Goal: Check status: Check status

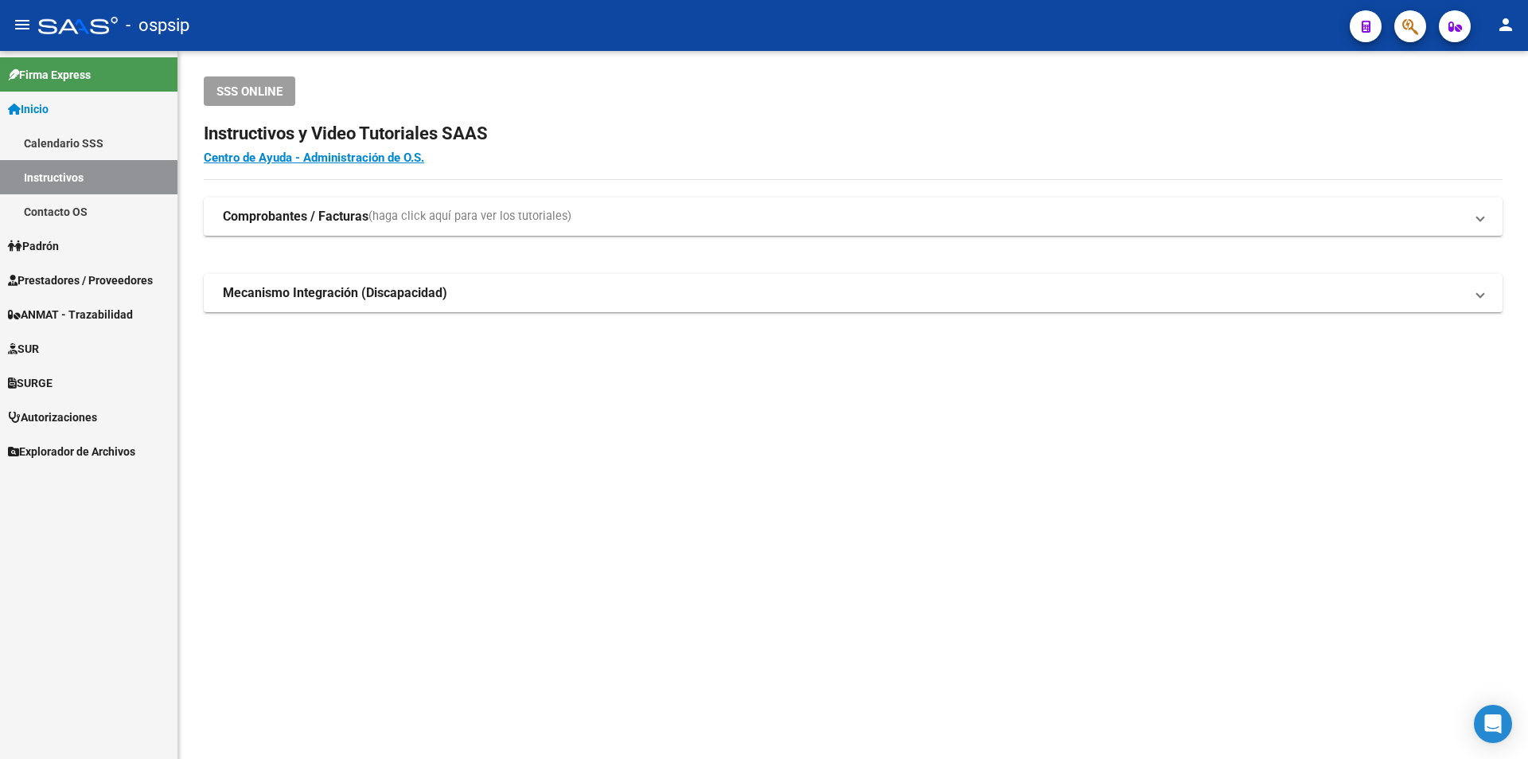
click at [105, 410] on link "Autorizaciones" at bounding box center [89, 417] width 178 height 34
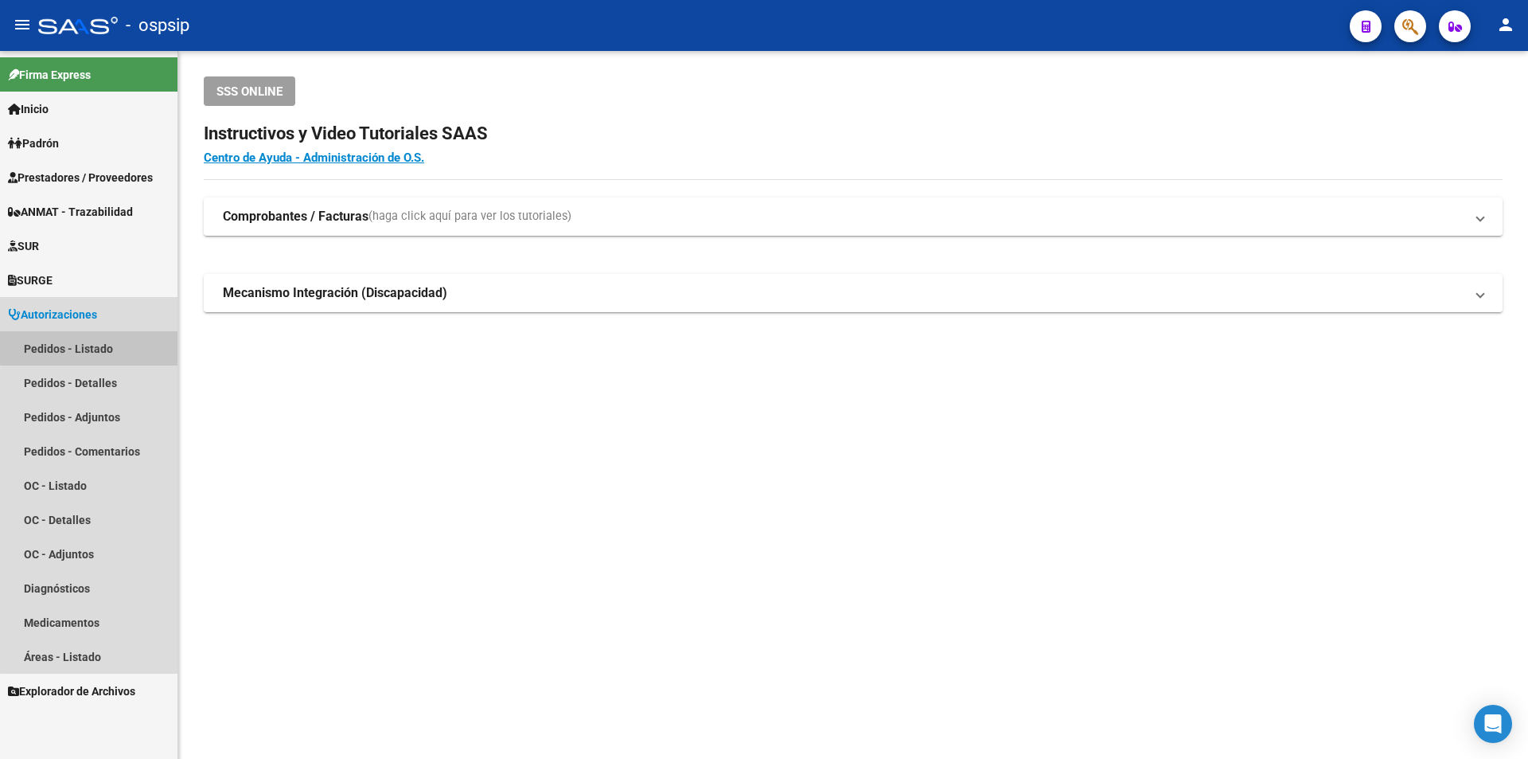
click at [107, 341] on link "Pedidos - Listado" at bounding box center [89, 348] width 178 height 34
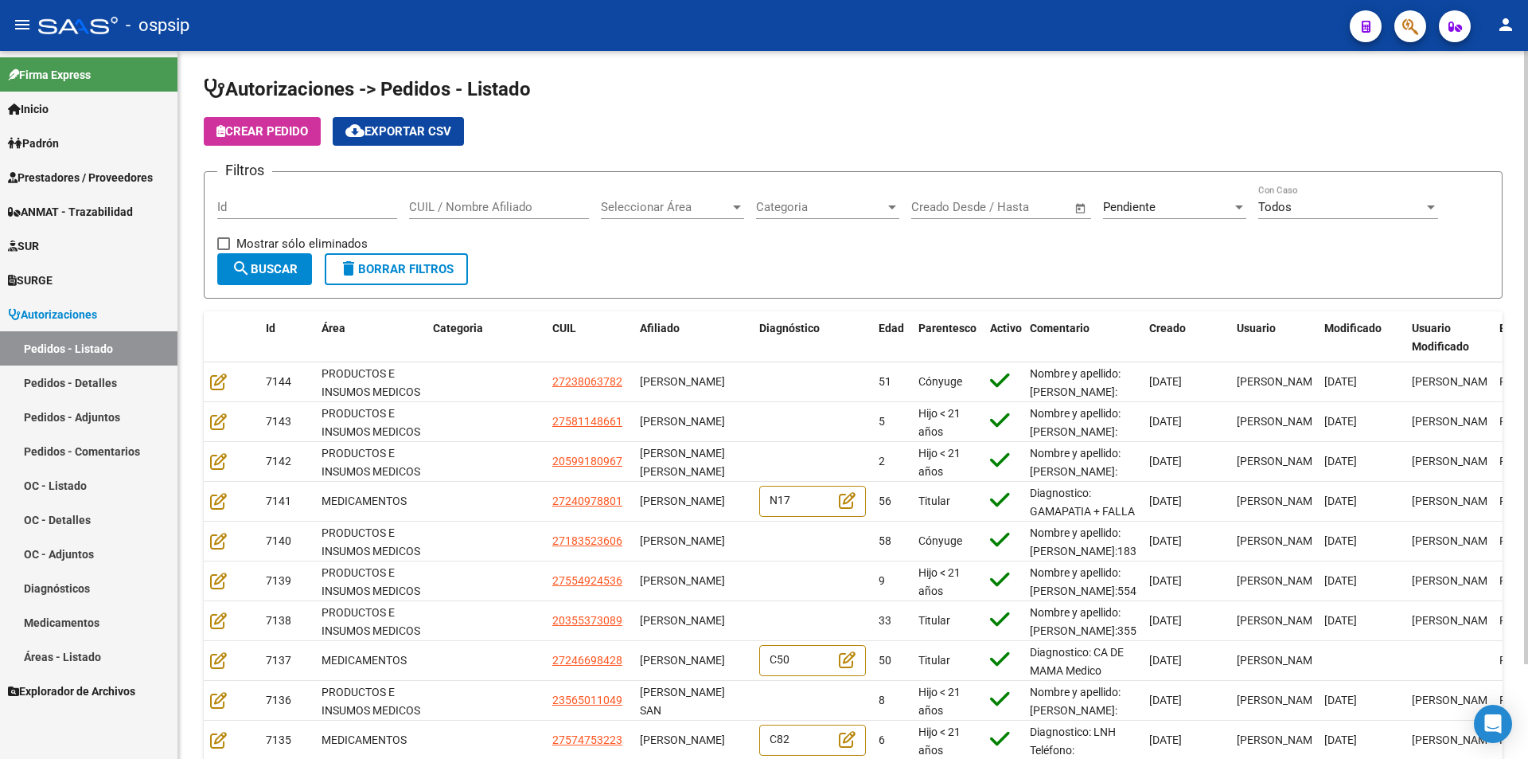
click at [451, 213] on input "CUIL / Nombre Afiliado" at bounding box center [499, 207] width 180 height 14
paste input "20278535623"
type input "20278535623"
click at [1133, 213] on span "Pendiente" at bounding box center [1129, 207] width 53 height 14
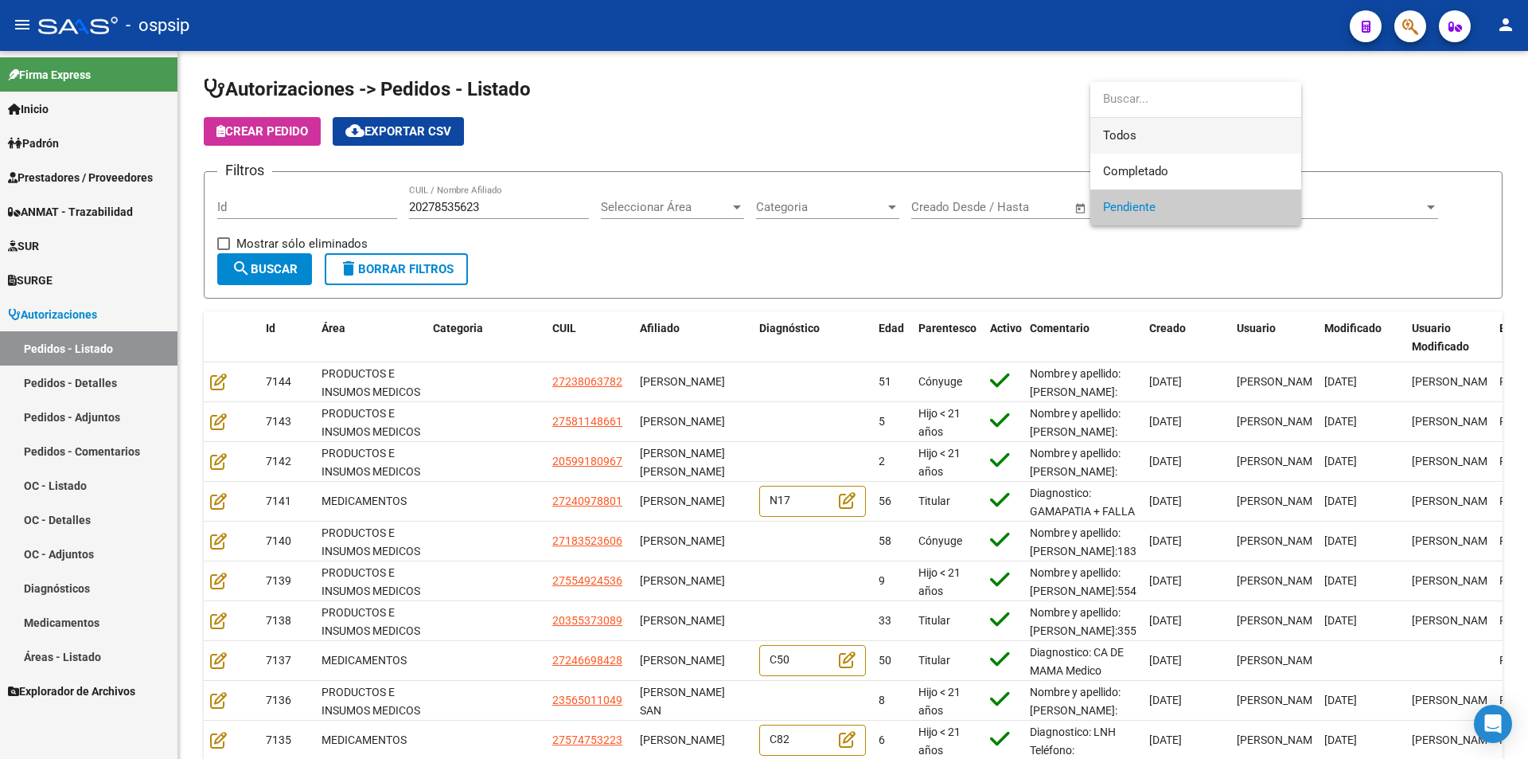
click at [1122, 130] on span "Todos" at bounding box center [1195, 136] width 185 height 36
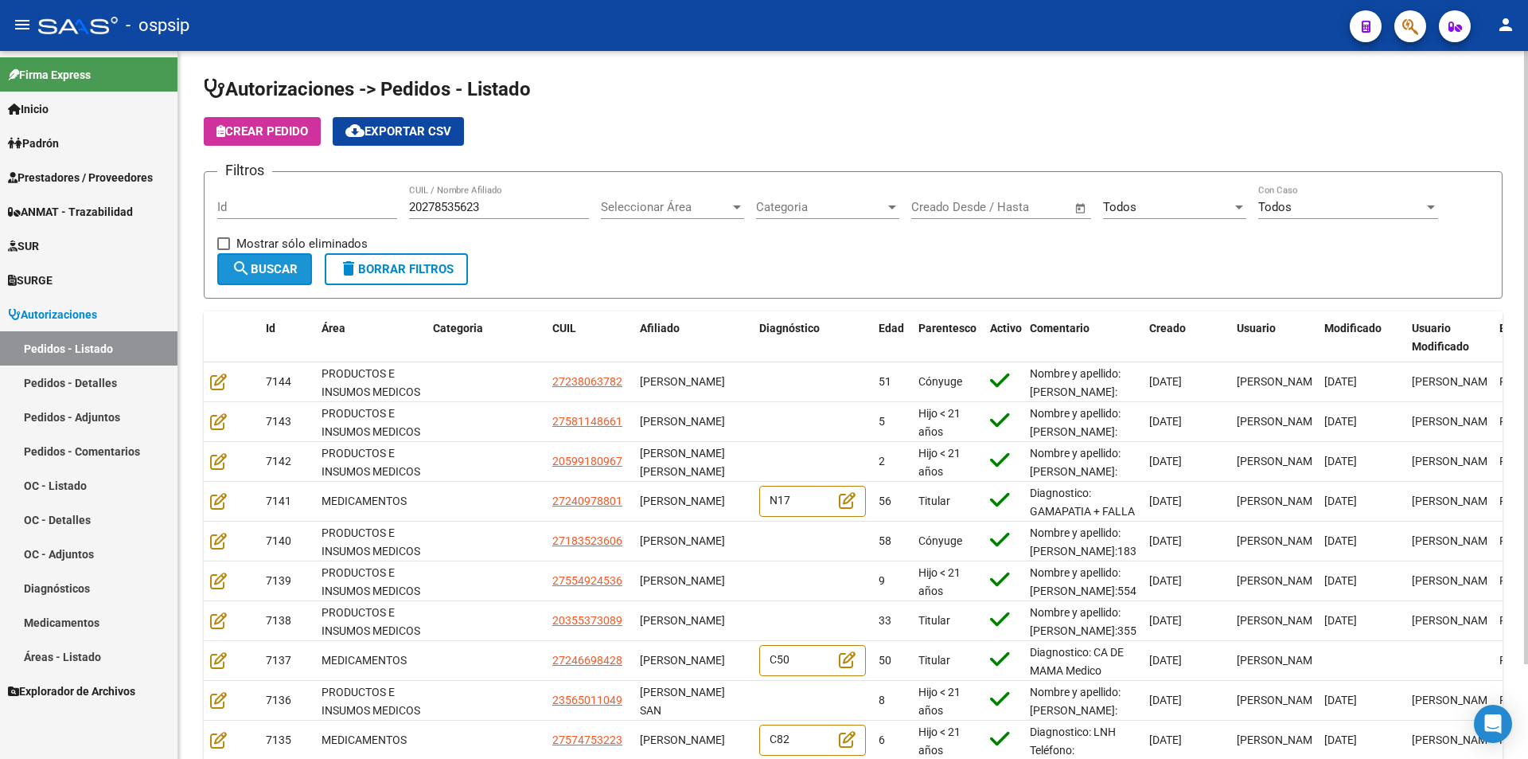
click at [295, 276] on button "search Buscar" at bounding box center [264, 269] width 95 height 32
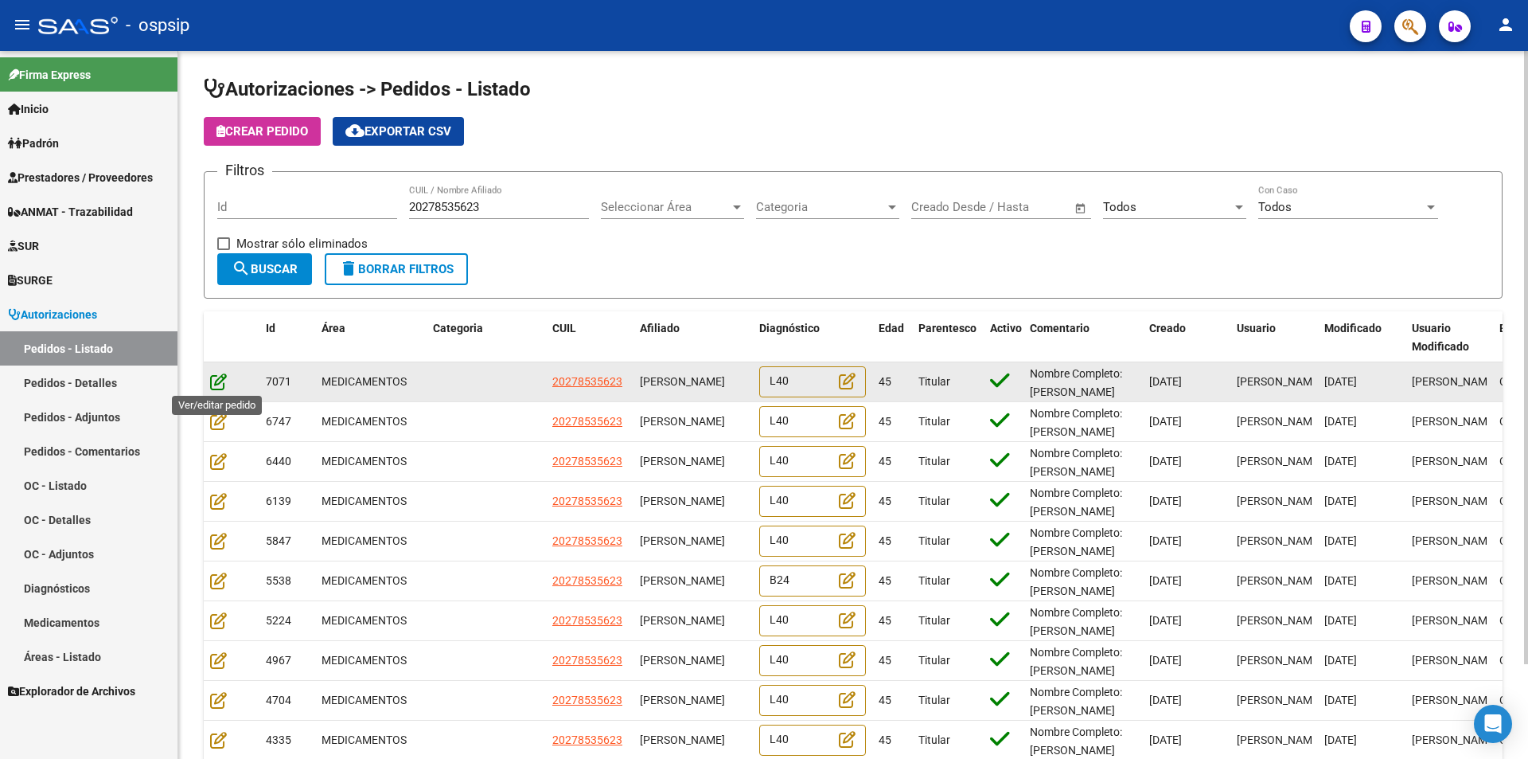
click at [219, 380] on icon at bounding box center [218, 382] width 17 height 18
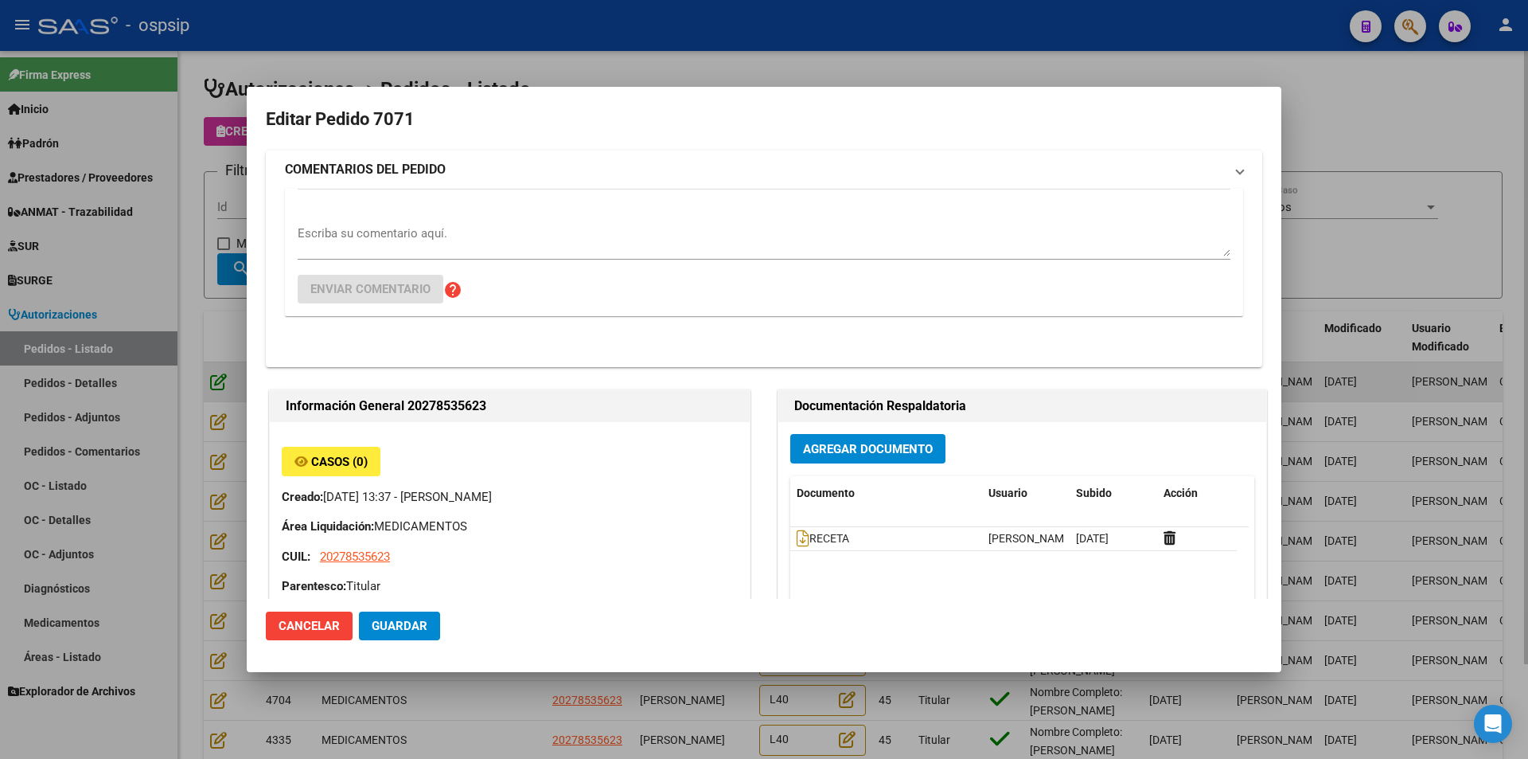
type input "Buenos Aires, 9 DE ABRIL, FERRAROTTI 287"
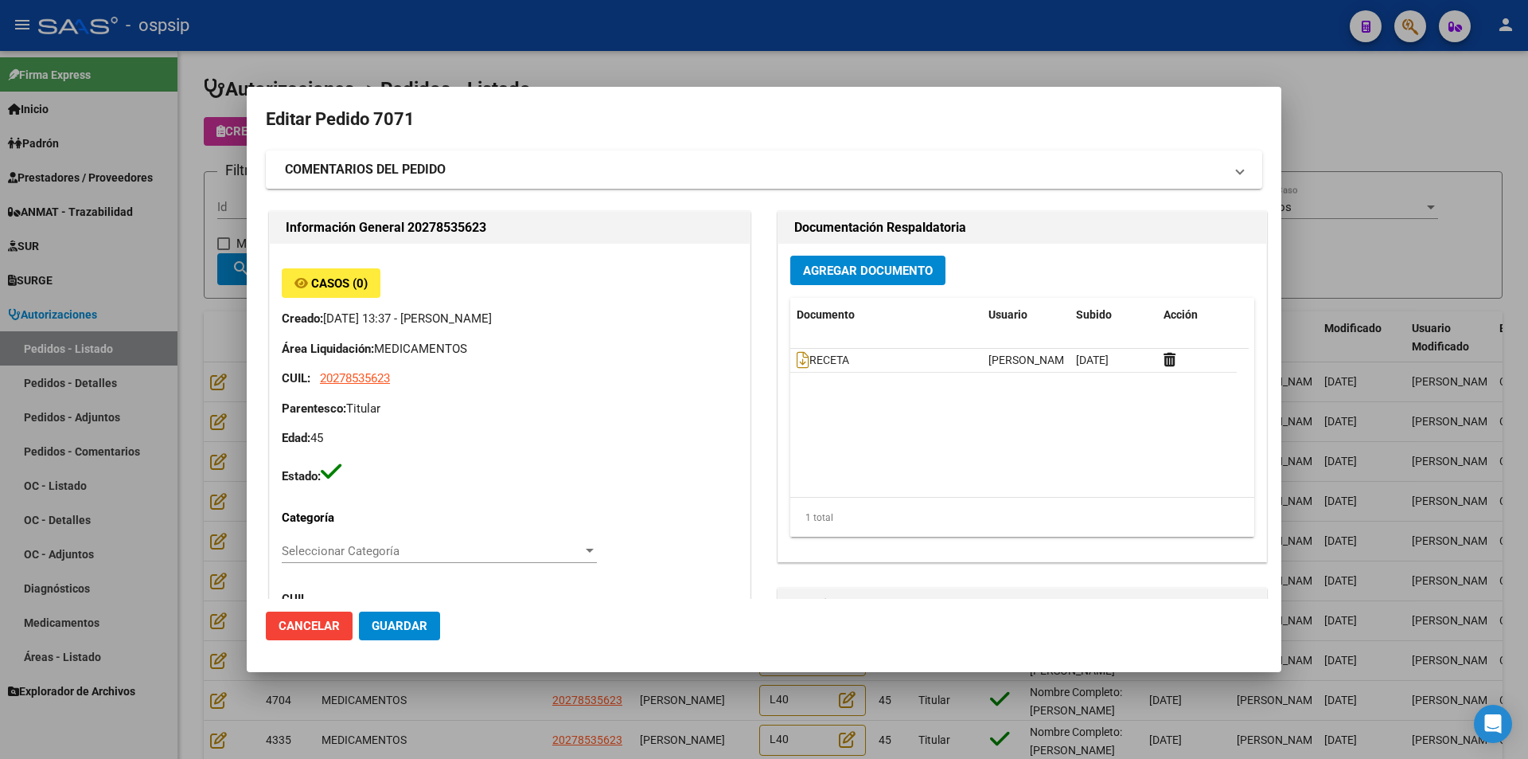
click at [194, 401] on div at bounding box center [764, 379] width 1528 height 759
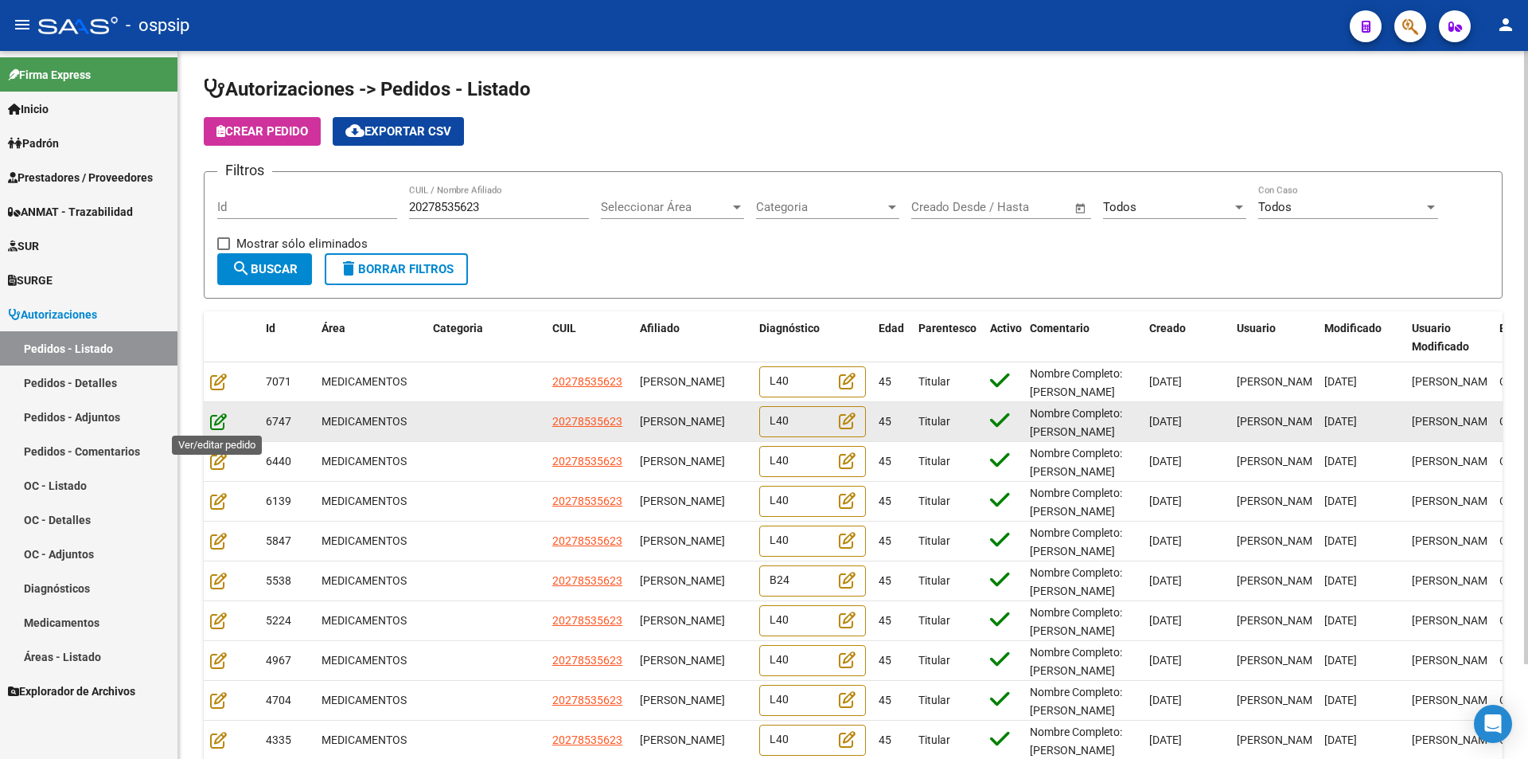
click at [216, 416] on icon at bounding box center [218, 421] width 17 height 18
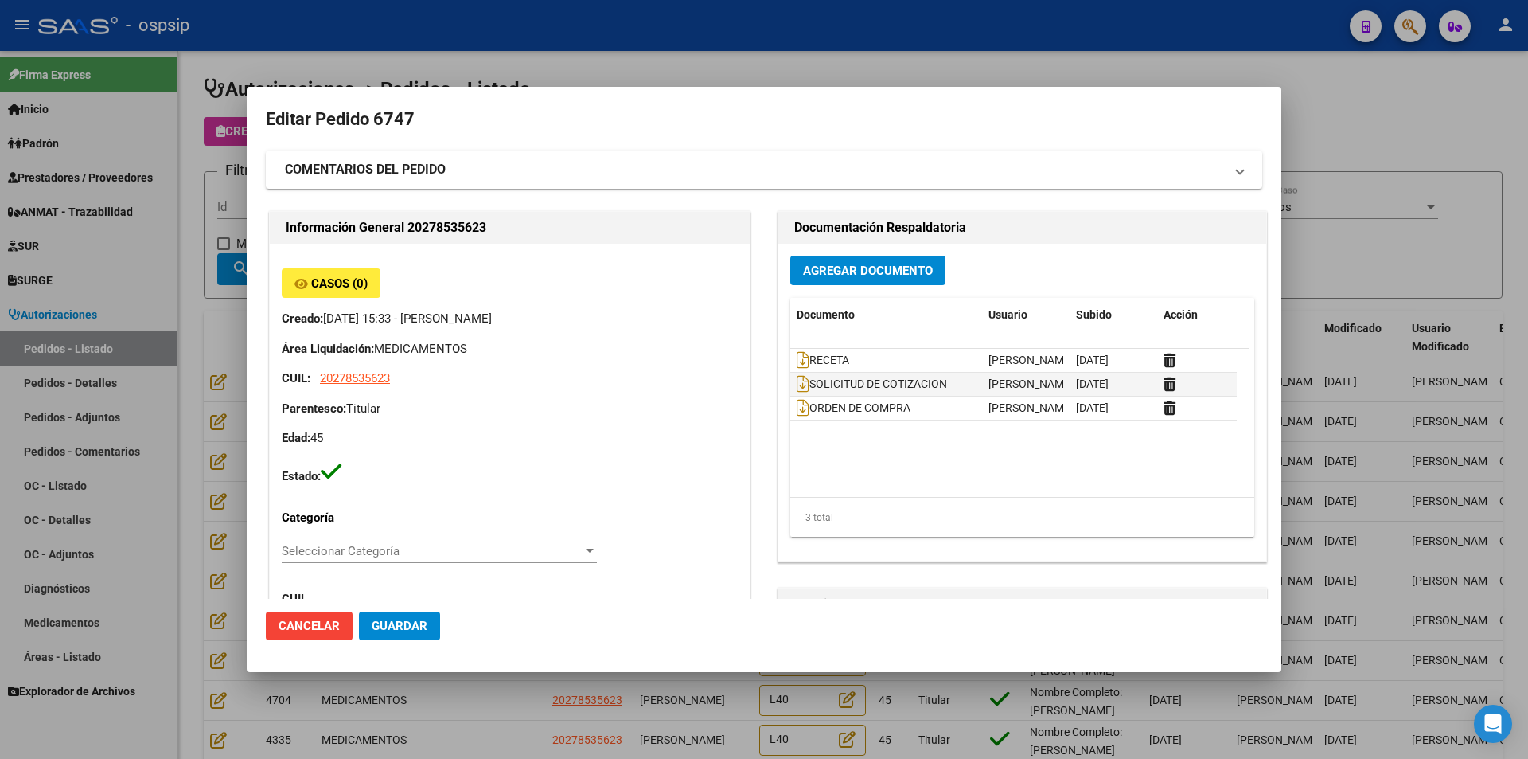
click at [201, 435] on div at bounding box center [764, 379] width 1528 height 759
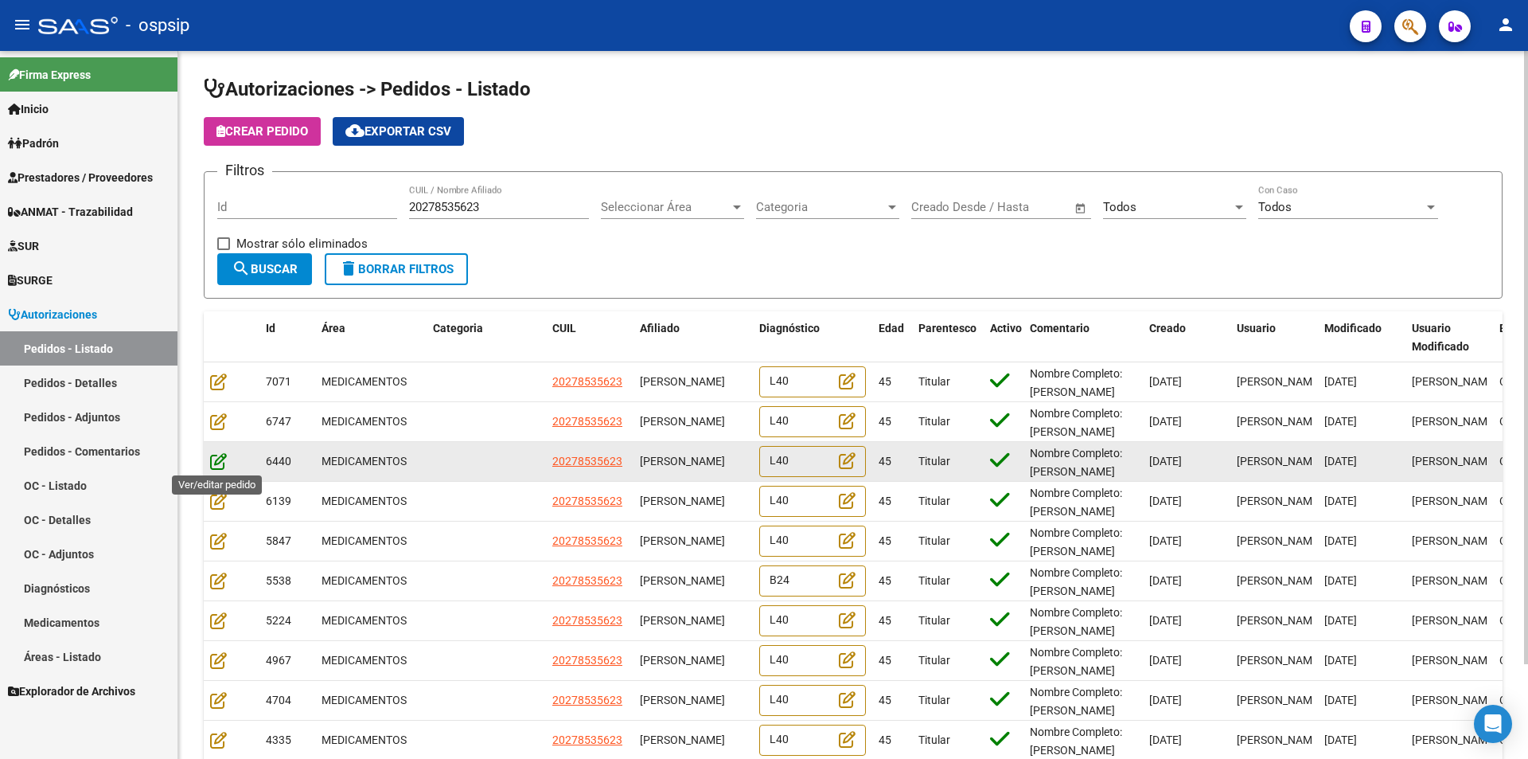
click at [213, 458] on icon at bounding box center [218, 461] width 17 height 18
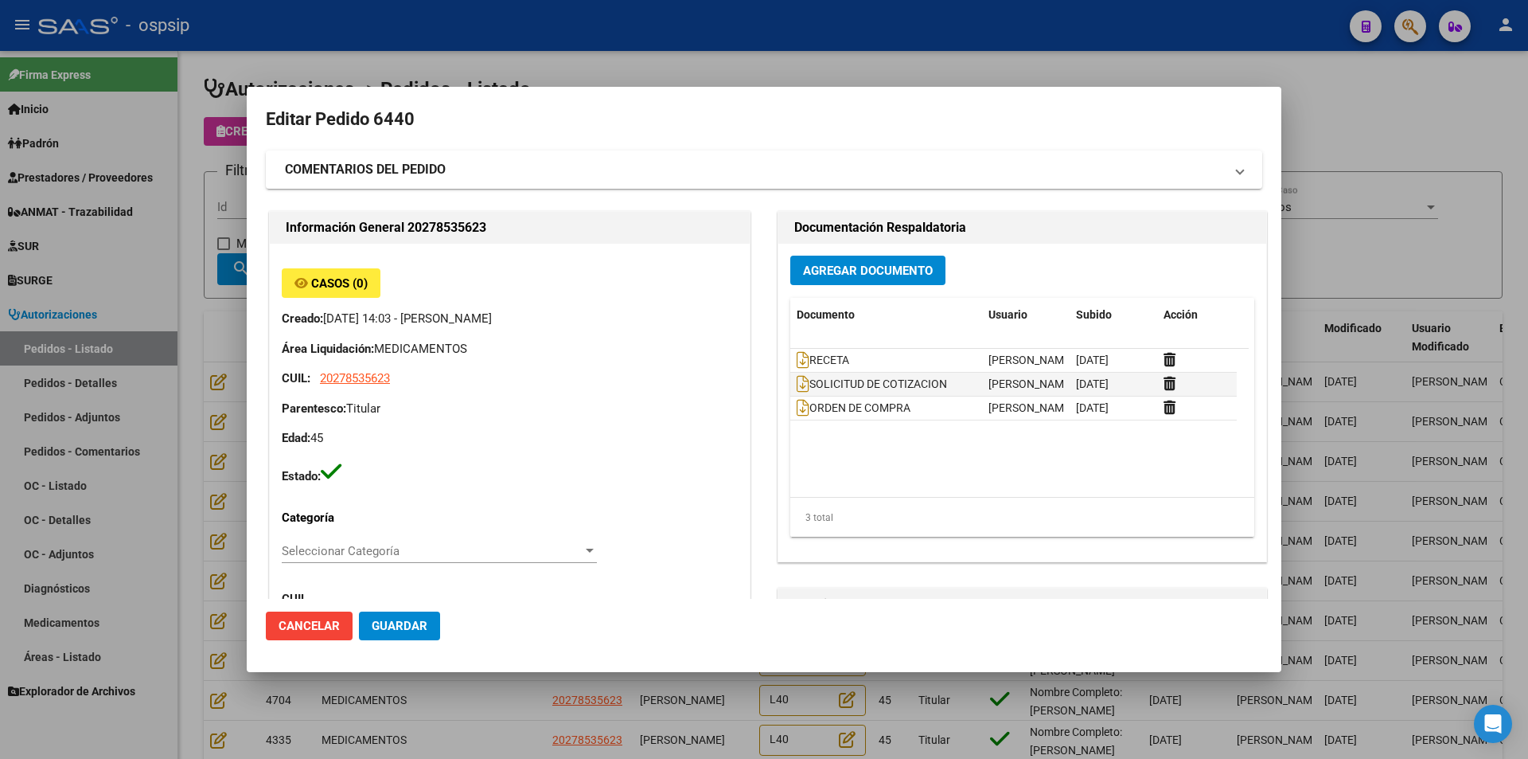
click at [190, 482] on div at bounding box center [764, 379] width 1528 height 759
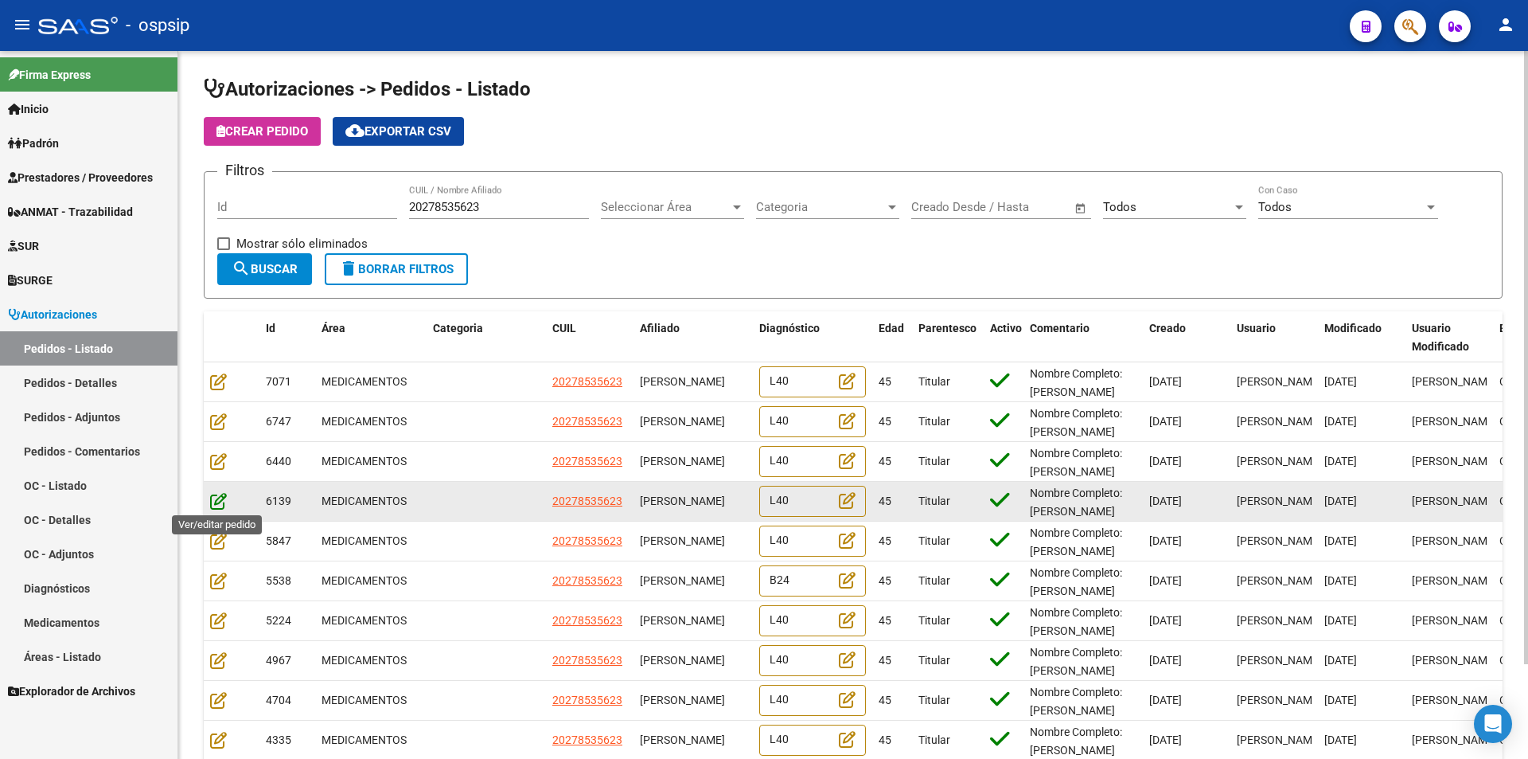
click at [215, 506] on icon at bounding box center [218, 501] width 17 height 18
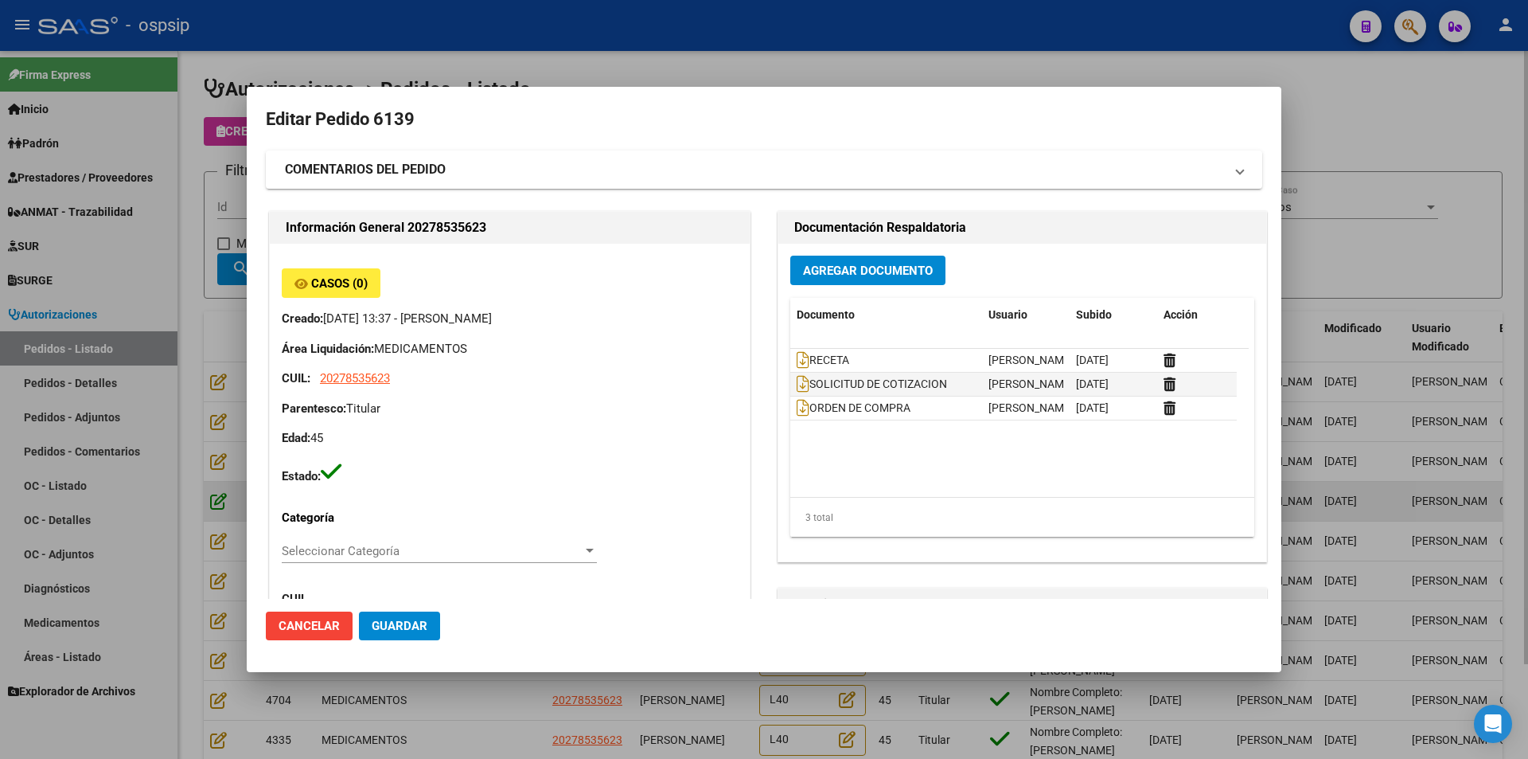
type input "Buenos Aires, 9 DE ABRIL, FERRAROTTI 287"
click at [201, 532] on div at bounding box center [764, 379] width 1528 height 759
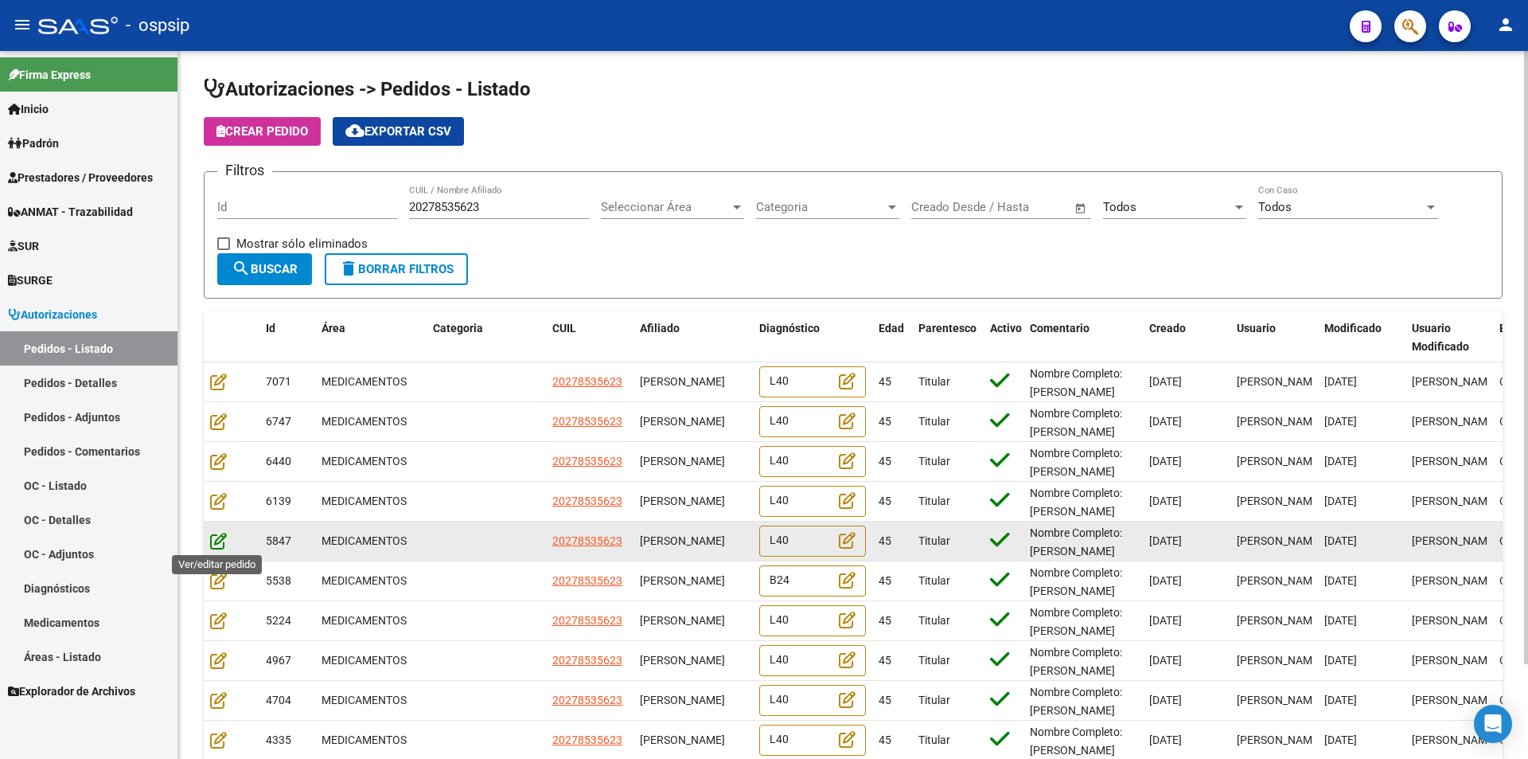
click at [217, 540] on icon at bounding box center [218, 541] width 17 height 18
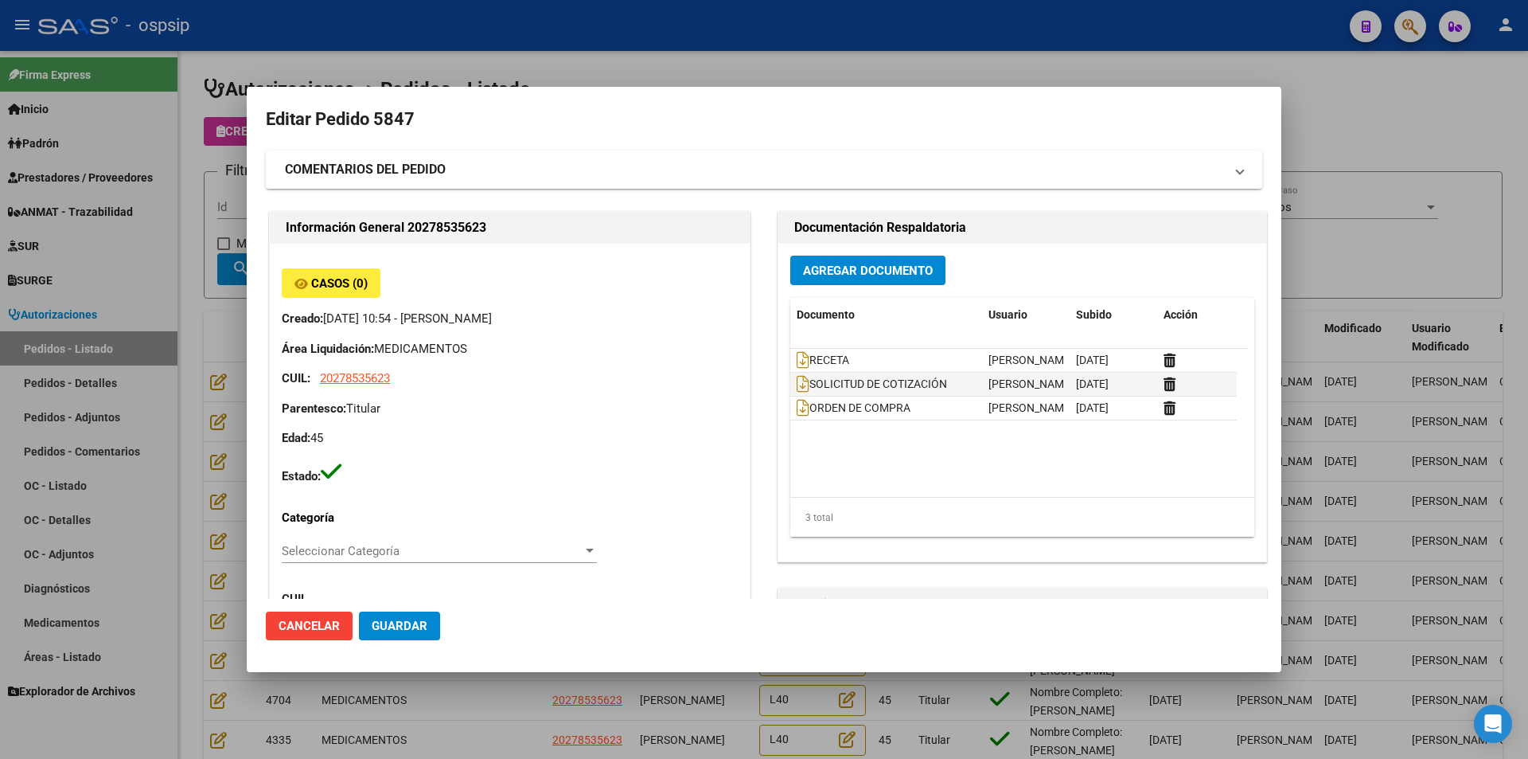
click at [190, 563] on div at bounding box center [764, 379] width 1528 height 759
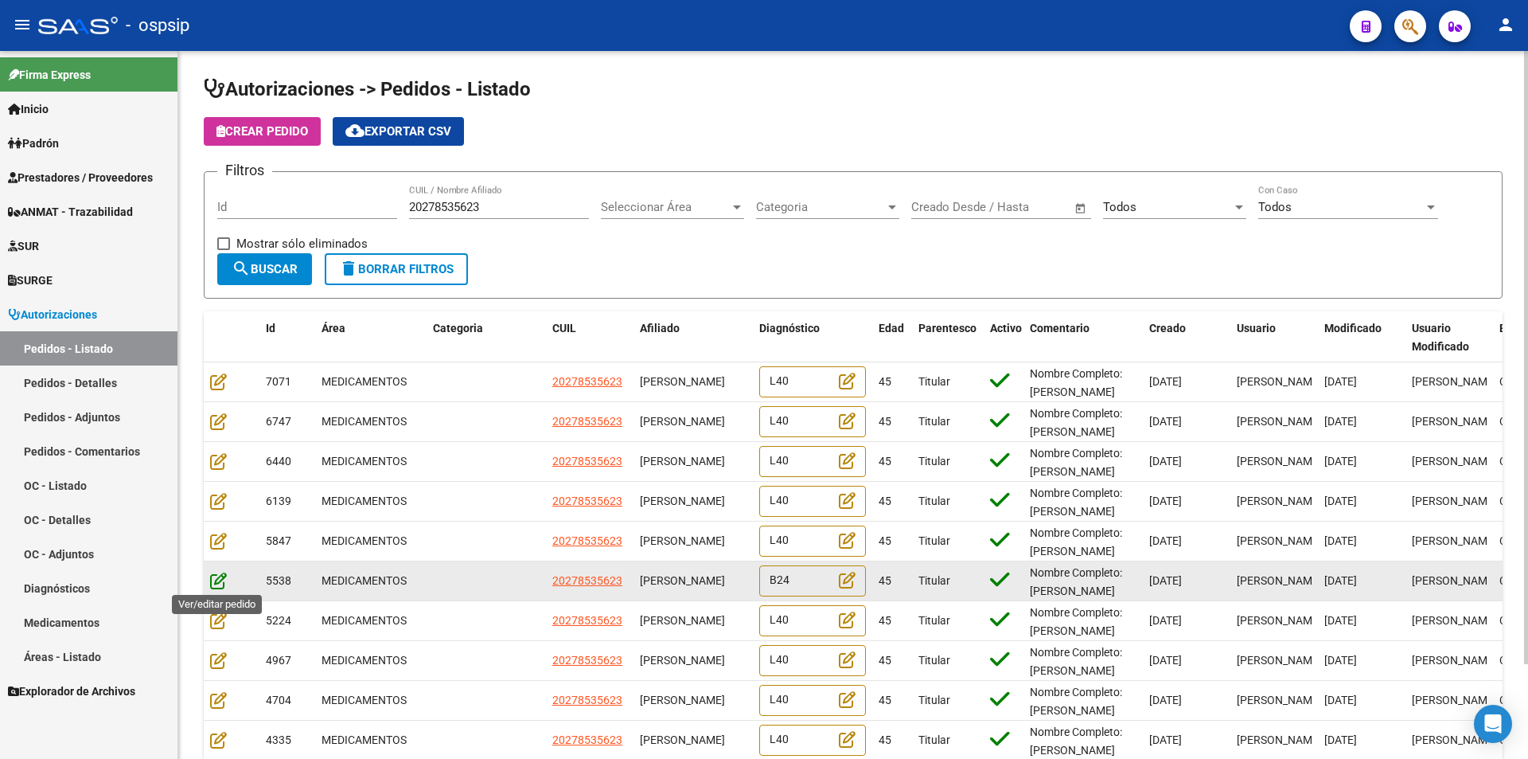
click at [216, 579] on icon at bounding box center [218, 581] width 17 height 18
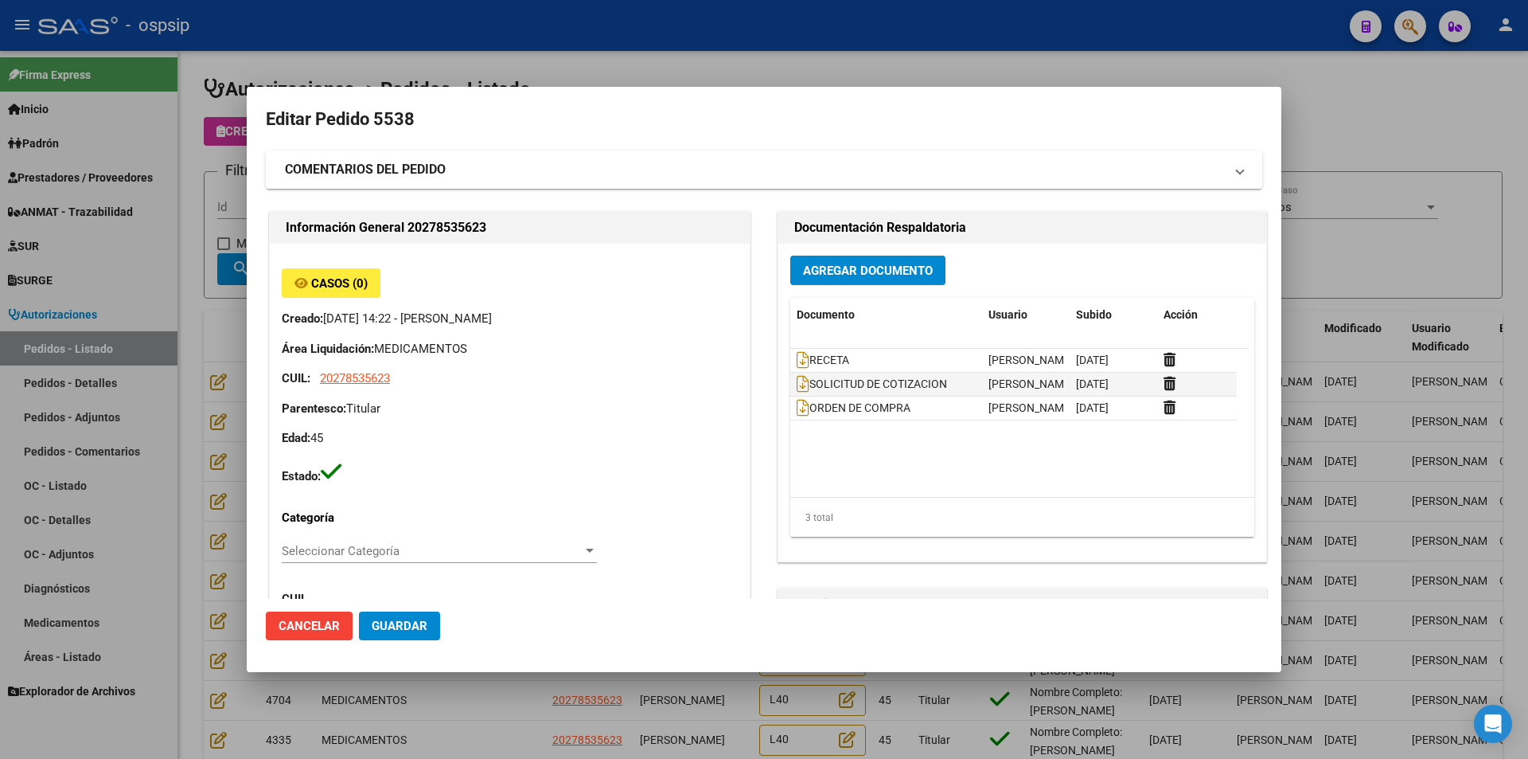
click at [196, 583] on div at bounding box center [764, 379] width 1528 height 759
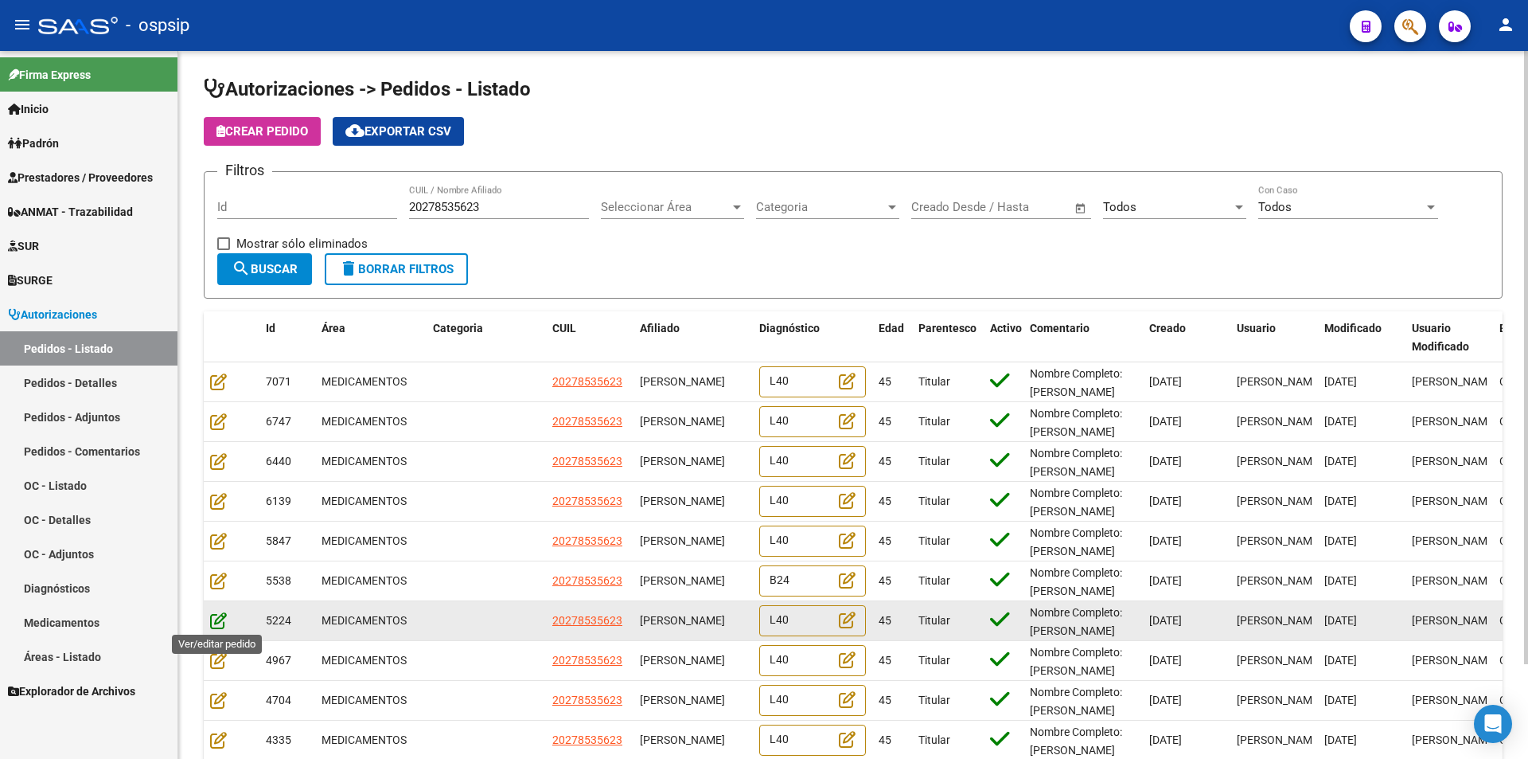
click at [220, 619] on icon at bounding box center [218, 620] width 17 height 18
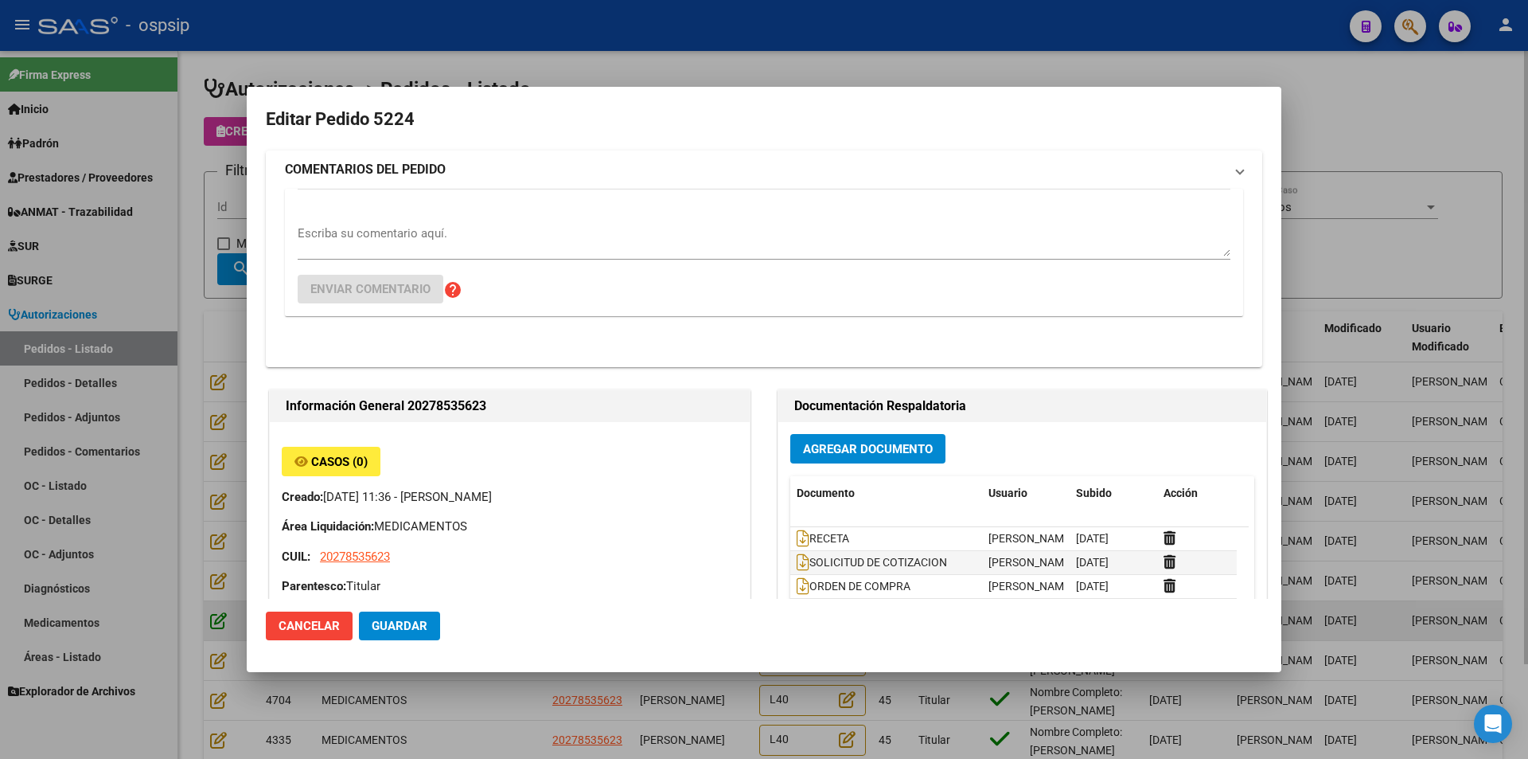
type input "Buenos Aires, 9 DE ABRIL, FERRAROTTI 287"
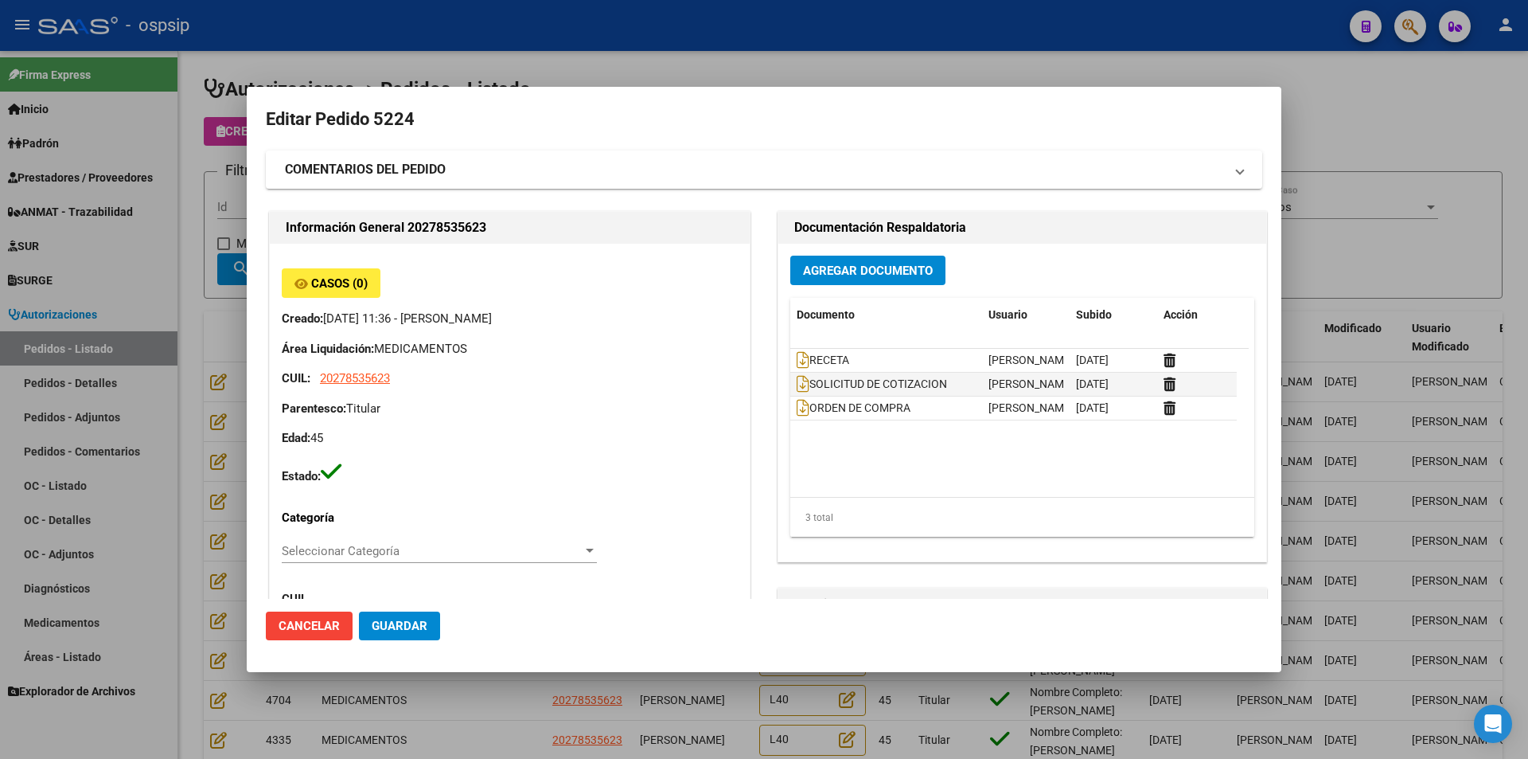
click at [201, 622] on div at bounding box center [764, 379] width 1528 height 759
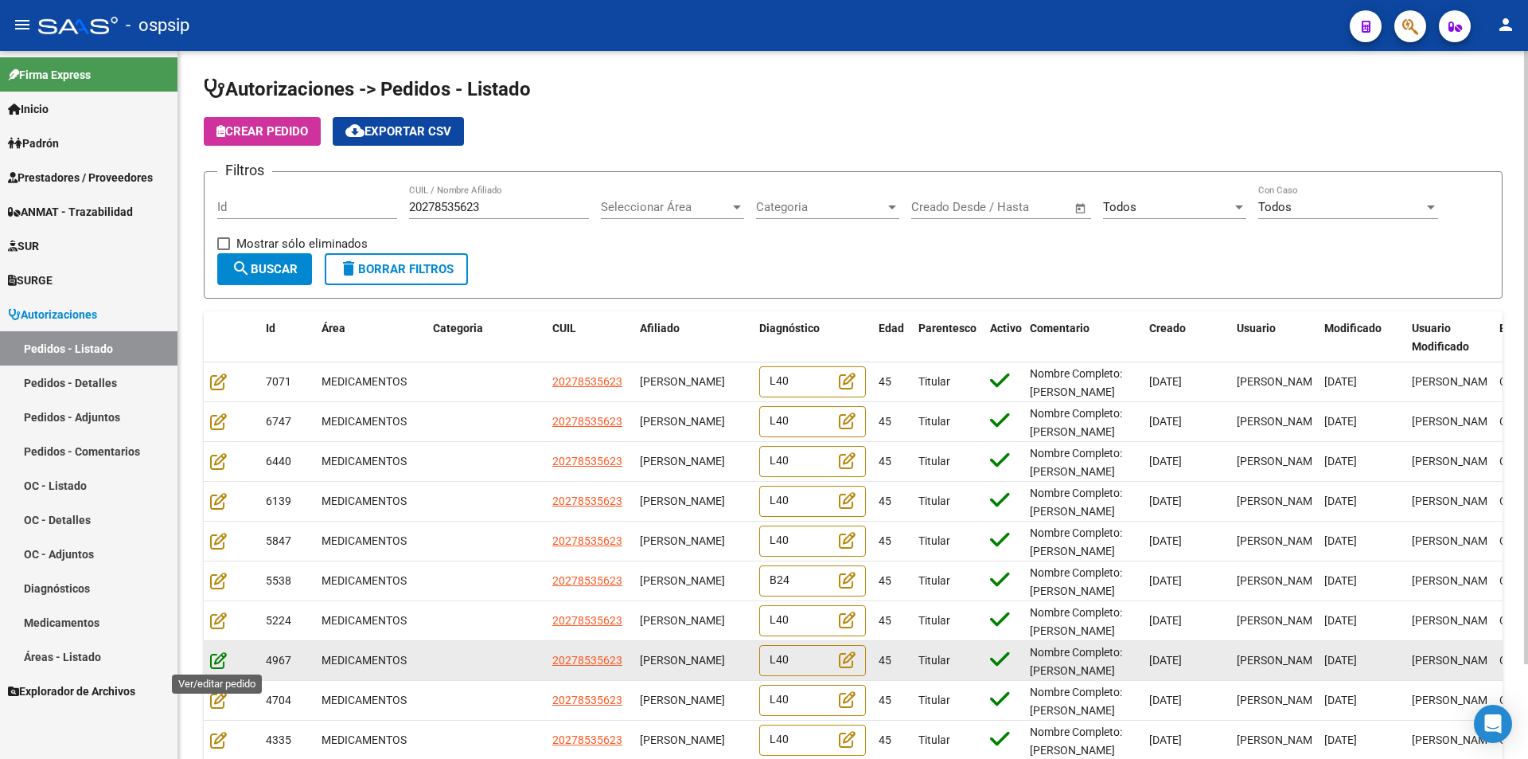
click at [221, 654] on icon at bounding box center [218, 660] width 17 height 18
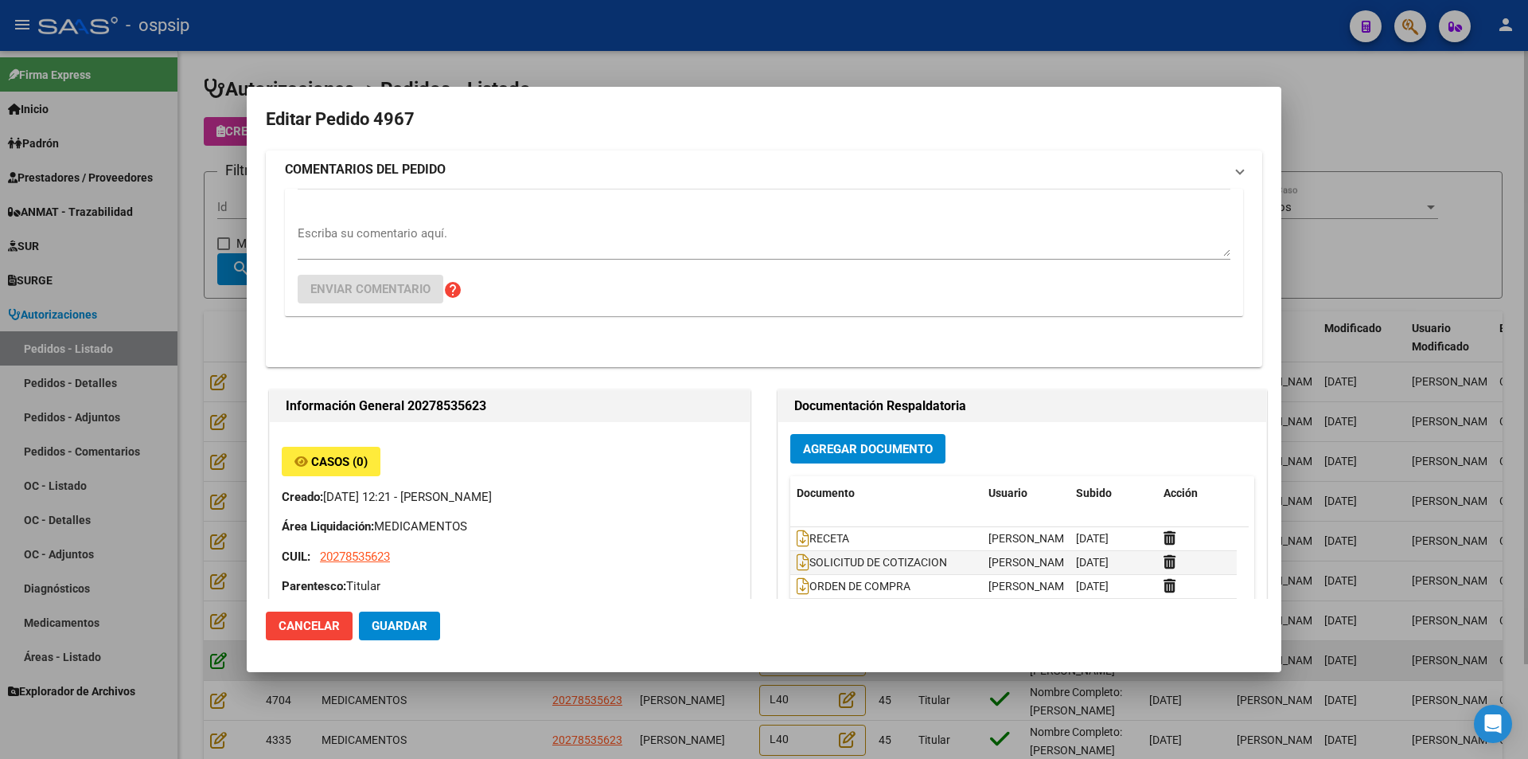
type input "Buenos Aires, 9 DE ABRIL, FERRAROTTI 287"
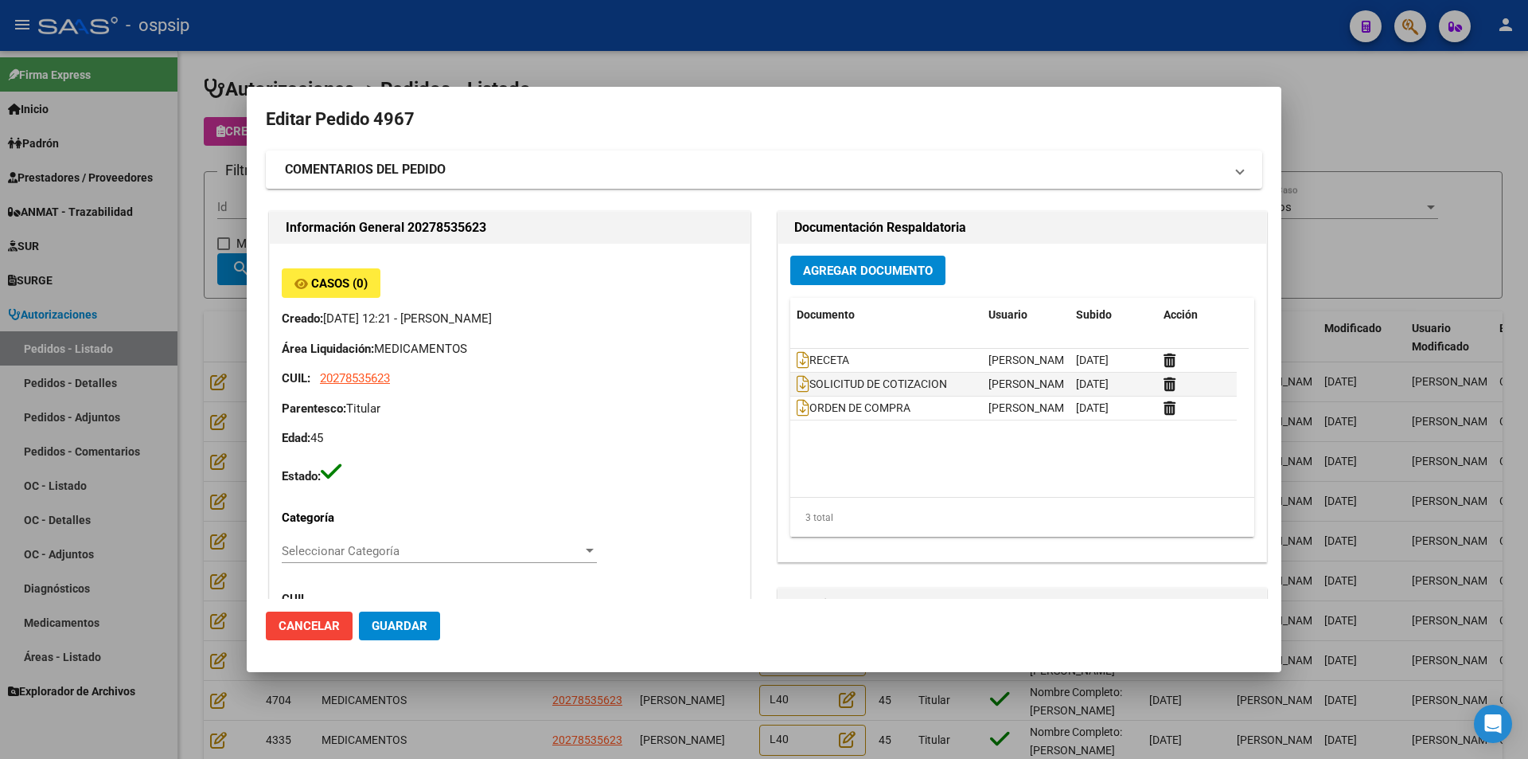
click at [199, 669] on div at bounding box center [764, 379] width 1528 height 759
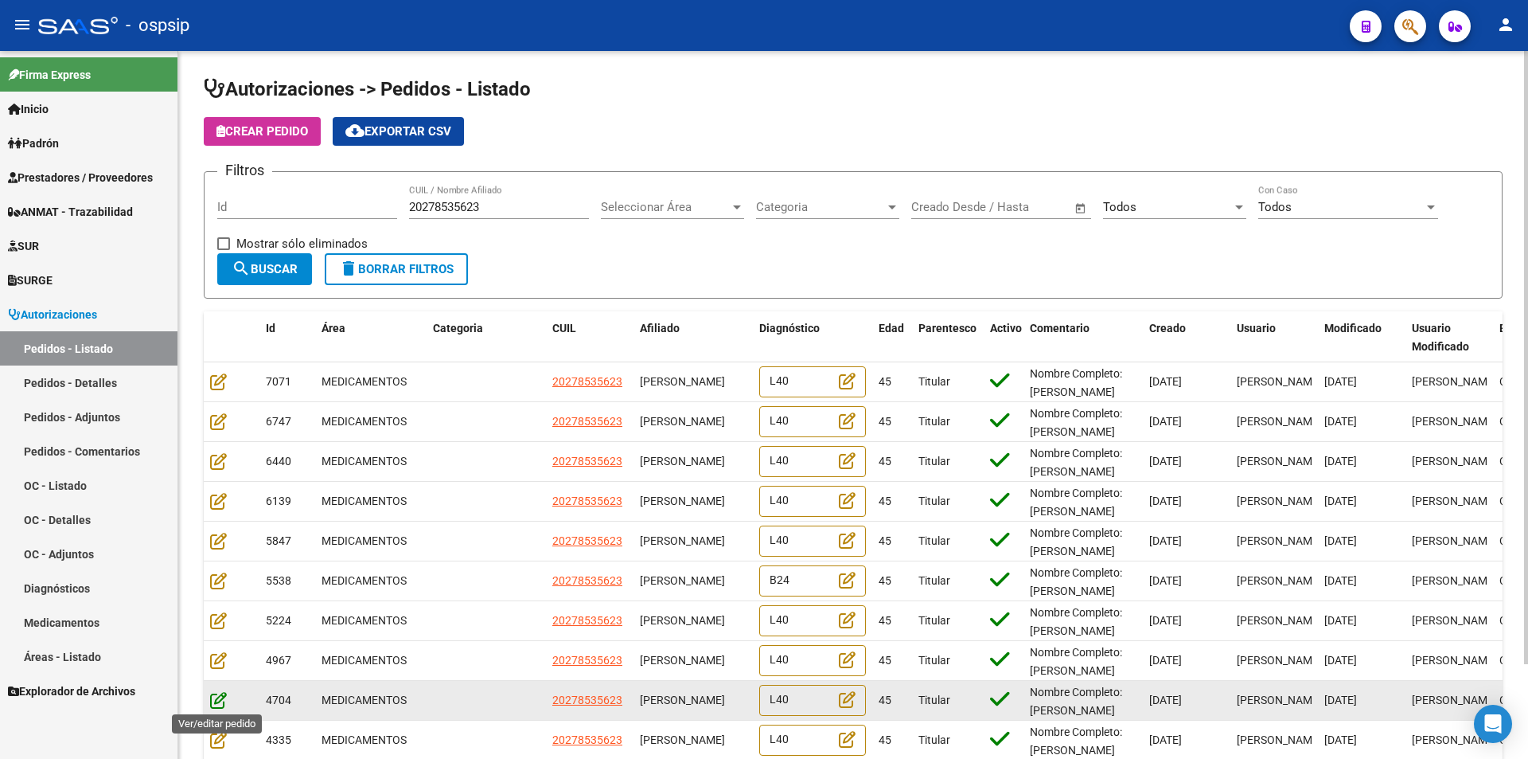
click at [222, 701] on icon at bounding box center [218, 700] width 17 height 18
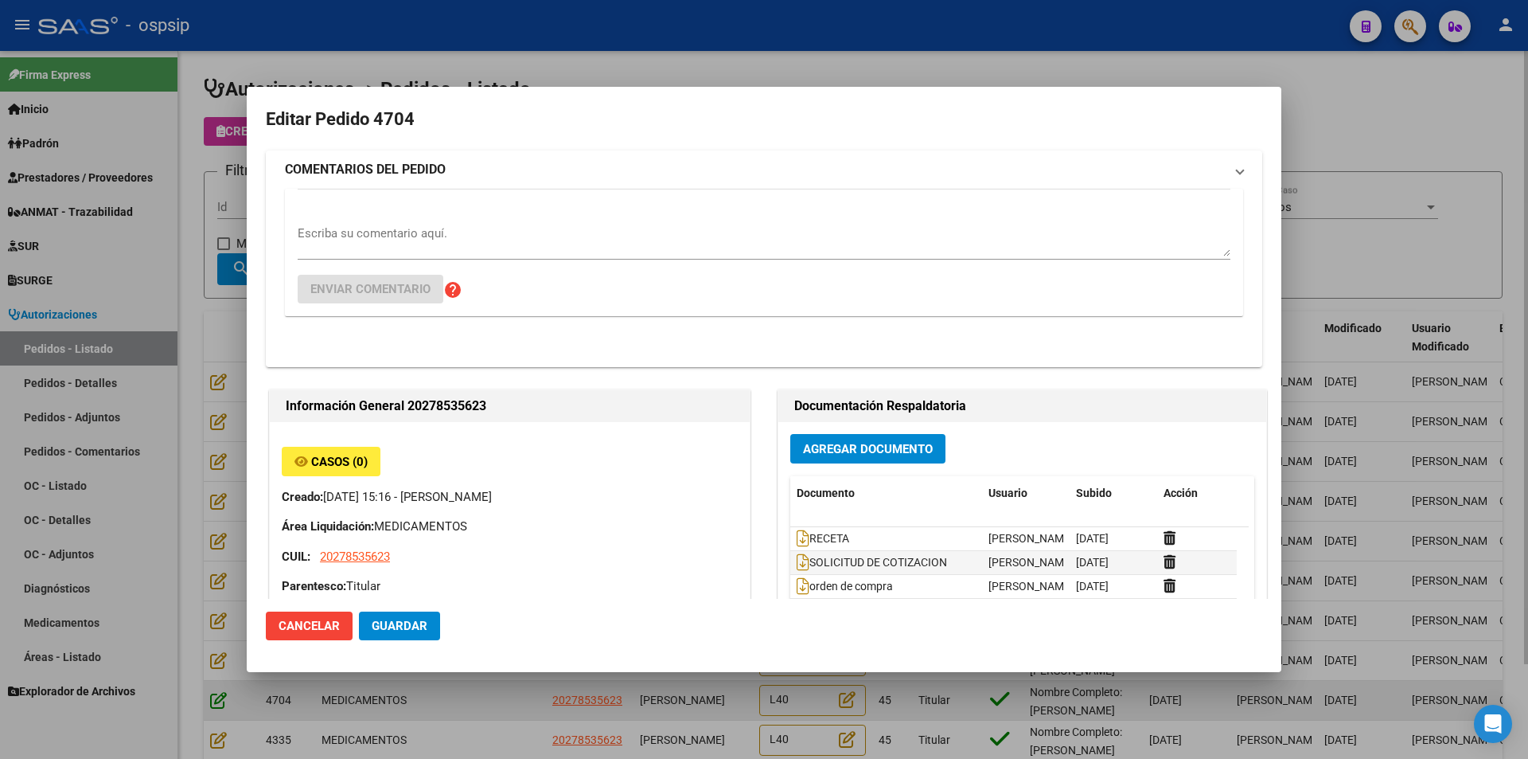
type input "Buenos Aires, 9 DE ABRIL, FERRAROTTI 287"
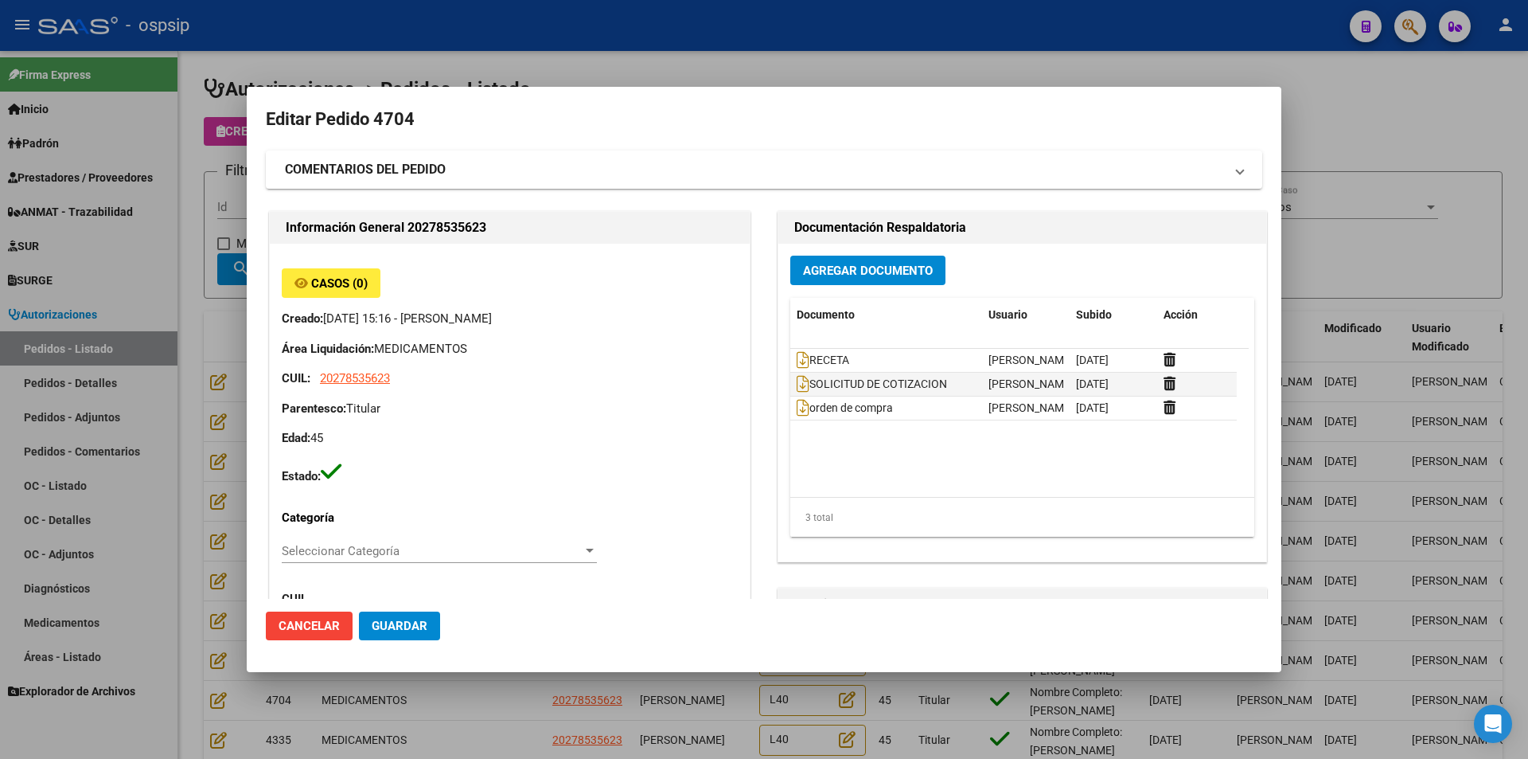
click at [174, 706] on div at bounding box center [764, 379] width 1528 height 759
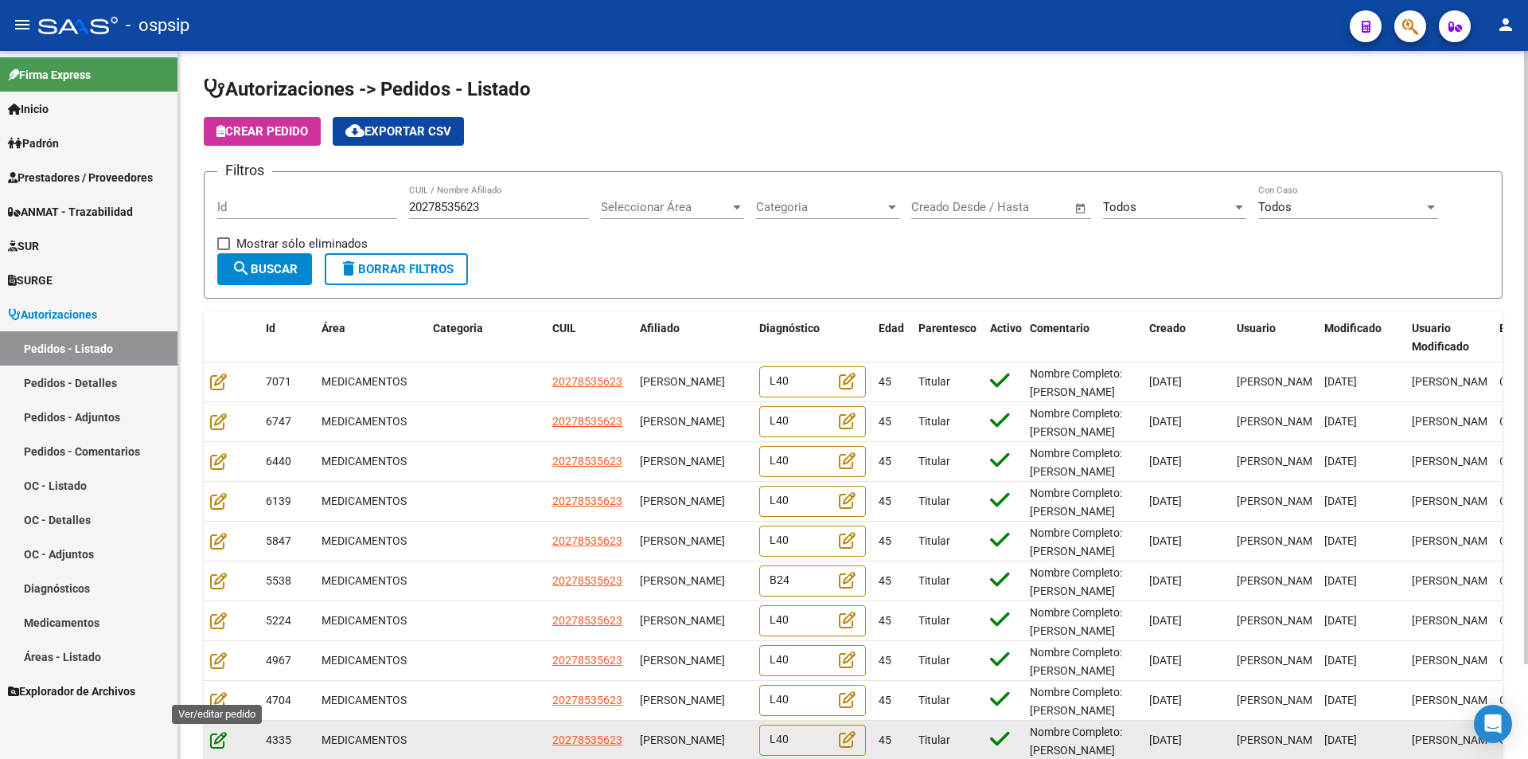
click at [217, 736] on icon at bounding box center [218, 740] width 17 height 18
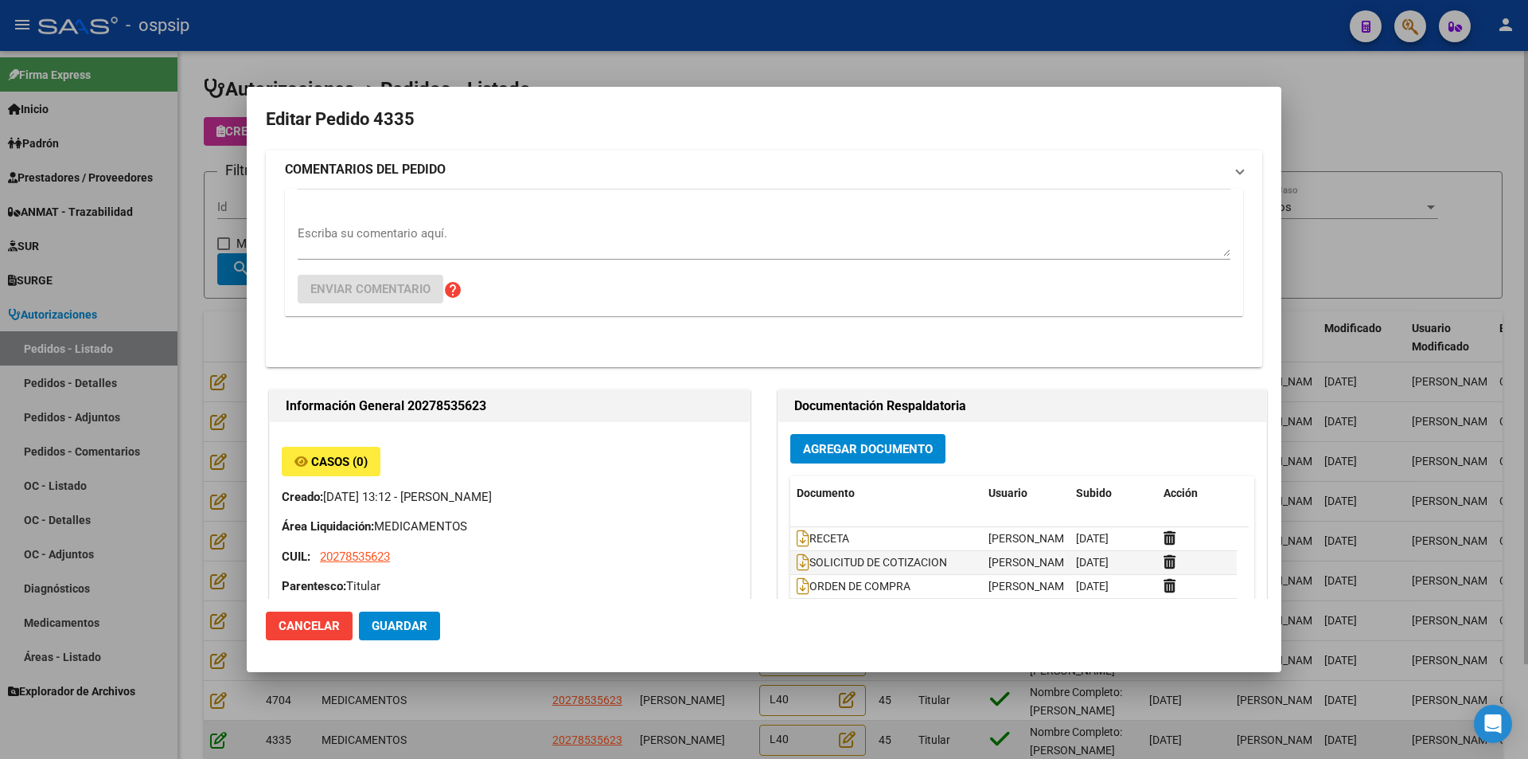
type input "Buenos Aires, 9 DE ABRIL, FERRAROTTI 287"
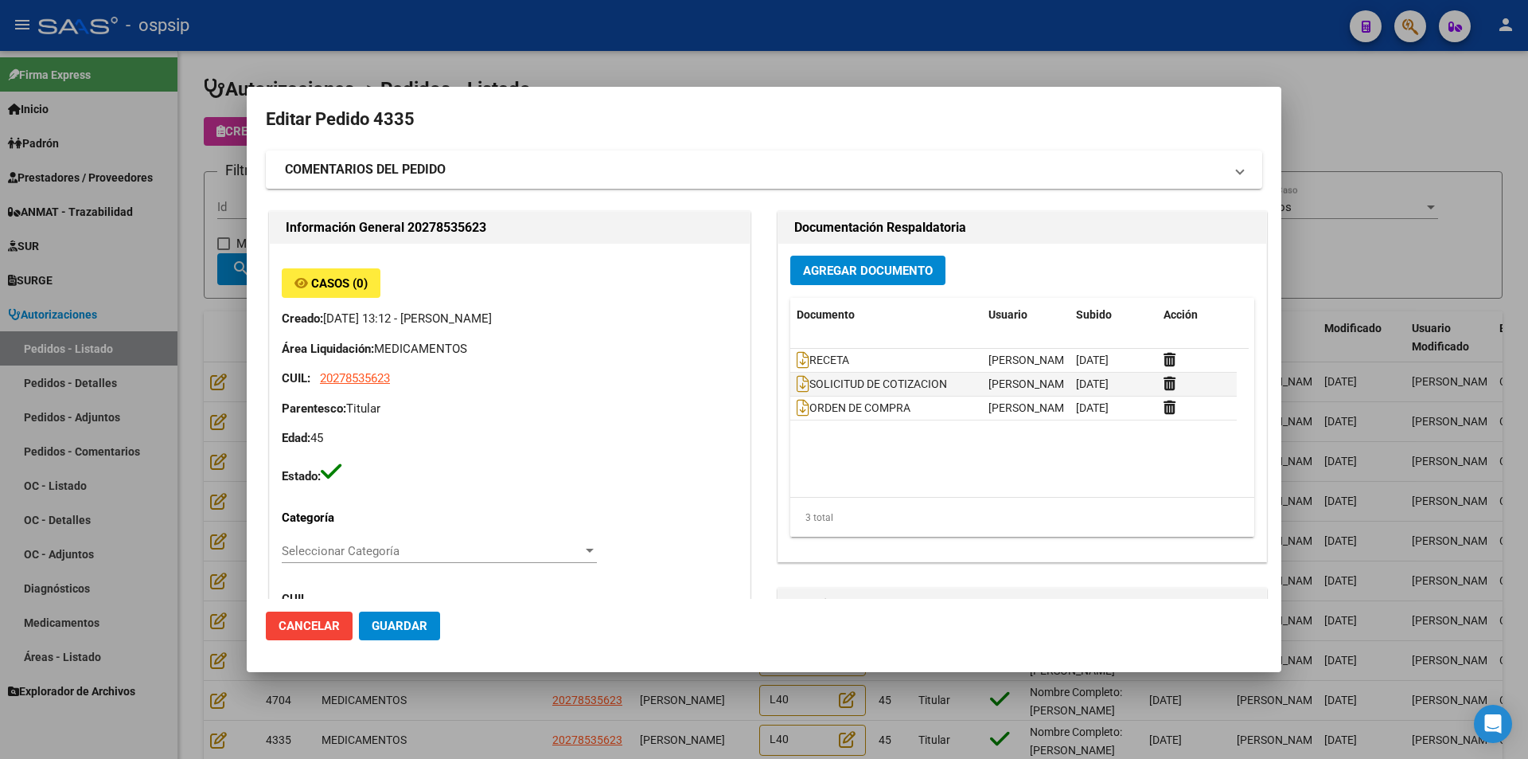
click at [190, 723] on div at bounding box center [764, 379] width 1528 height 759
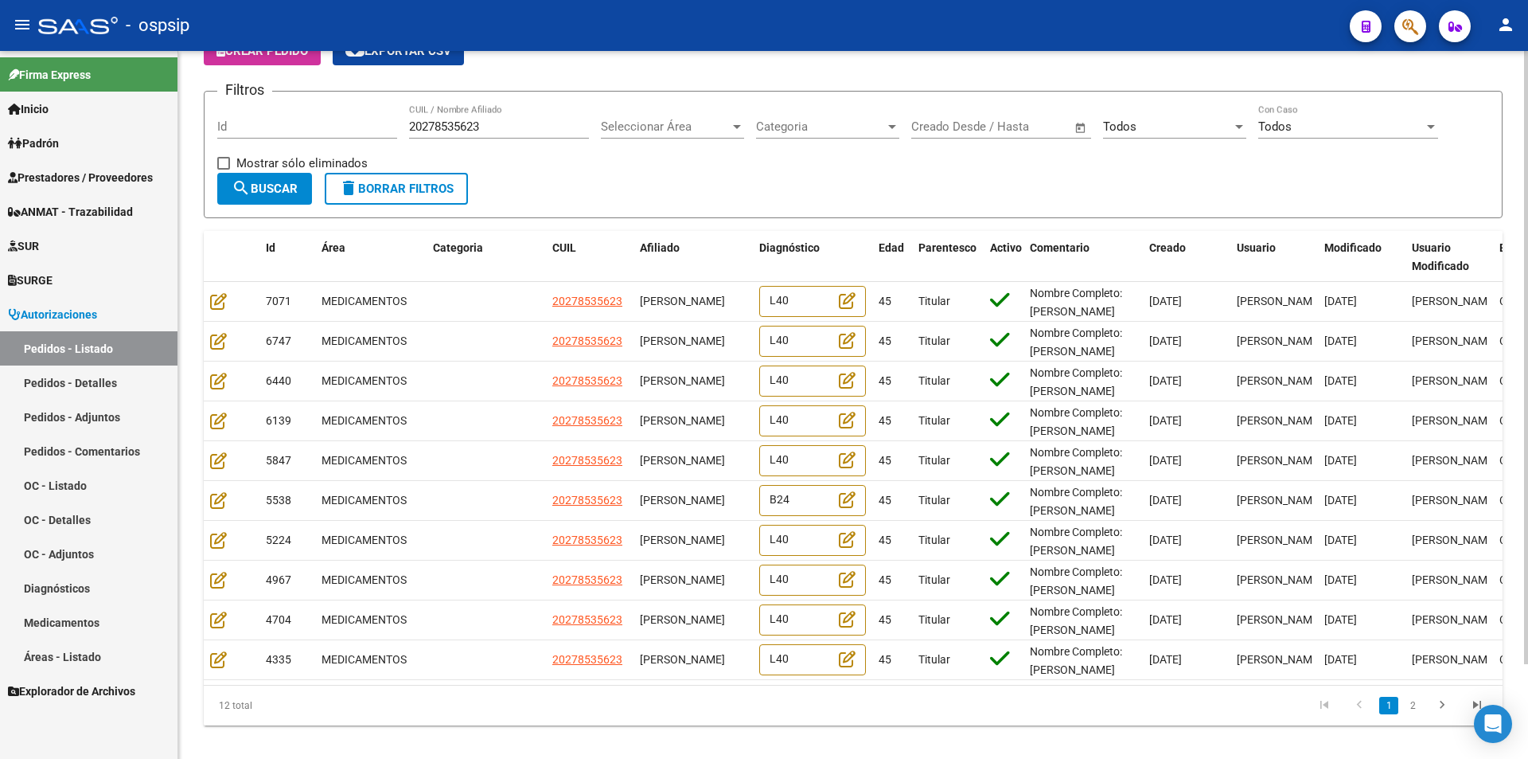
scroll to position [110, 0]
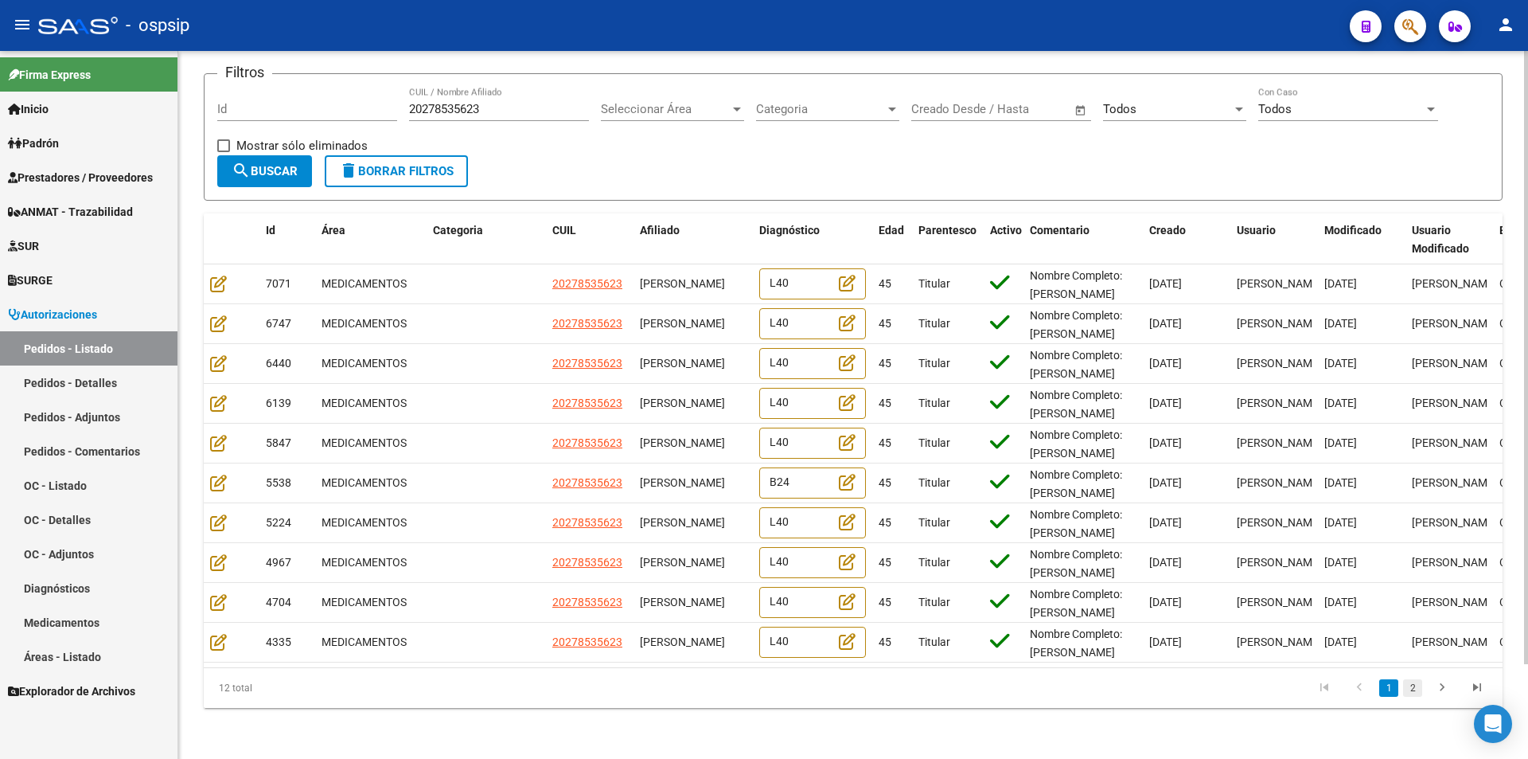
click at [1406, 679] on link "2" at bounding box center [1412, 688] width 19 height 18
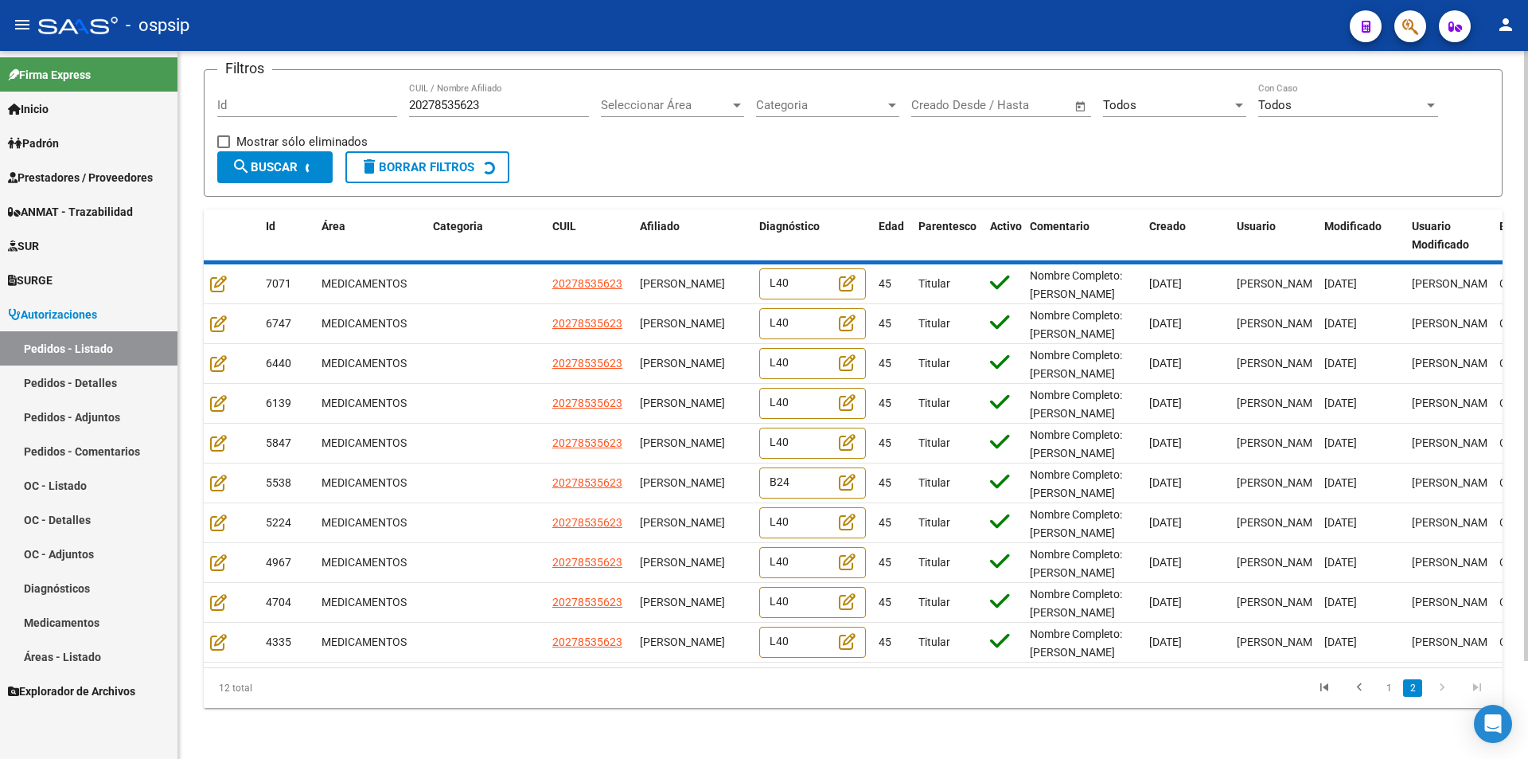
scroll to position [0, 0]
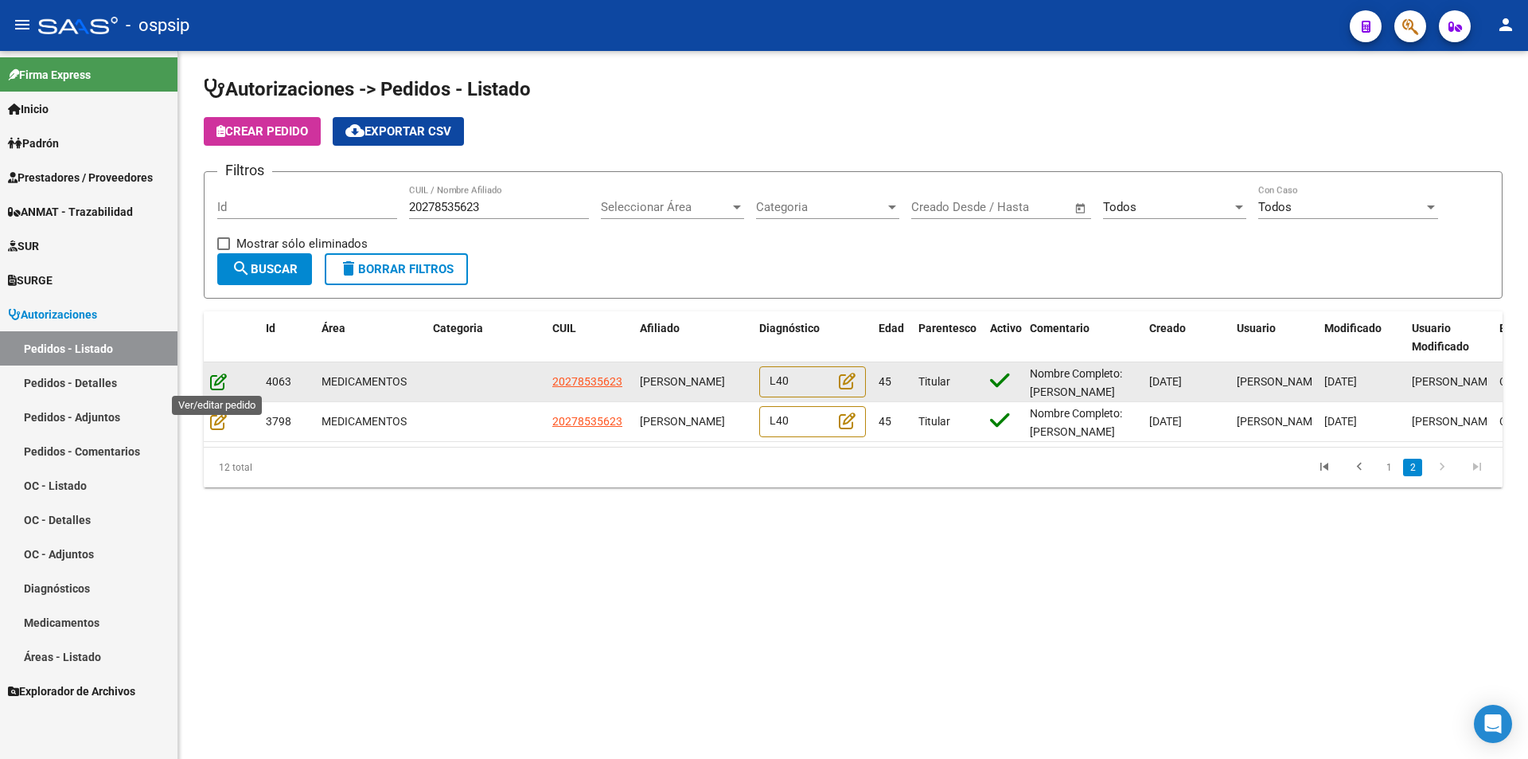
click at [220, 376] on icon at bounding box center [218, 382] width 17 height 18
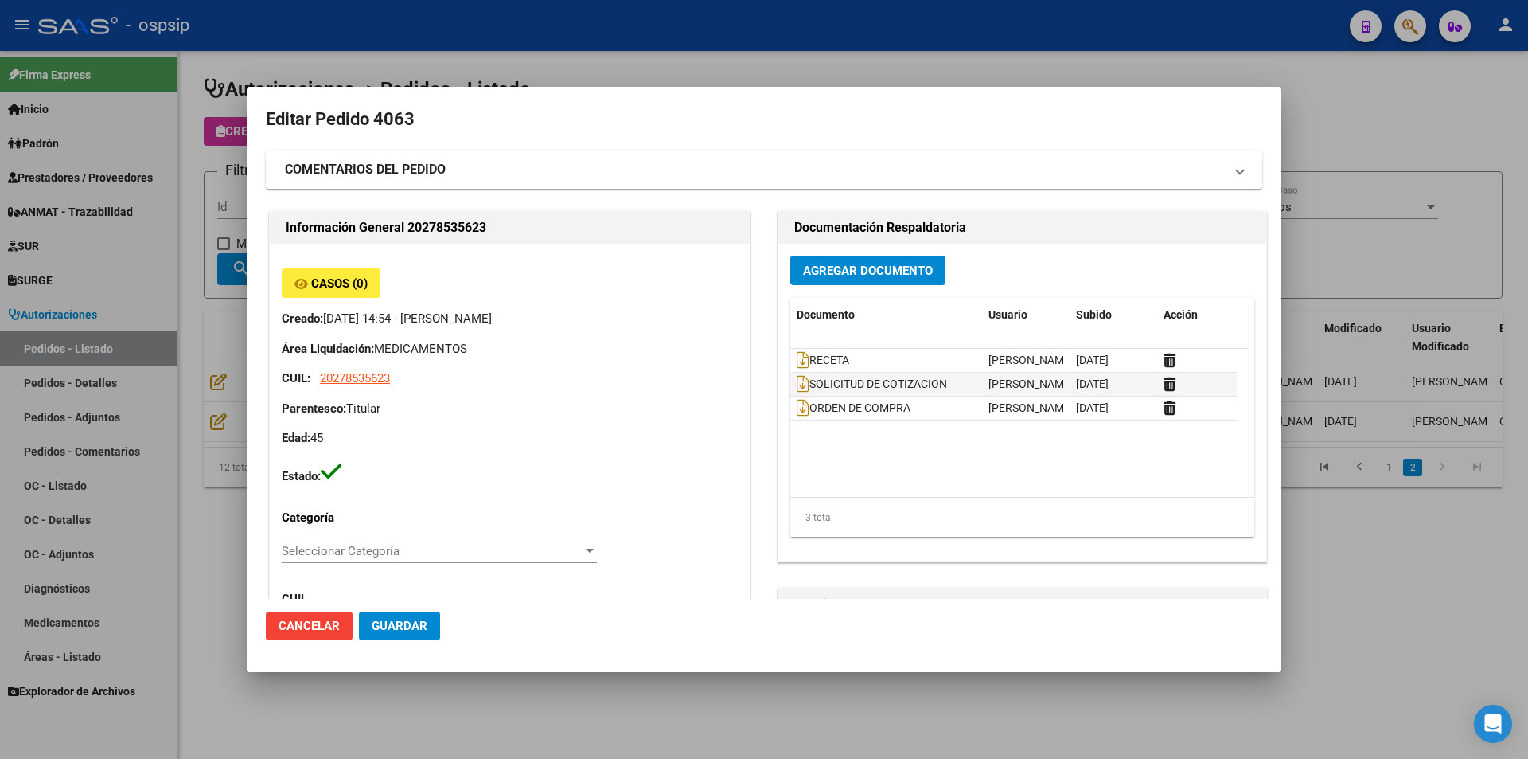
type input "Buenos Aires, 9 DE ABRIL, FERRAROTTI 287"
click at [568, 725] on div at bounding box center [764, 379] width 1528 height 759
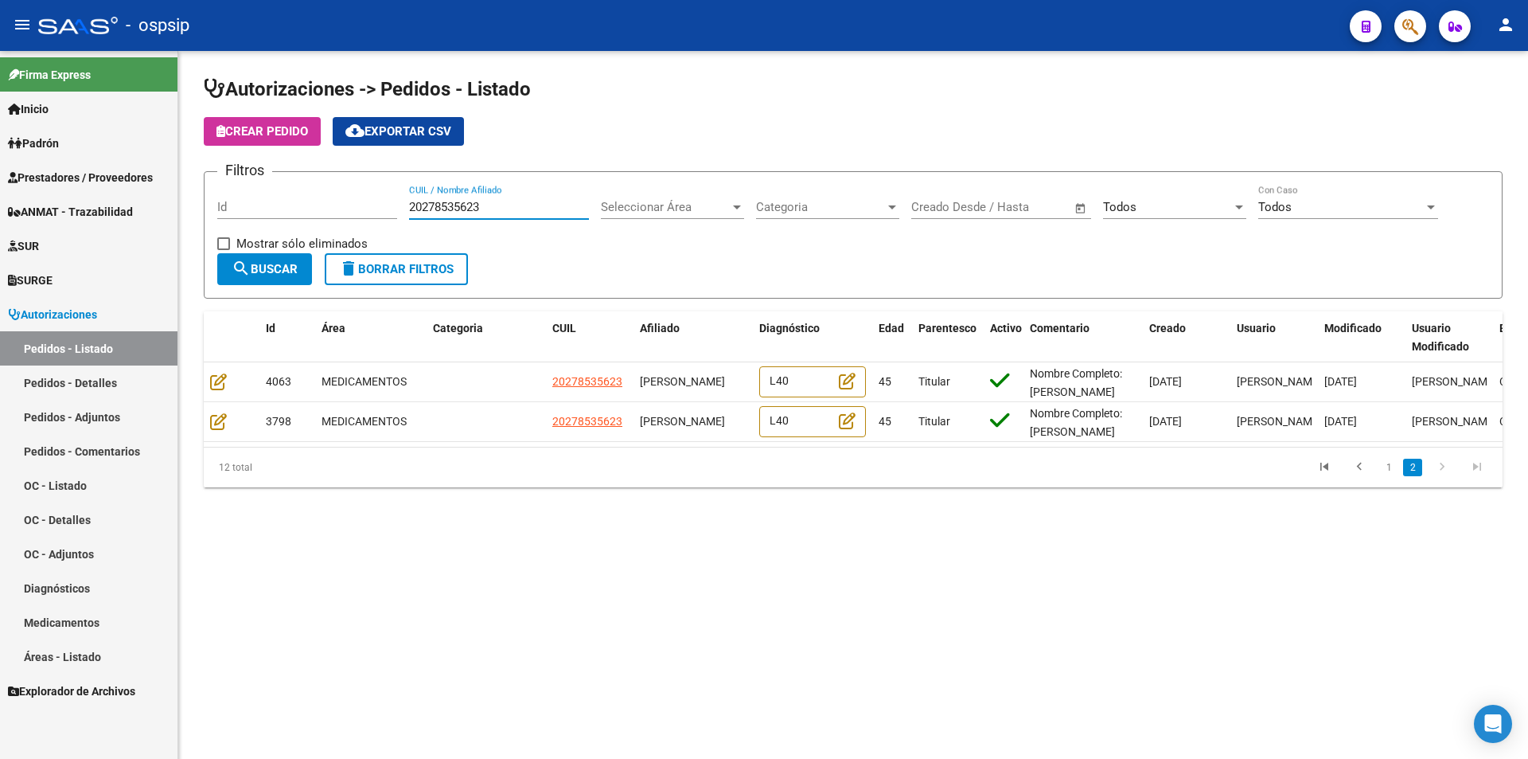
drag, startPoint x: 497, startPoint y: 210, endPoint x: 380, endPoint y: 197, distance: 117.8
click at [380, 197] on div "Filtros Id 20278535623 CUIL / Nombre Afiliado Seleccionar Área Seleccionar Área…" at bounding box center [853, 219] width 1272 height 68
paste input "7579575439"
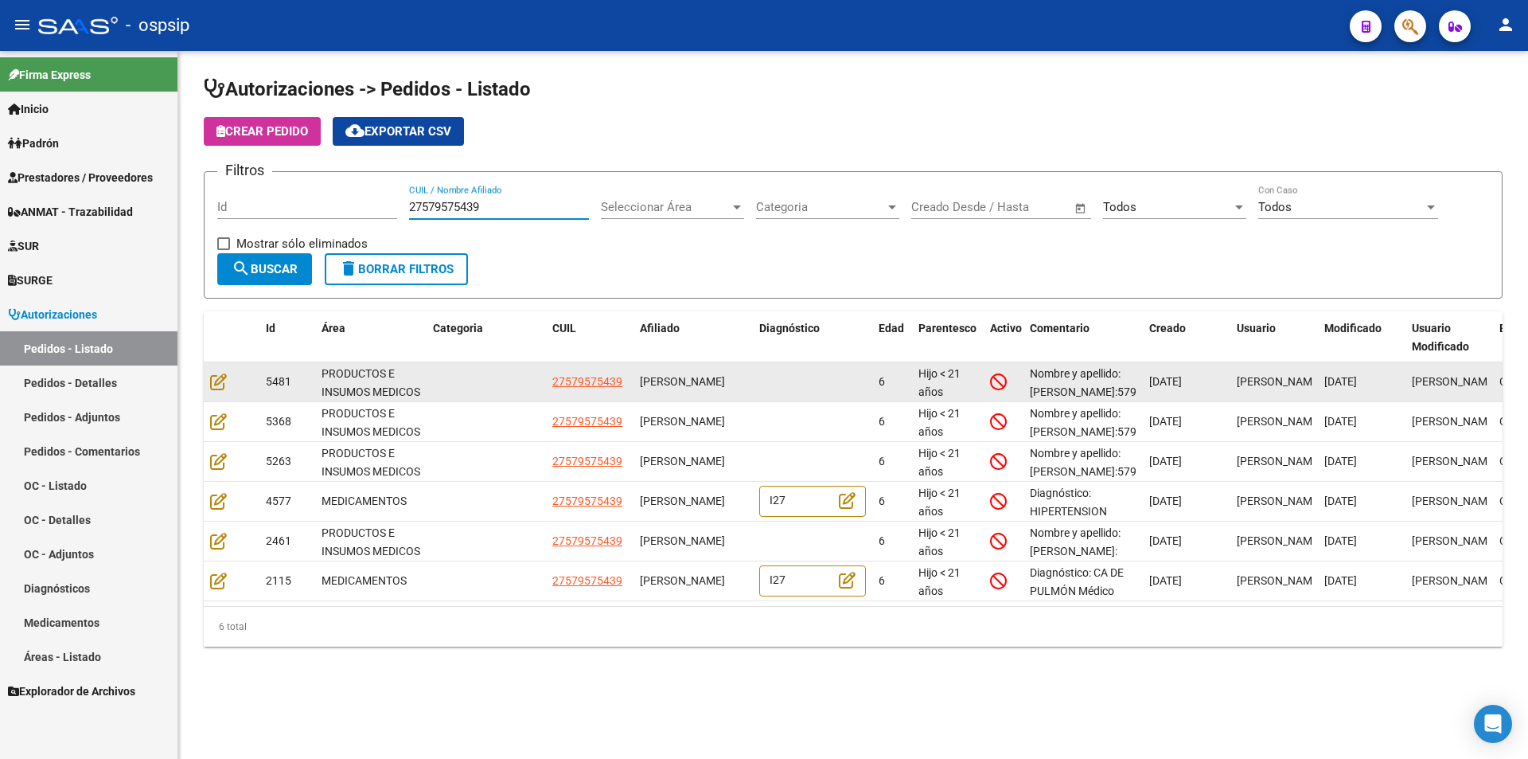
type input "27579575439"
click at [209, 383] on datatable-body-cell at bounding box center [232, 381] width 56 height 39
click at [213, 382] on icon at bounding box center [218, 382] width 17 height 18
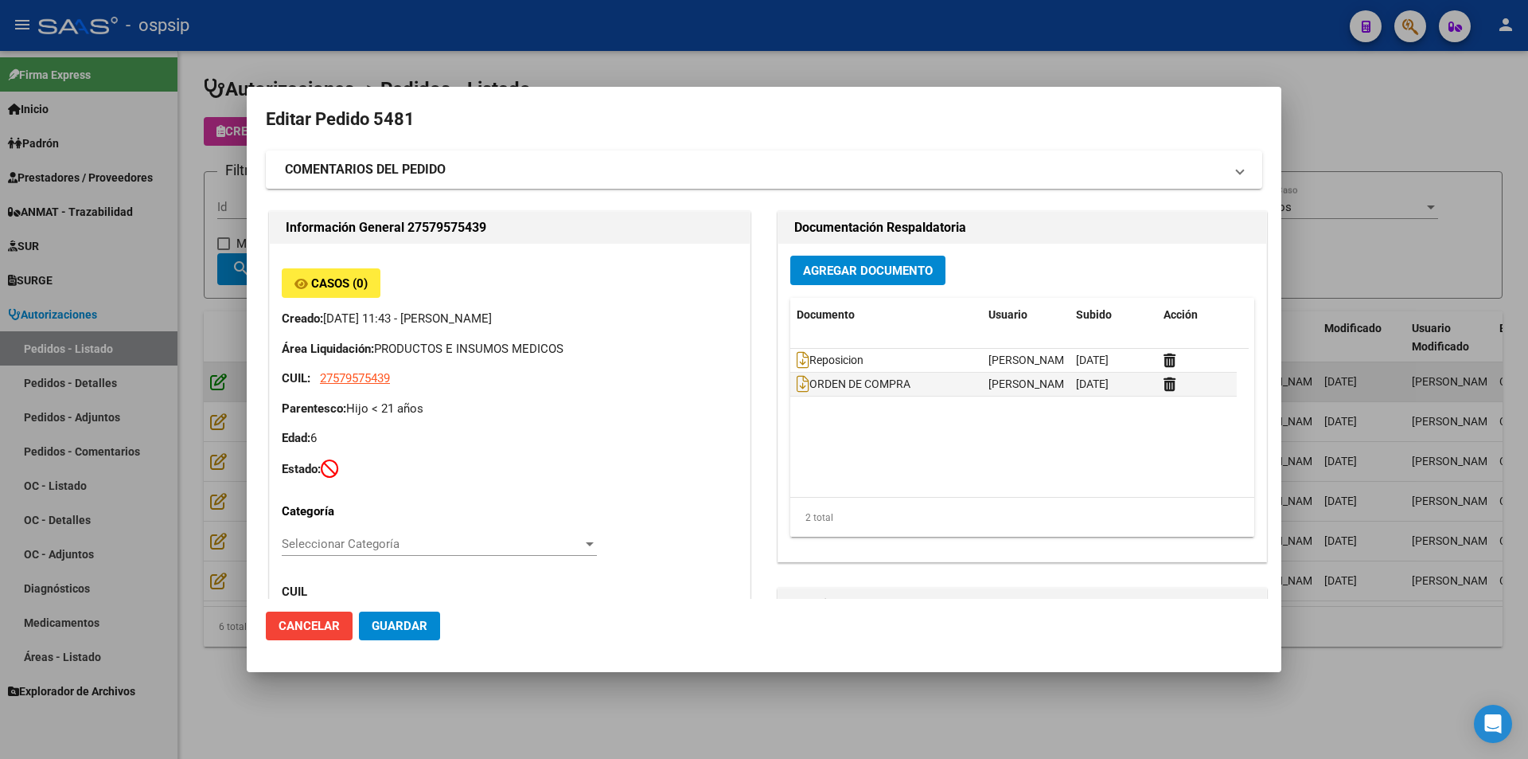
type input "Santiago del Estero, LA BANDA, BALCARCE Y CANAL REV 0, Piso: 00, Departamento: 0"
click at [197, 437] on div at bounding box center [764, 379] width 1528 height 759
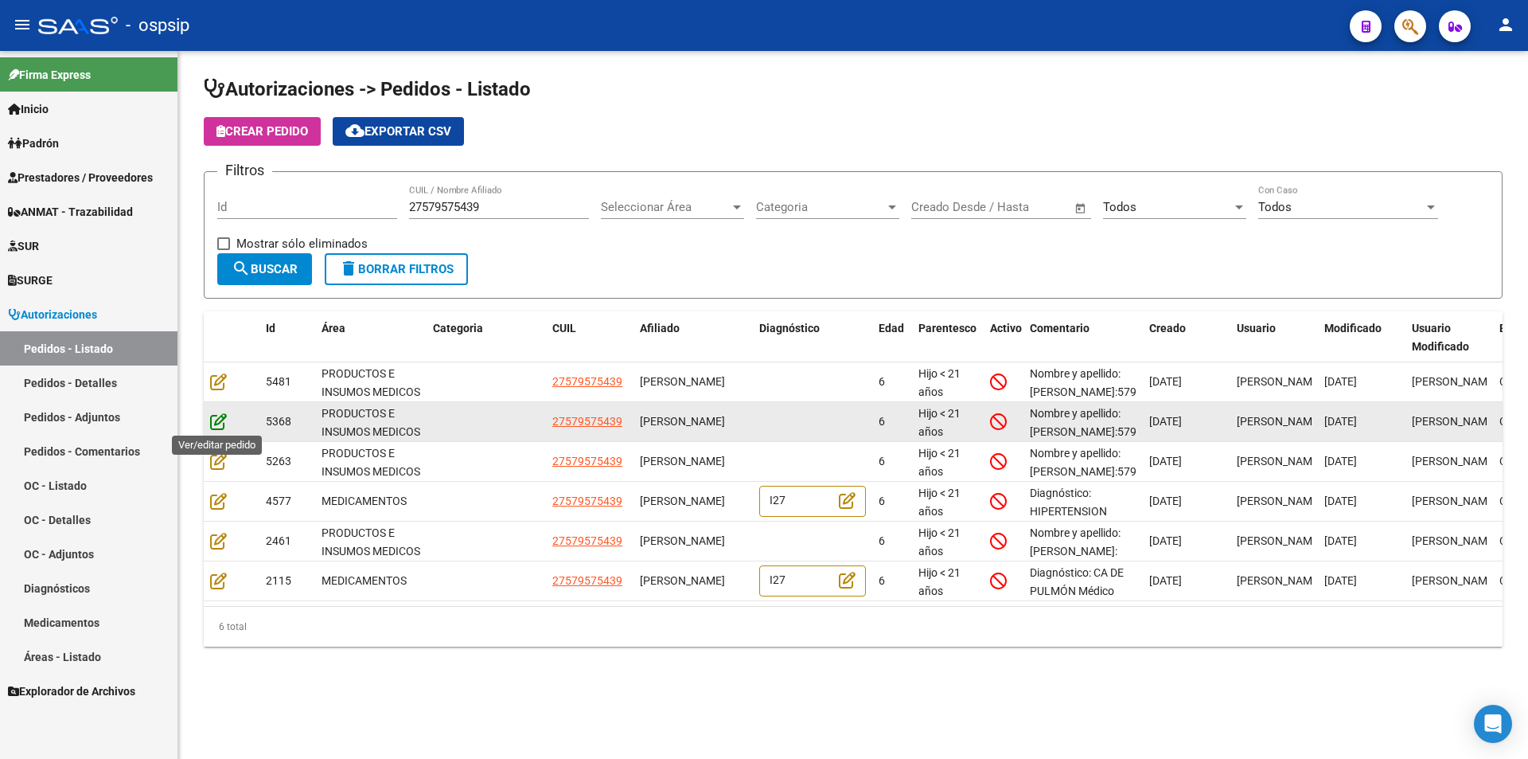
click at [217, 424] on icon at bounding box center [218, 421] width 17 height 18
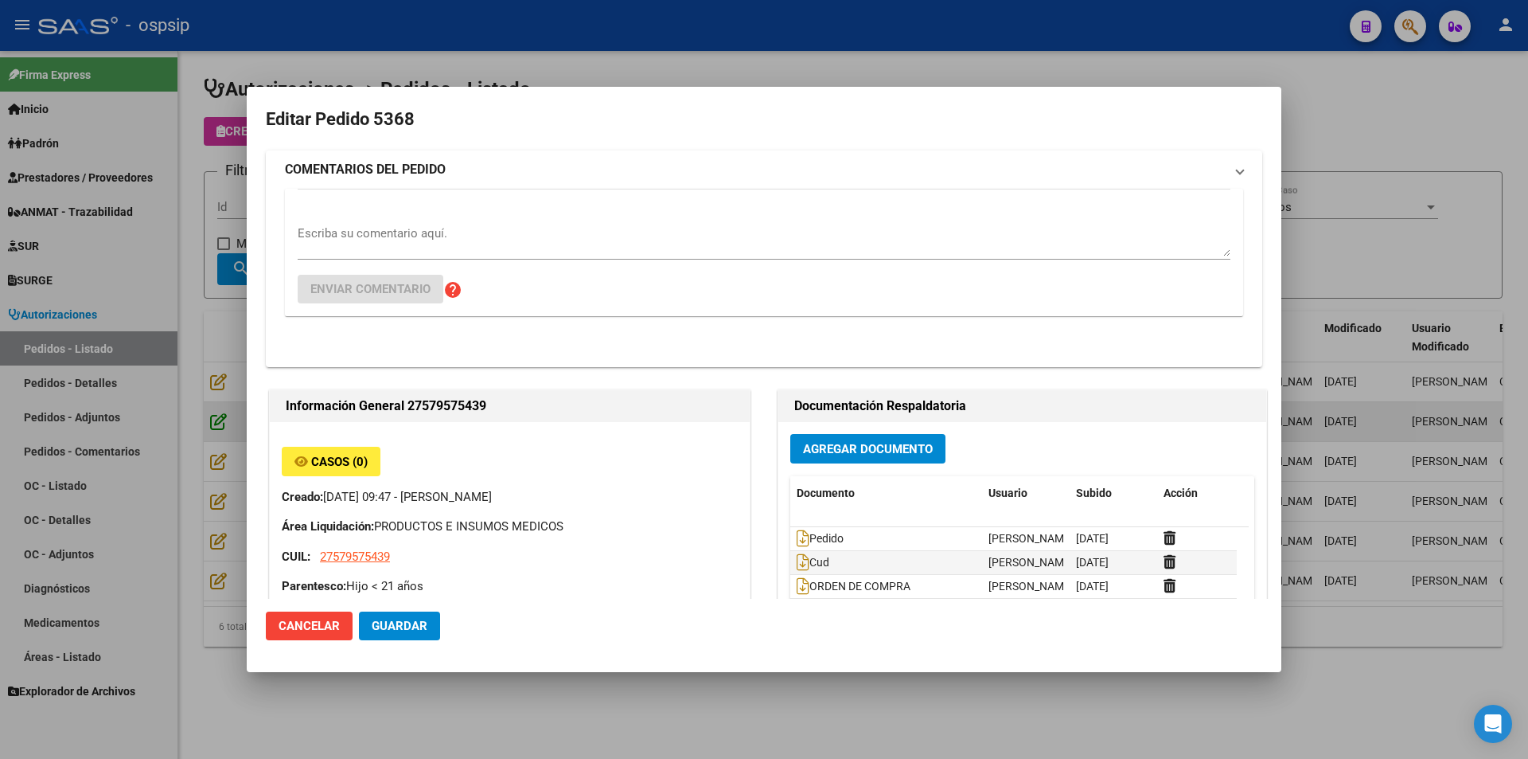
type input "Santiago del Estero, LA BANDA, BALCARCE Y CANAL REV 0, Piso: 00, Departamento: 0"
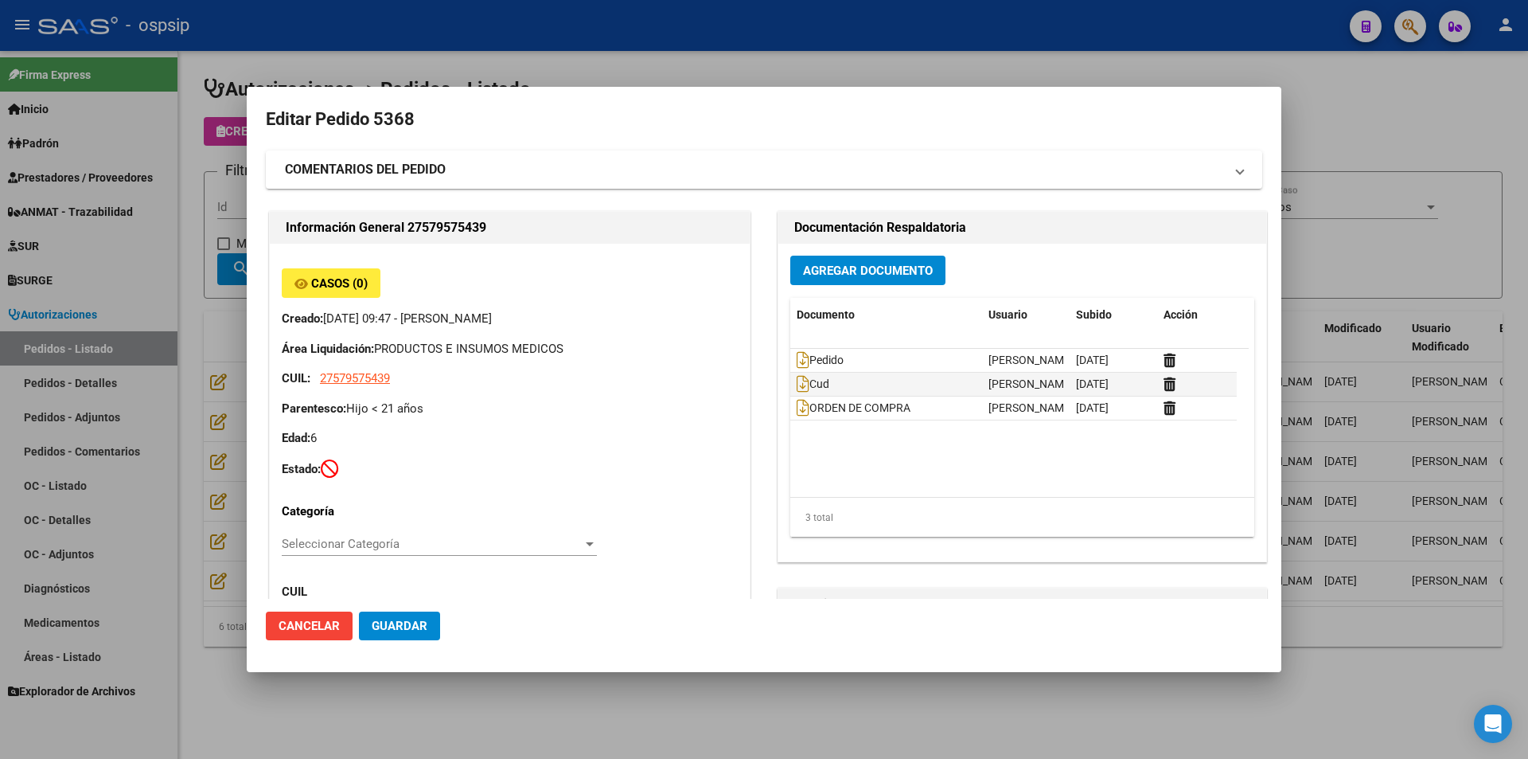
click at [197, 444] on div at bounding box center [764, 379] width 1528 height 759
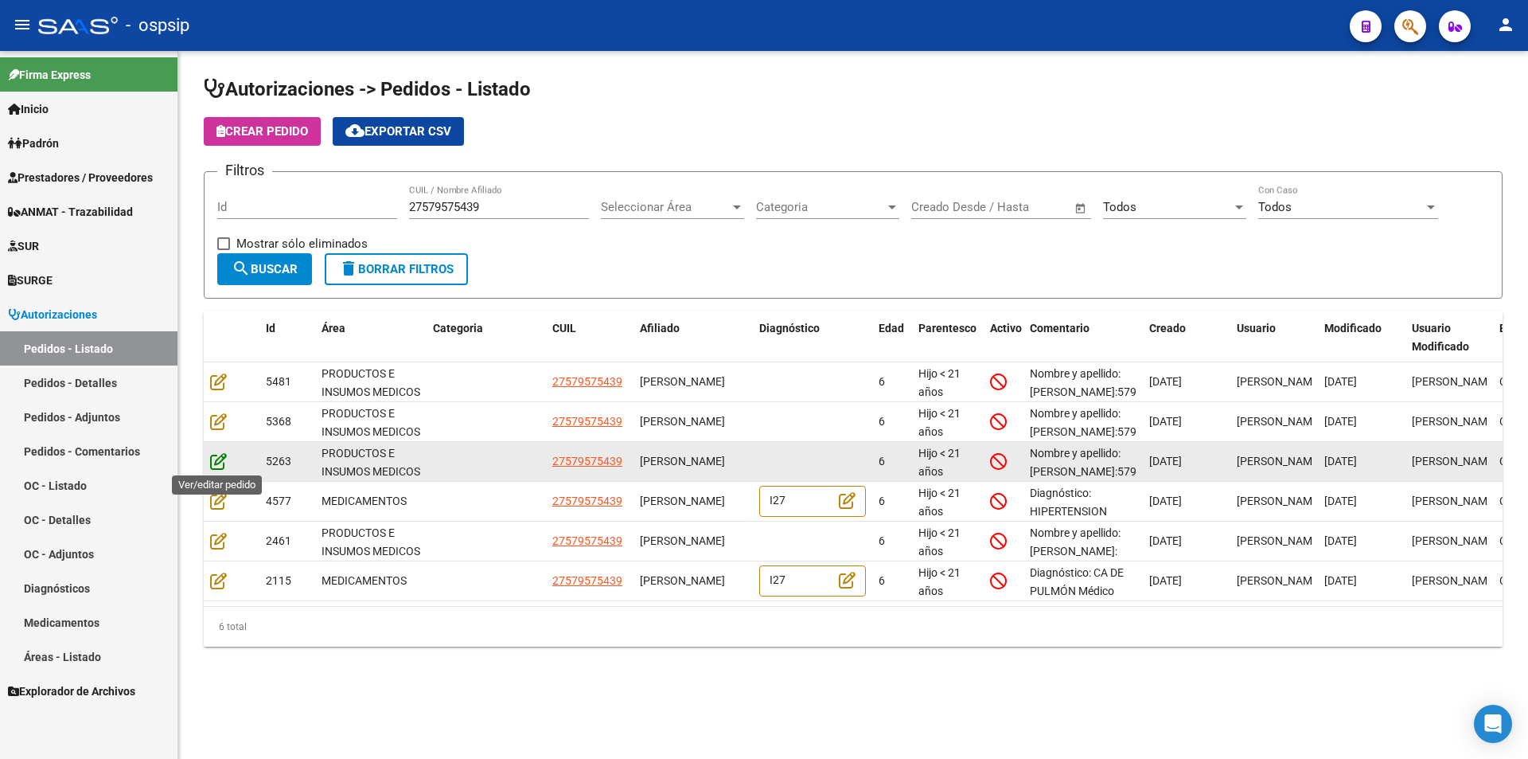
click at [214, 462] on icon at bounding box center [218, 461] width 17 height 18
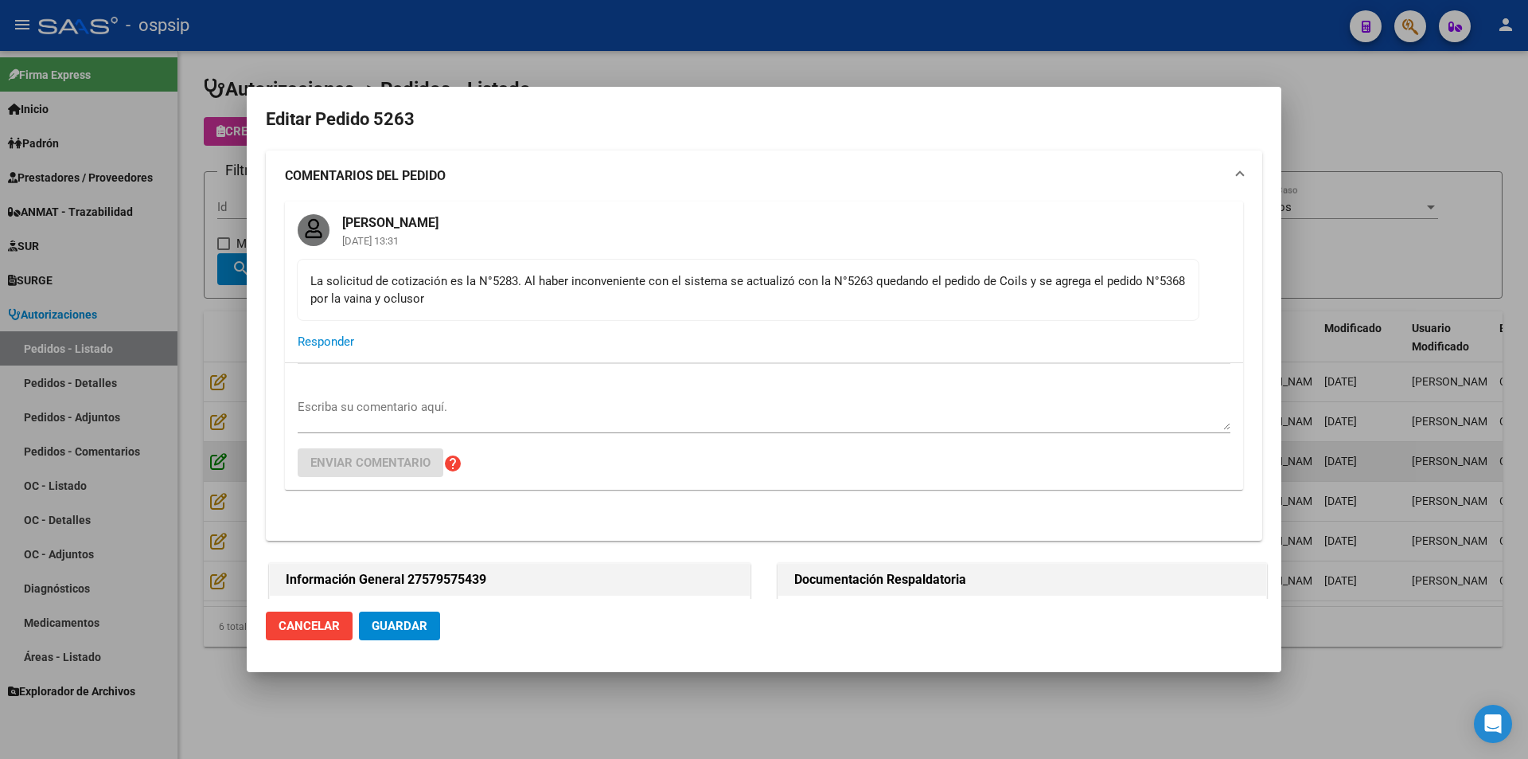
type input "Santiago del Estero, LA BANDA, BALCARCE Y CANAL REV 0, Piso: 00, Departamento: 0"
click at [187, 462] on div at bounding box center [764, 379] width 1528 height 759
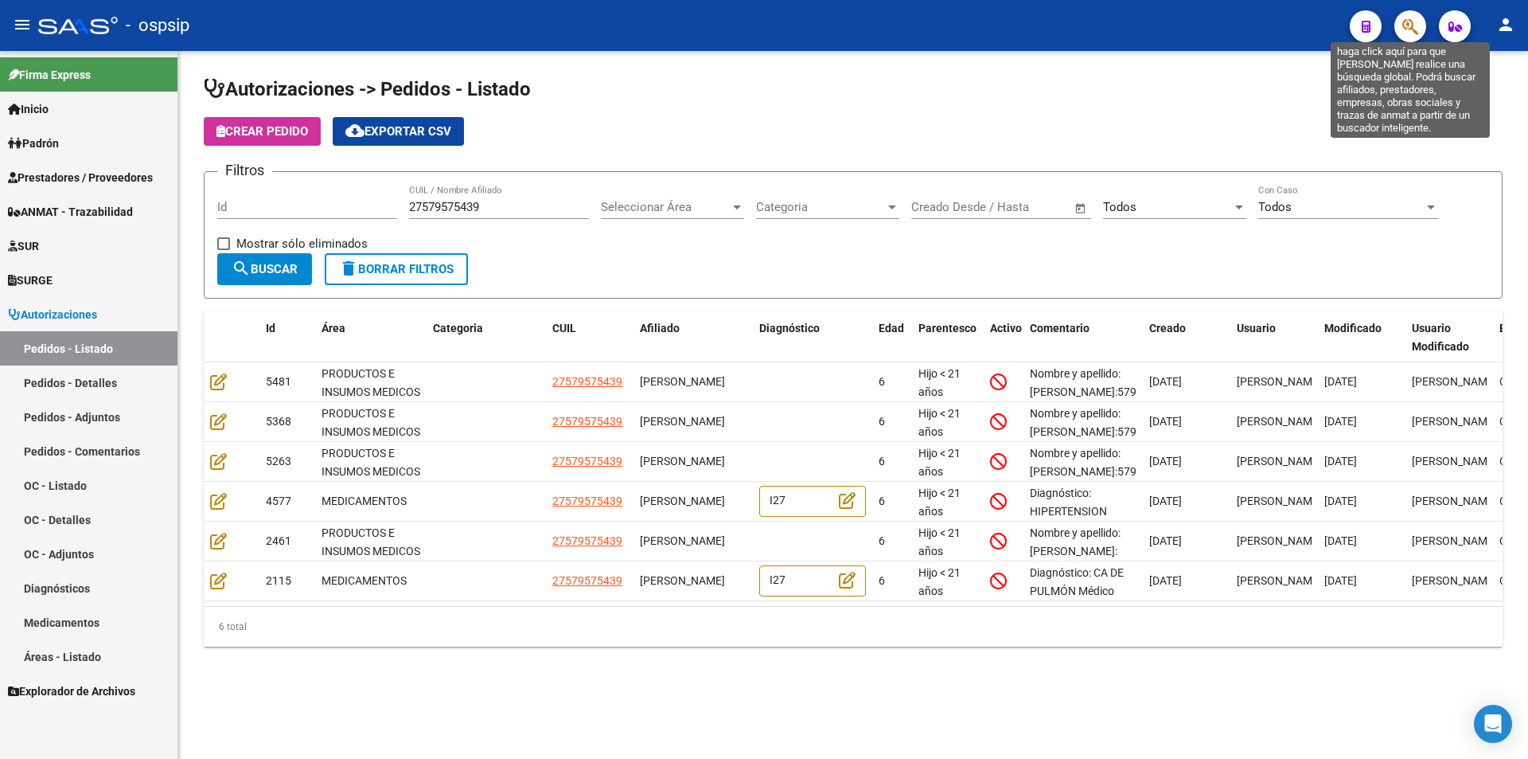
click at [1406, 33] on icon "button" at bounding box center [1411, 27] width 16 height 18
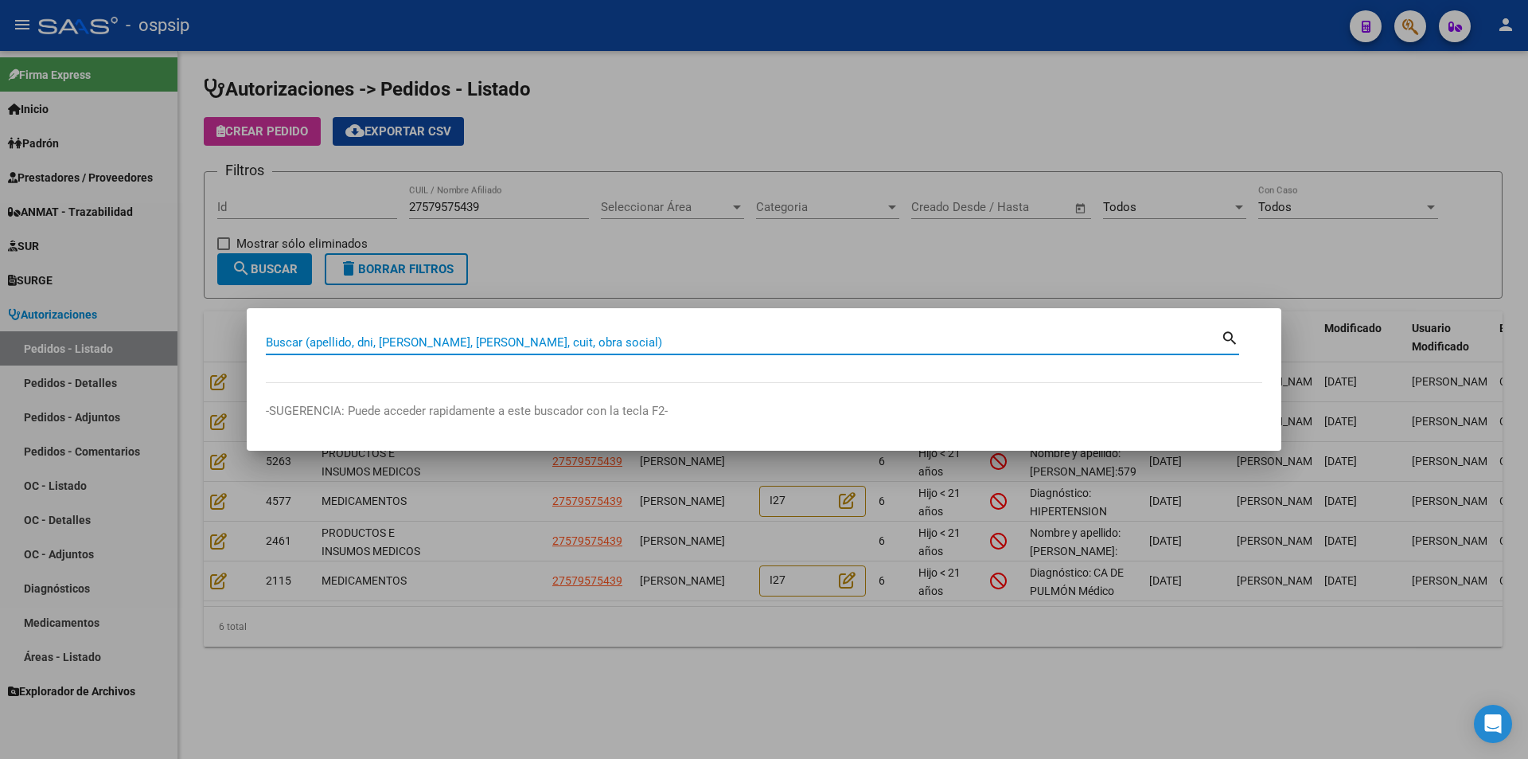
paste input "27579575439"
type input "27579575439"
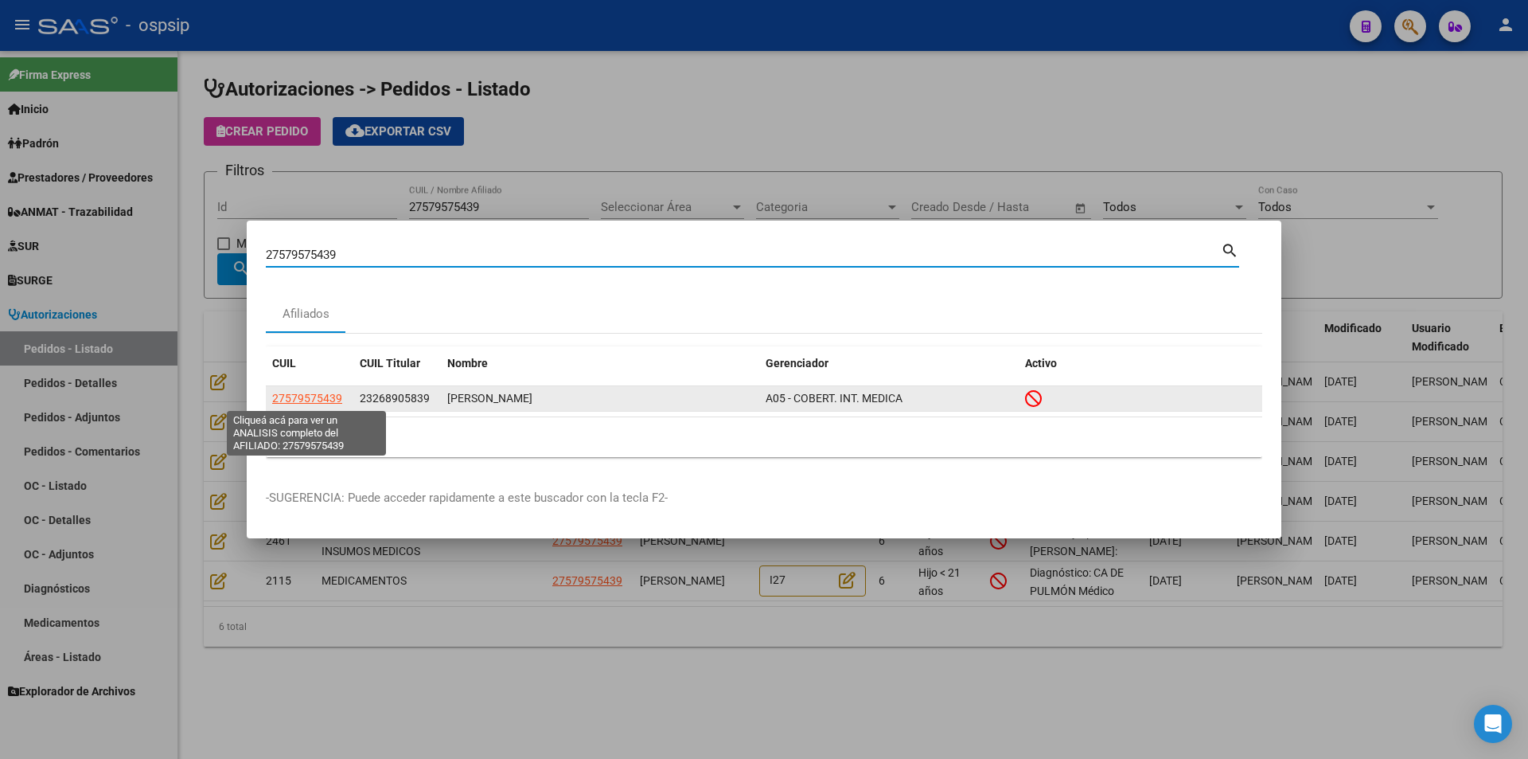
click at [334, 401] on span "27579575439" at bounding box center [307, 398] width 70 height 13
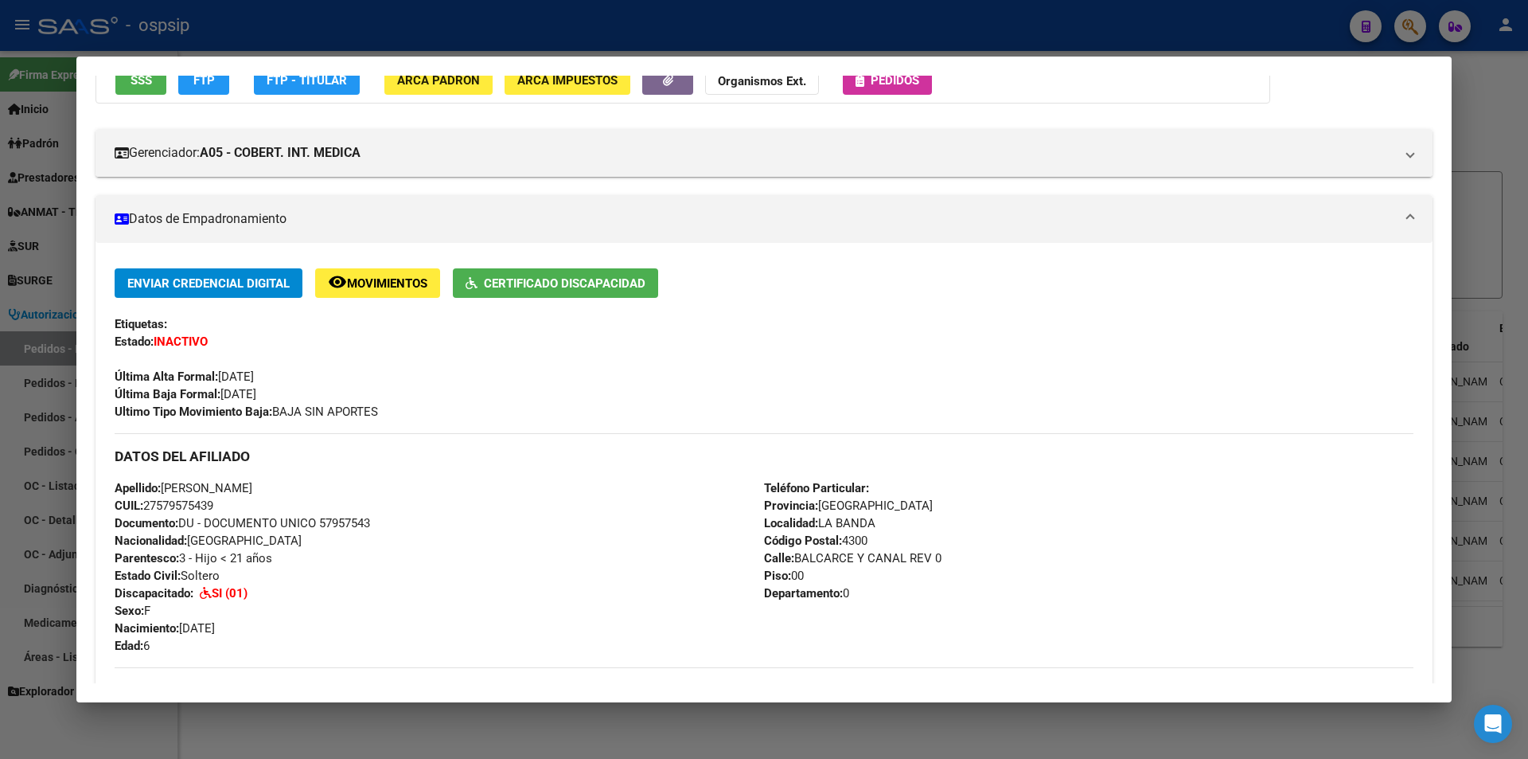
scroll to position [159, 0]
click at [497, 723] on div at bounding box center [764, 379] width 1528 height 759
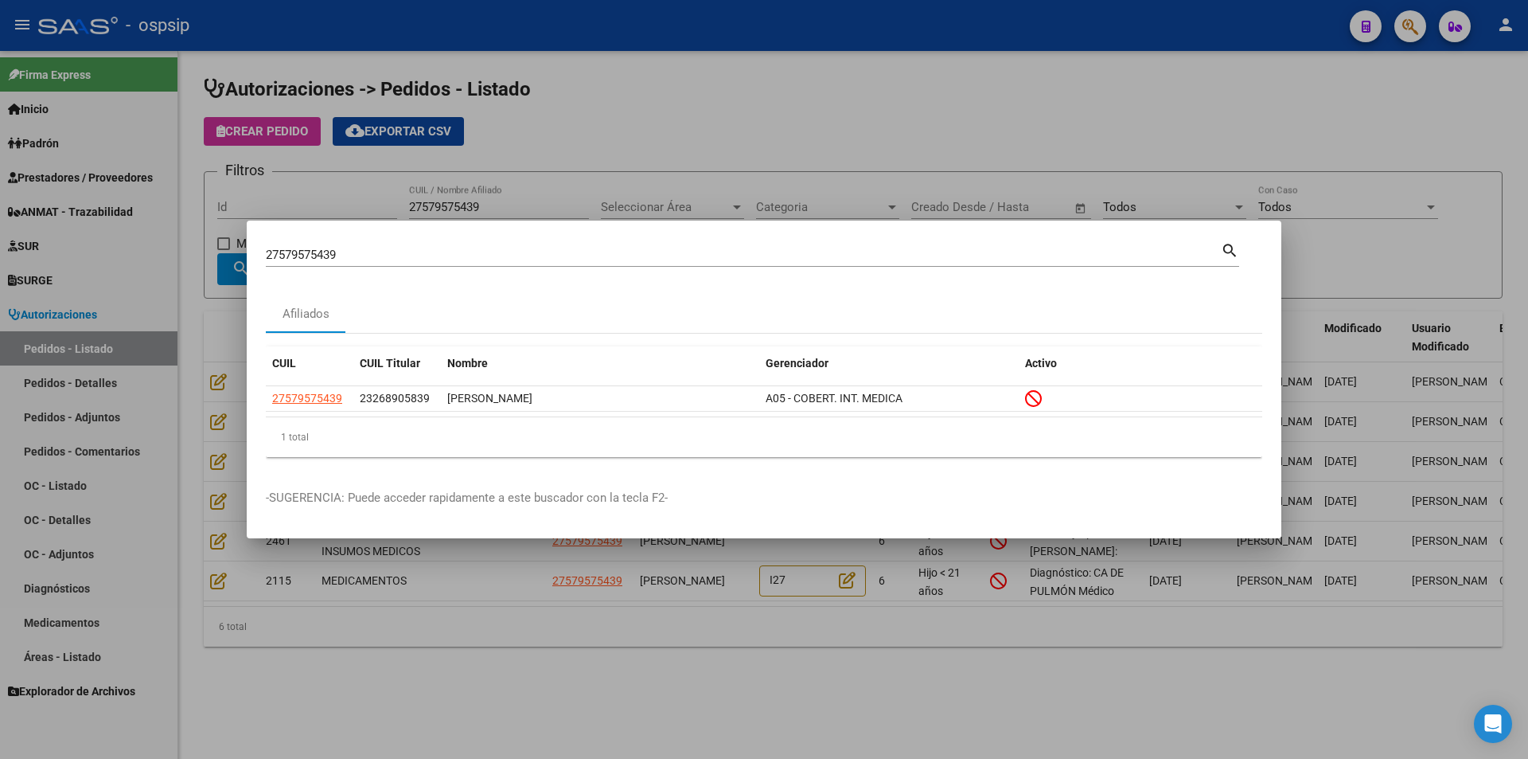
click at [497, 723] on div at bounding box center [764, 379] width 1528 height 759
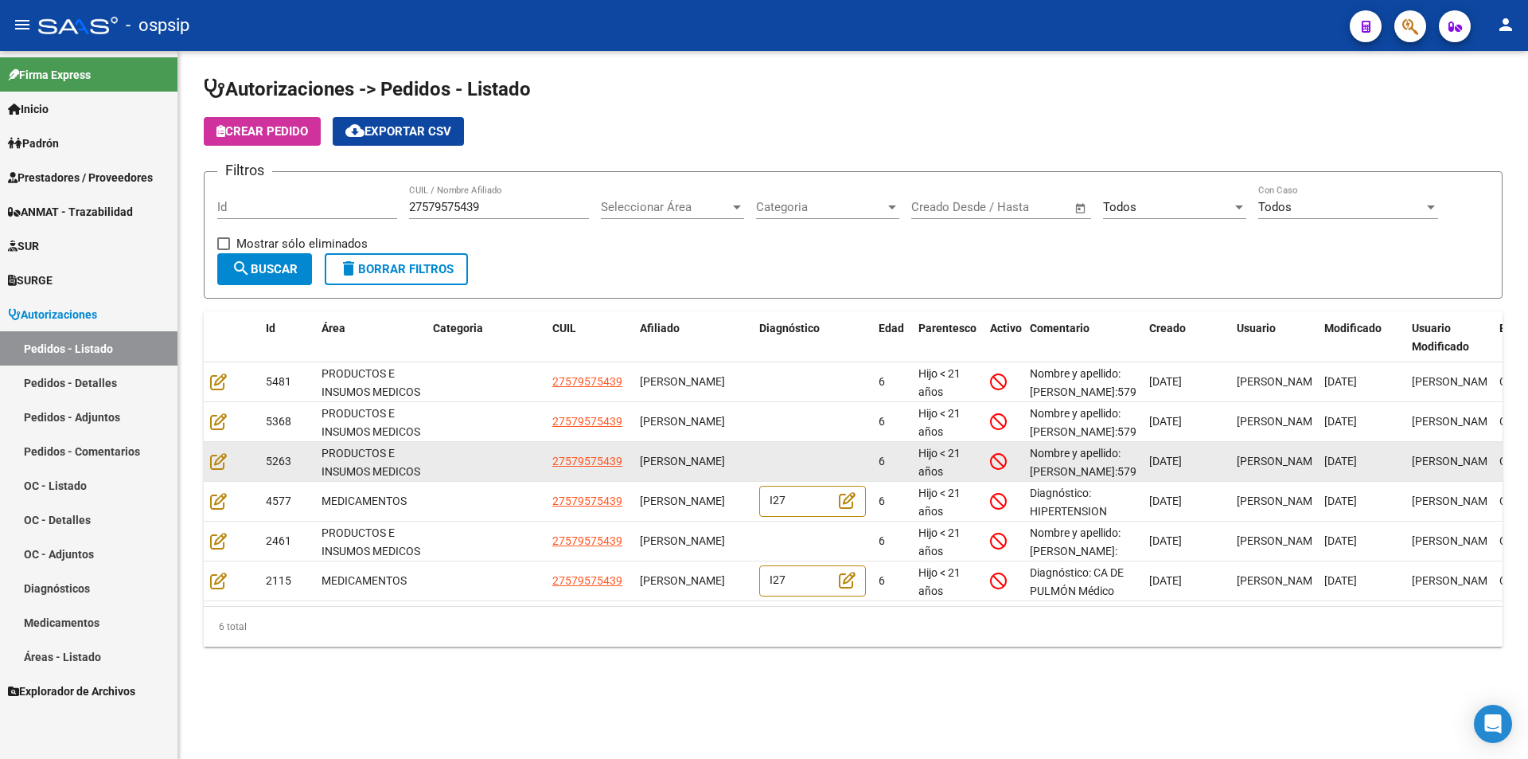
click at [214, 470] on div at bounding box center [231, 461] width 43 height 18
click at [214, 467] on icon at bounding box center [218, 461] width 17 height 18
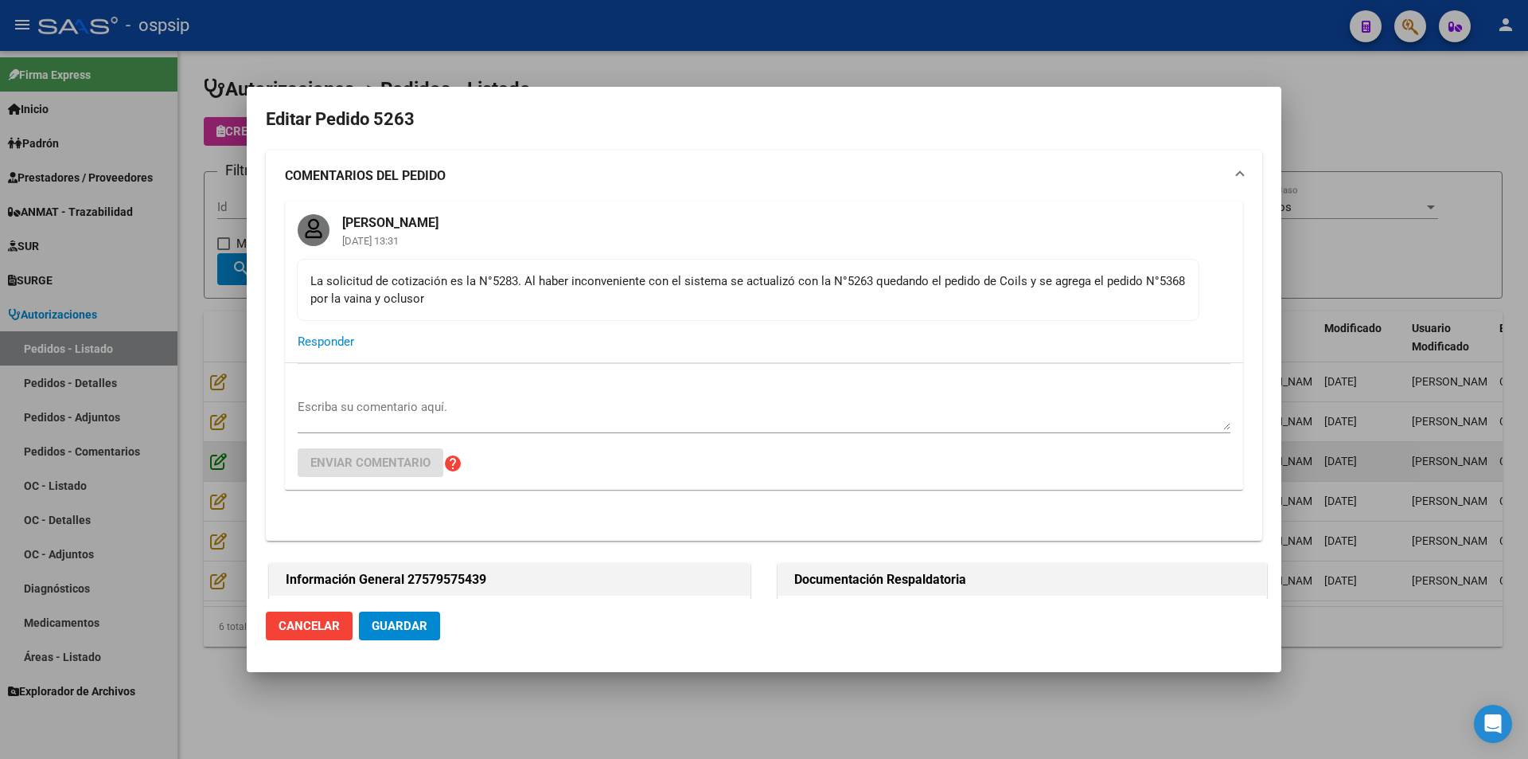
type input "Santiago del Estero, LA BANDA, BALCARCE Y CANAL REV 0, Piso: 00, Departamento: 0"
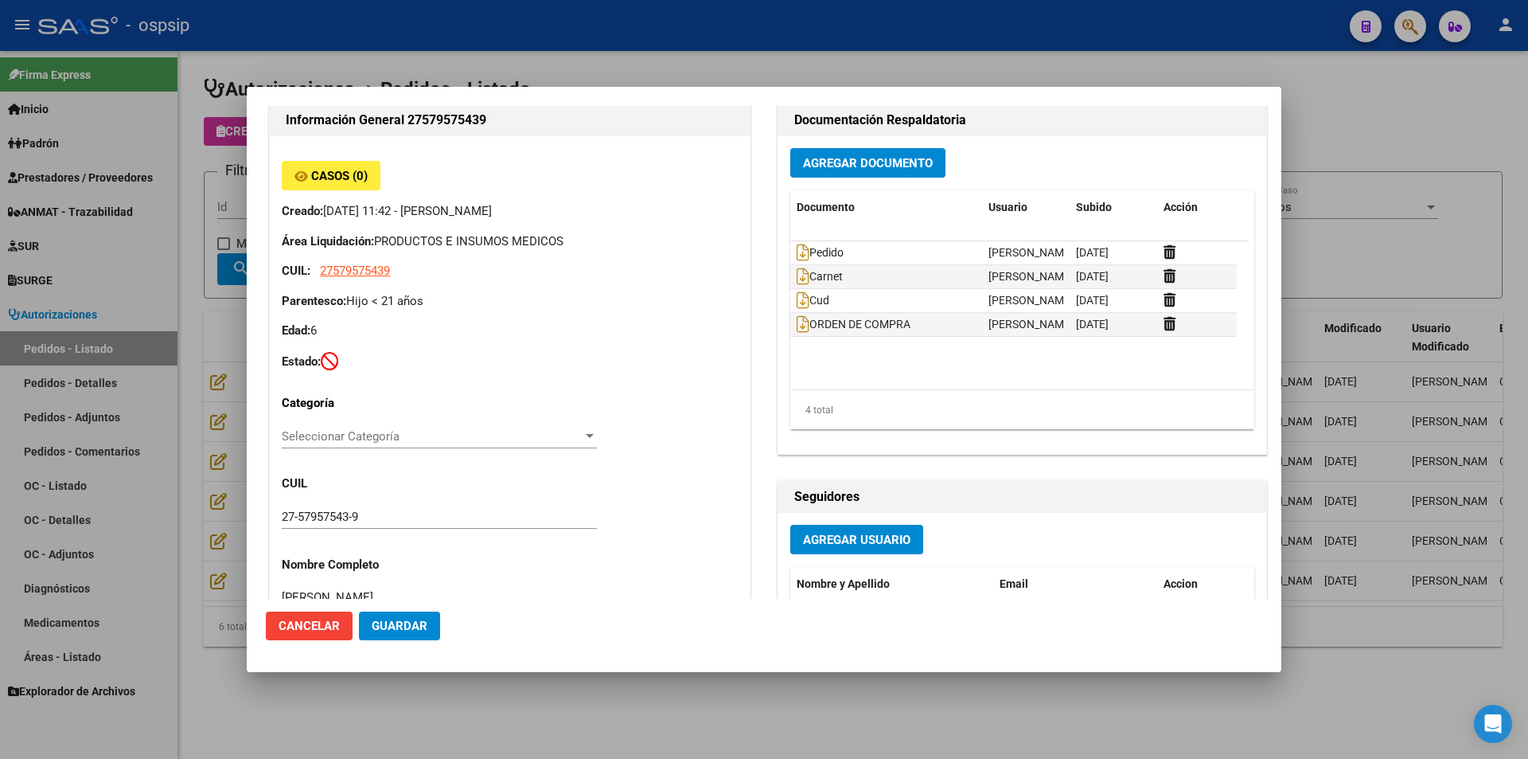
scroll to position [478, 0]
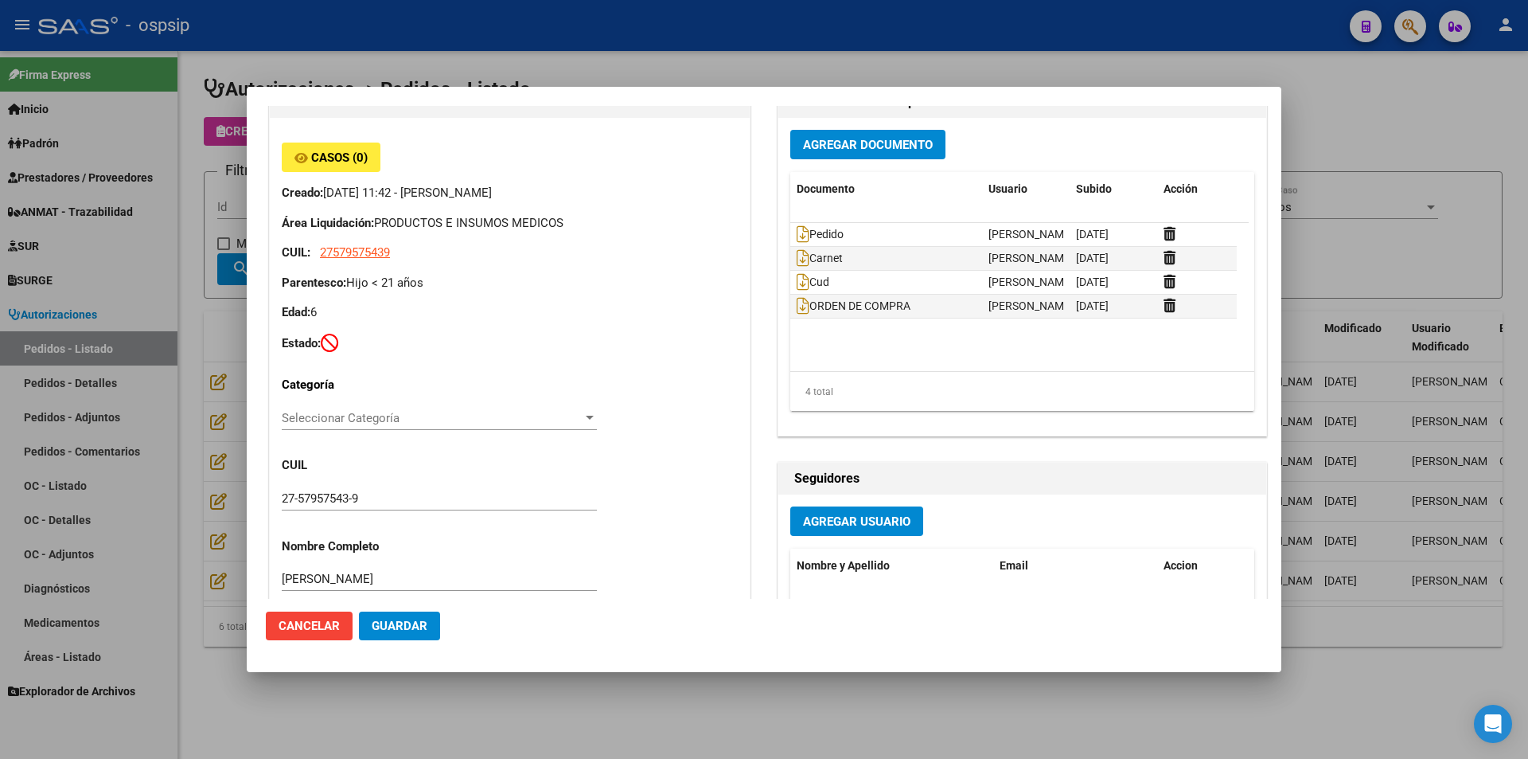
click at [177, 559] on div at bounding box center [764, 379] width 1528 height 759
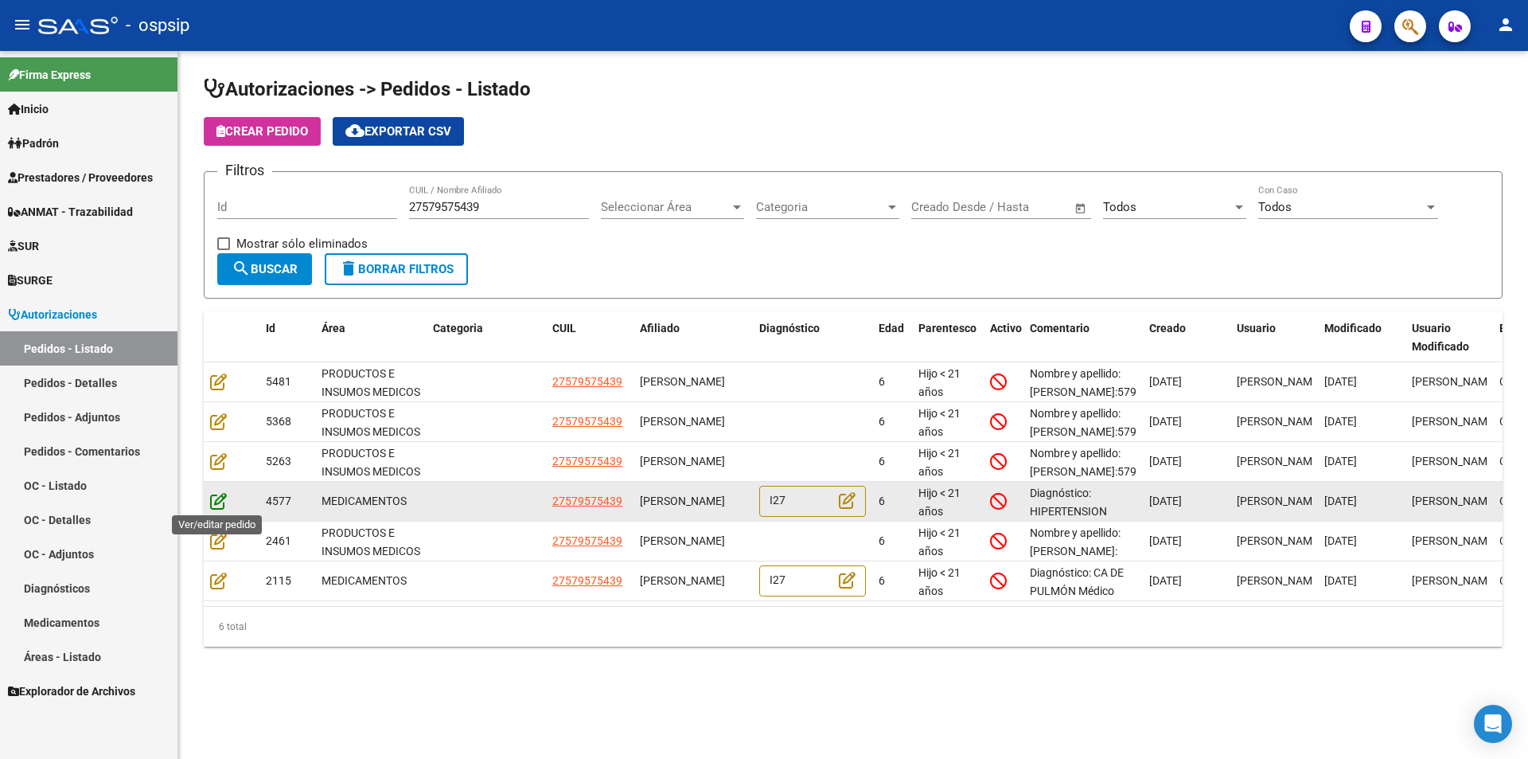
click at [223, 498] on icon at bounding box center [218, 501] width 17 height 18
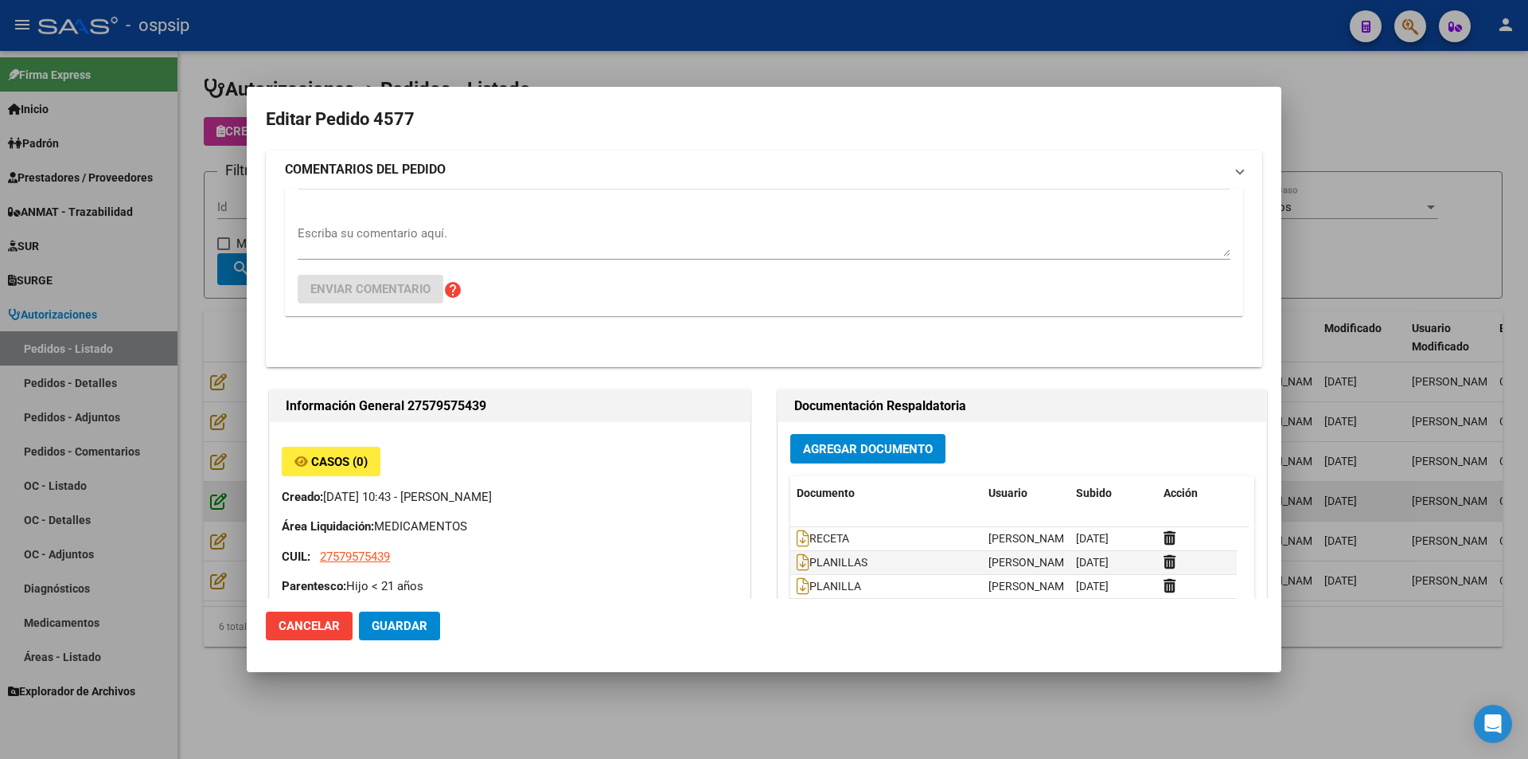
type input "Santiago del Estero, LA BANDA, BALCARCE Y CANAL REV 0, Piso: 00, Departamento: 0"
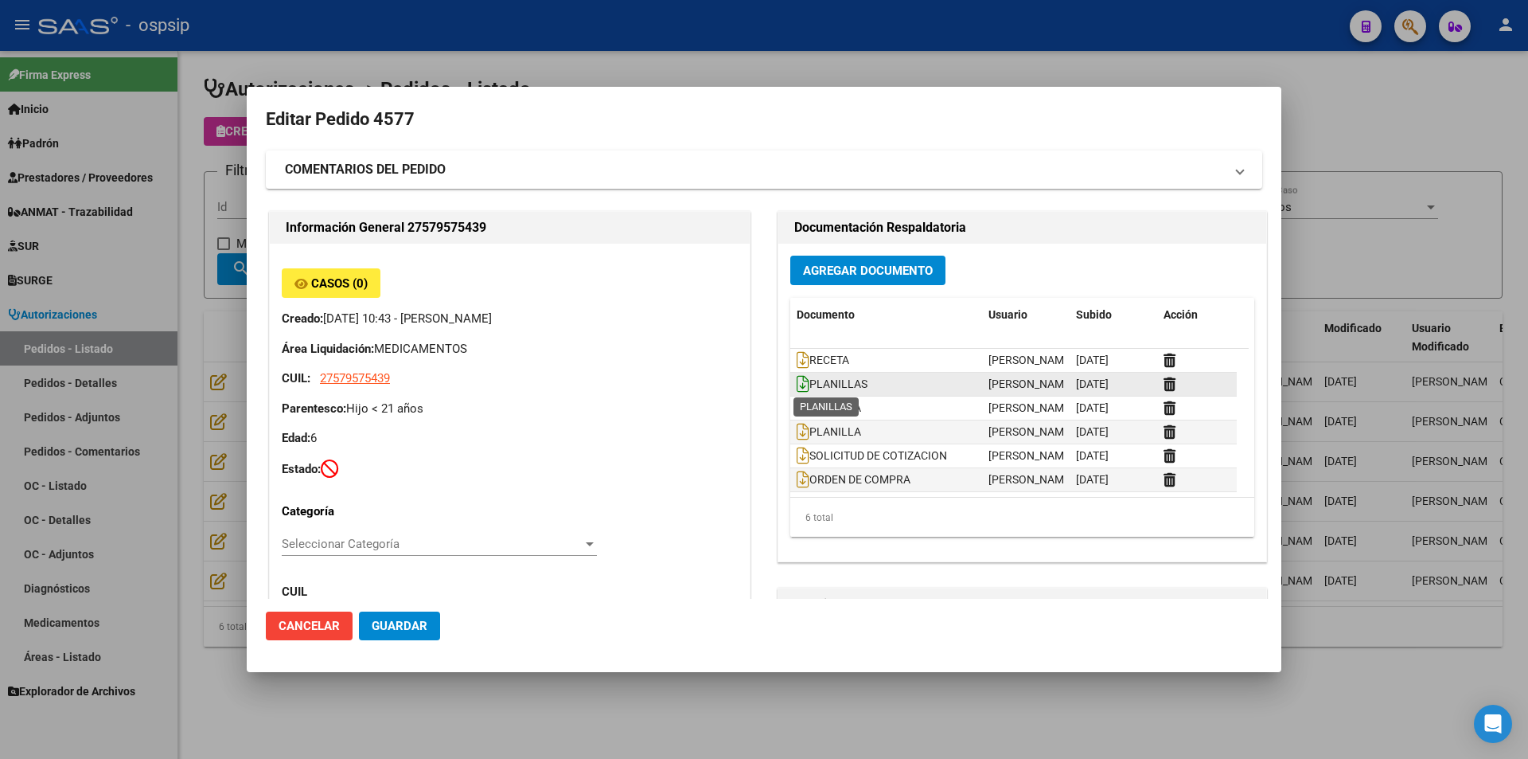
click at [798, 384] on icon at bounding box center [803, 384] width 13 height 18
click at [797, 407] on icon at bounding box center [803, 408] width 13 height 18
click at [797, 432] on icon at bounding box center [803, 432] width 13 height 18
click at [1137, 58] on div at bounding box center [764, 379] width 1528 height 759
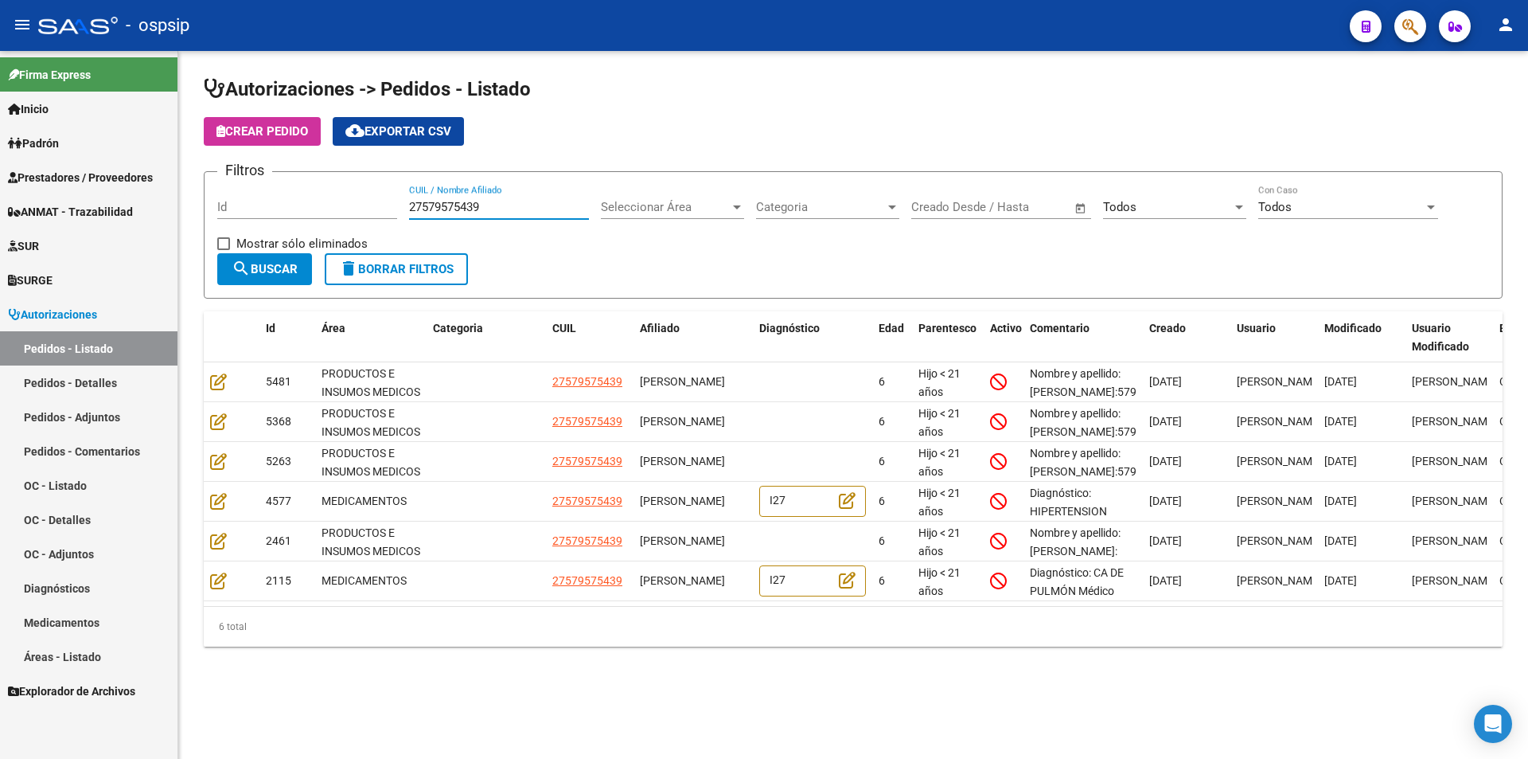
drag, startPoint x: 501, startPoint y: 209, endPoint x: 330, endPoint y: 208, distance: 171.9
click at [330, 207] on div "Filtros Id 27579575439 CUIL / Nombre Afiliado Seleccionar Área Seleccionar Área…" at bounding box center [853, 219] width 1272 height 68
paste input "0373506053"
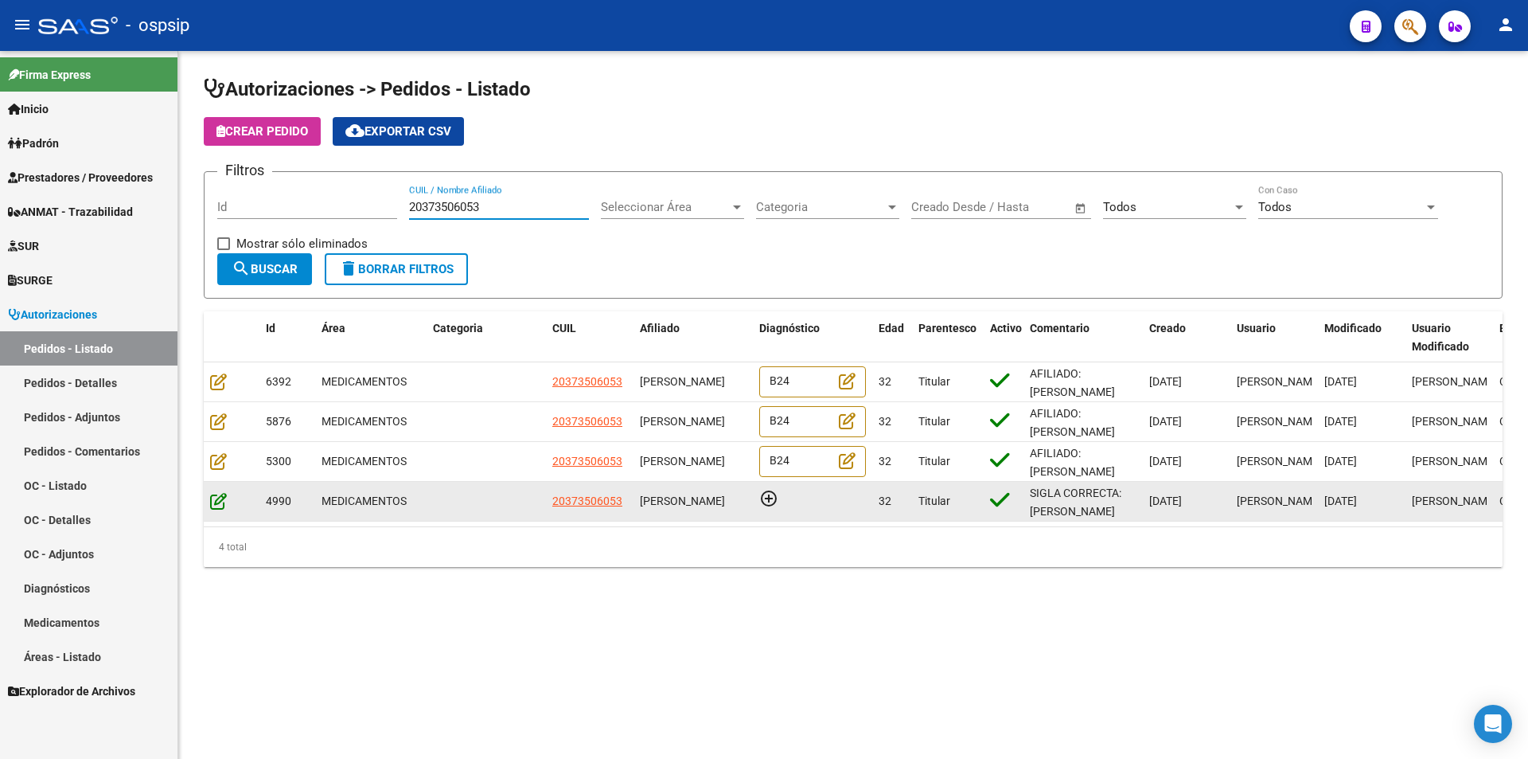
type input "20373506053"
click at [218, 496] on icon at bounding box center [218, 501] width 17 height 18
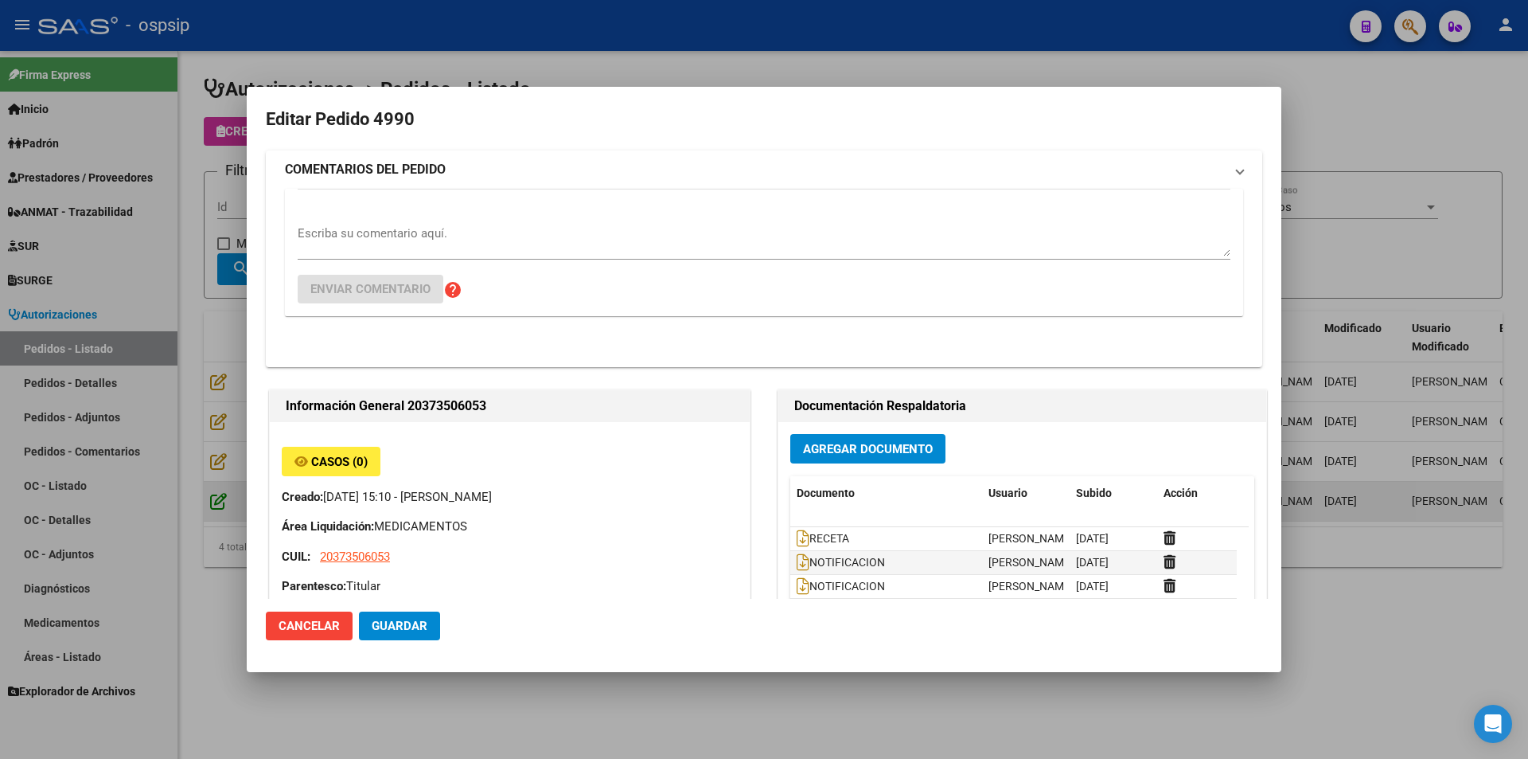
type input "Buenos Aires, LANUS OESTE, pasaje malvinas 350, Piso: 1"
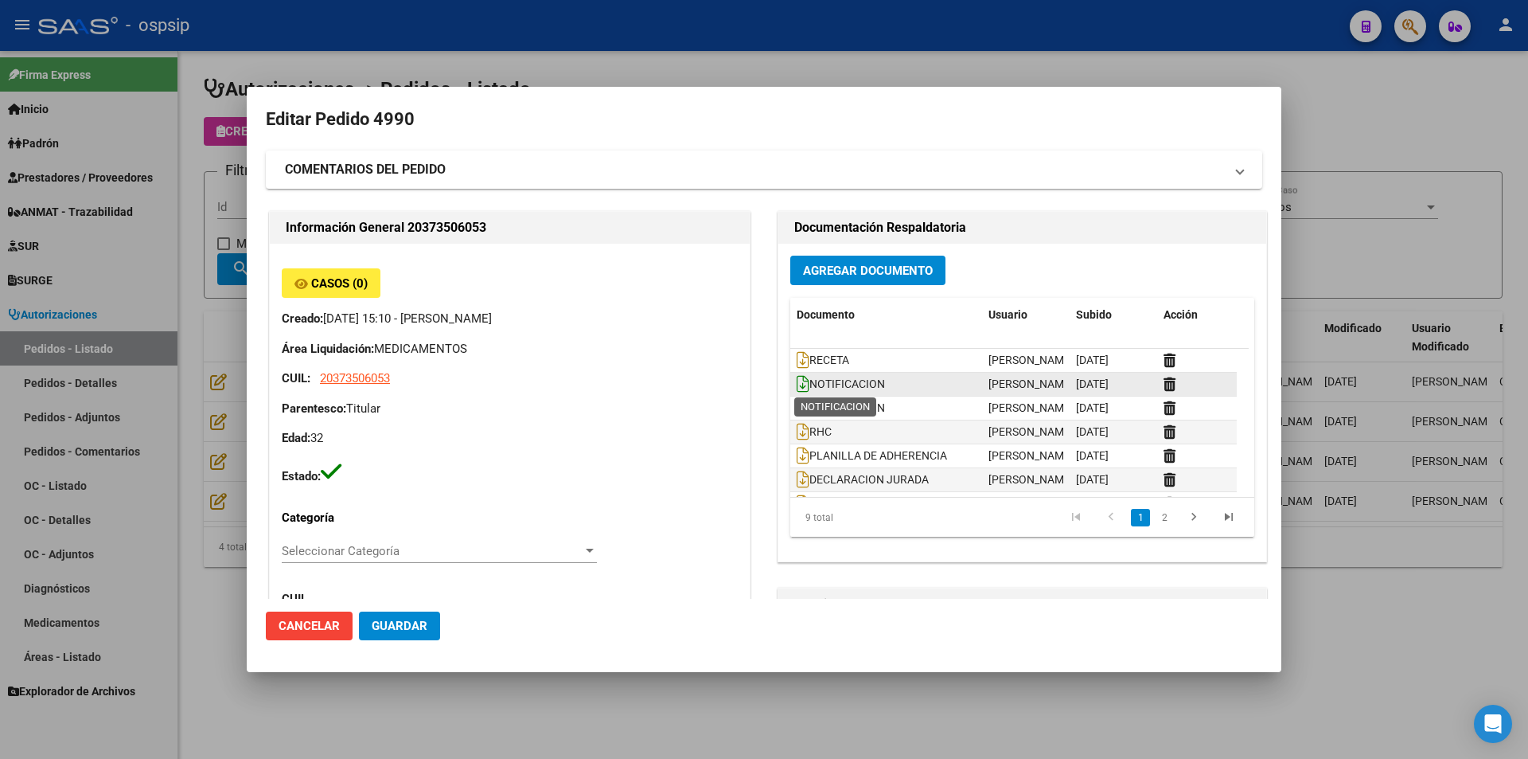
click at [797, 388] on icon at bounding box center [803, 384] width 13 height 18
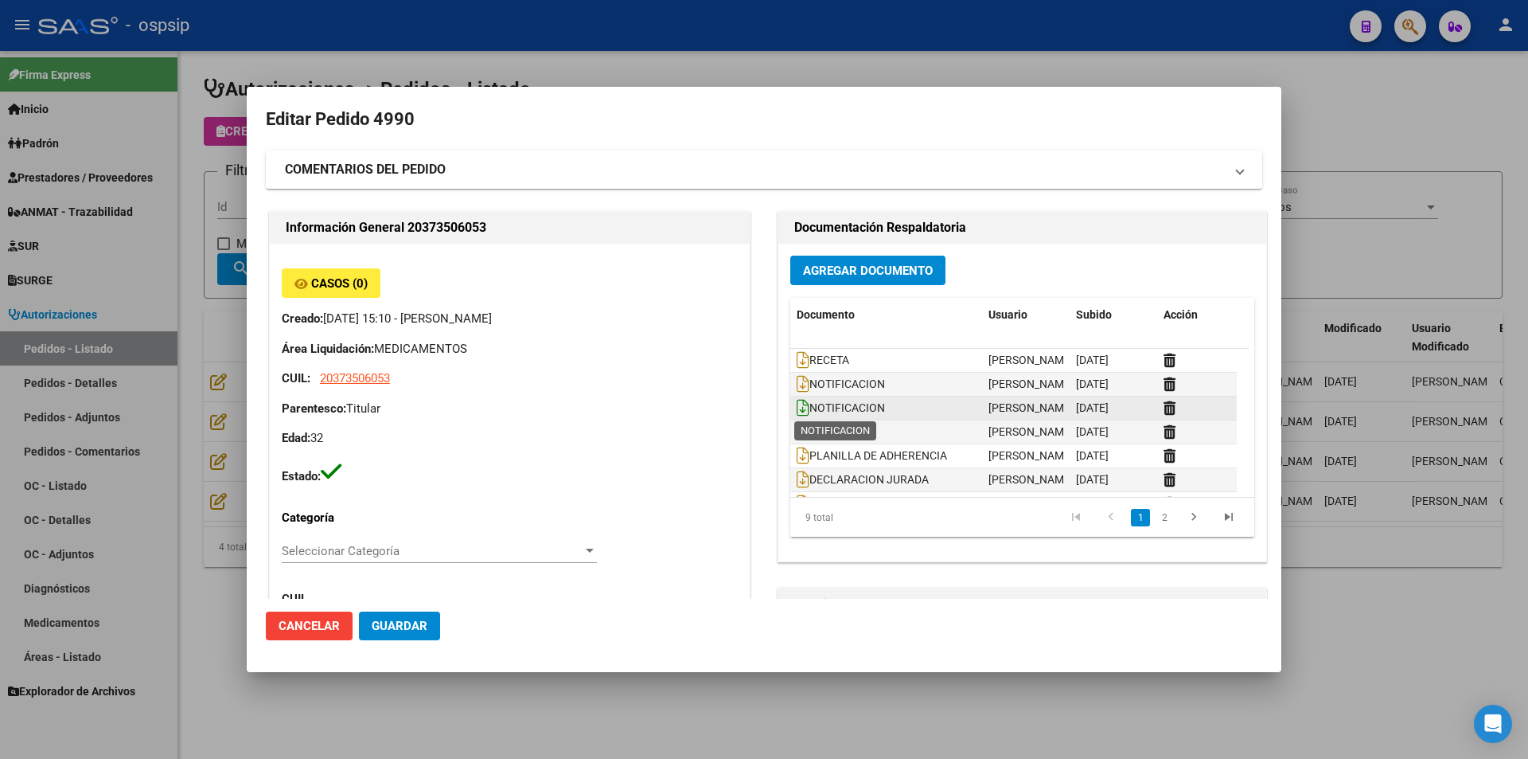
click at [798, 408] on icon at bounding box center [803, 408] width 13 height 18
click at [797, 427] on icon at bounding box center [803, 432] width 13 height 18
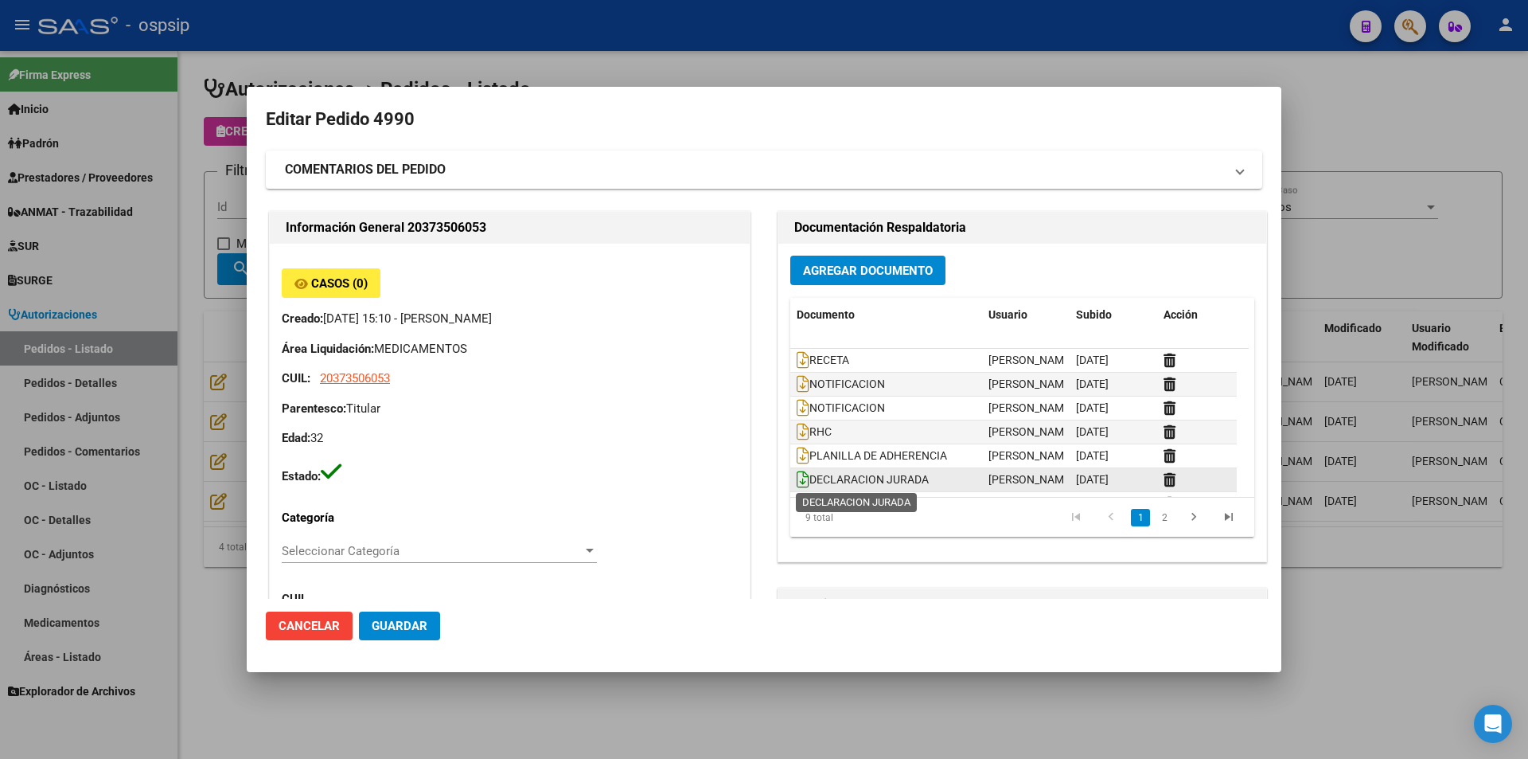
click at [797, 475] on icon at bounding box center [803, 479] width 13 height 18
click at [122, 552] on div at bounding box center [764, 379] width 1528 height 759
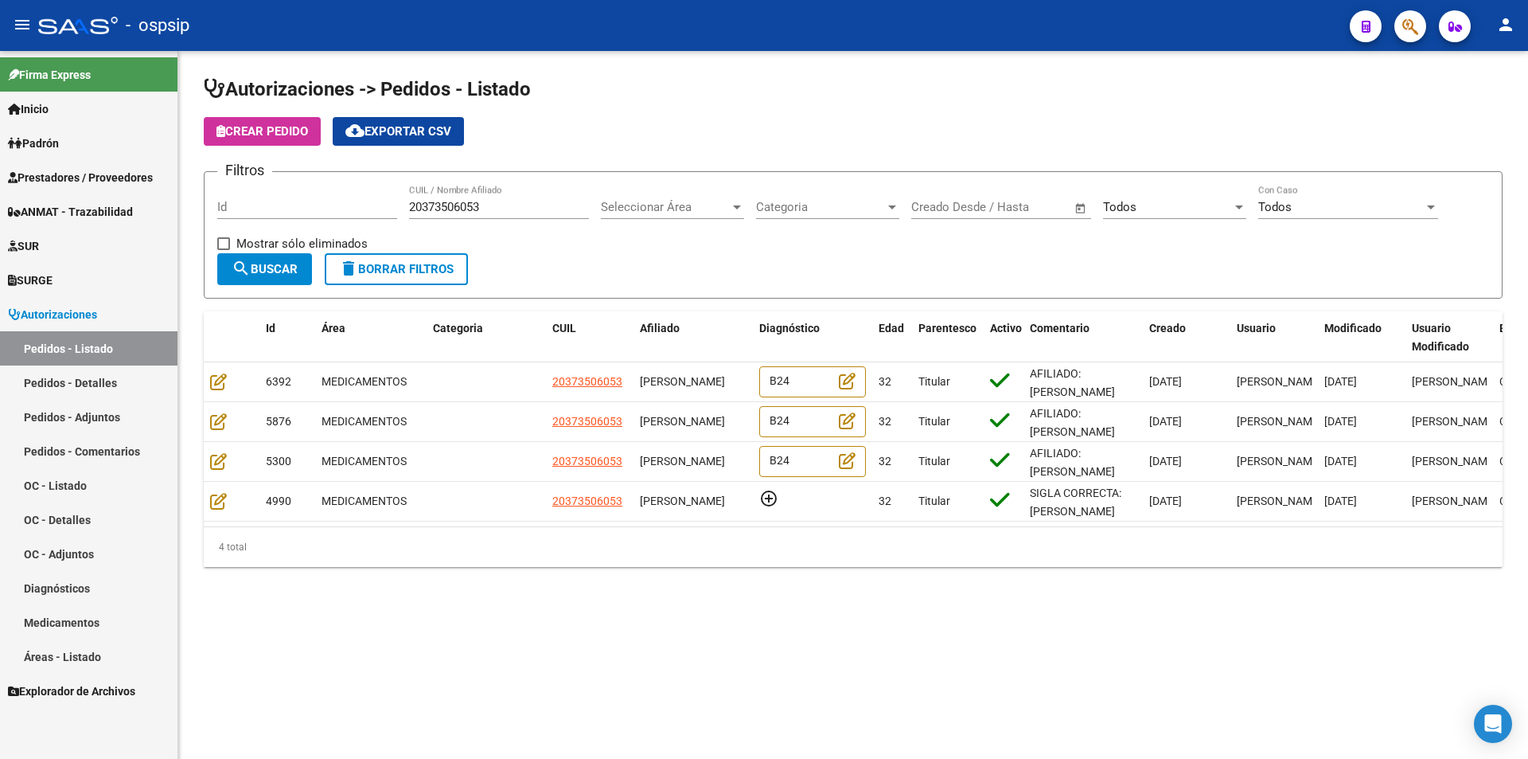
click at [114, 172] on span "Prestadores / Proveedores" at bounding box center [80, 178] width 145 height 18
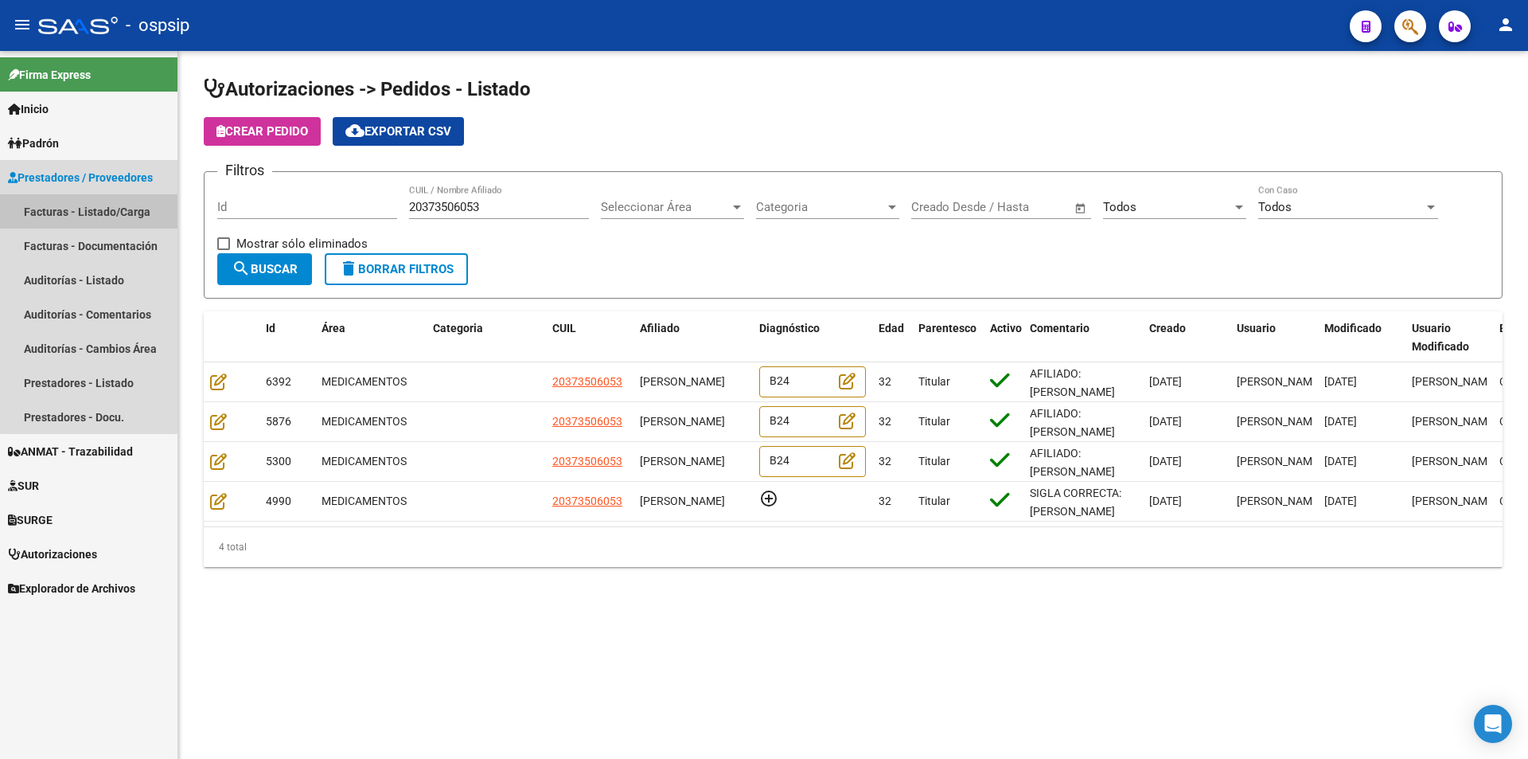
click at [110, 213] on link "Facturas - Listado/Carga" at bounding box center [89, 211] width 178 height 34
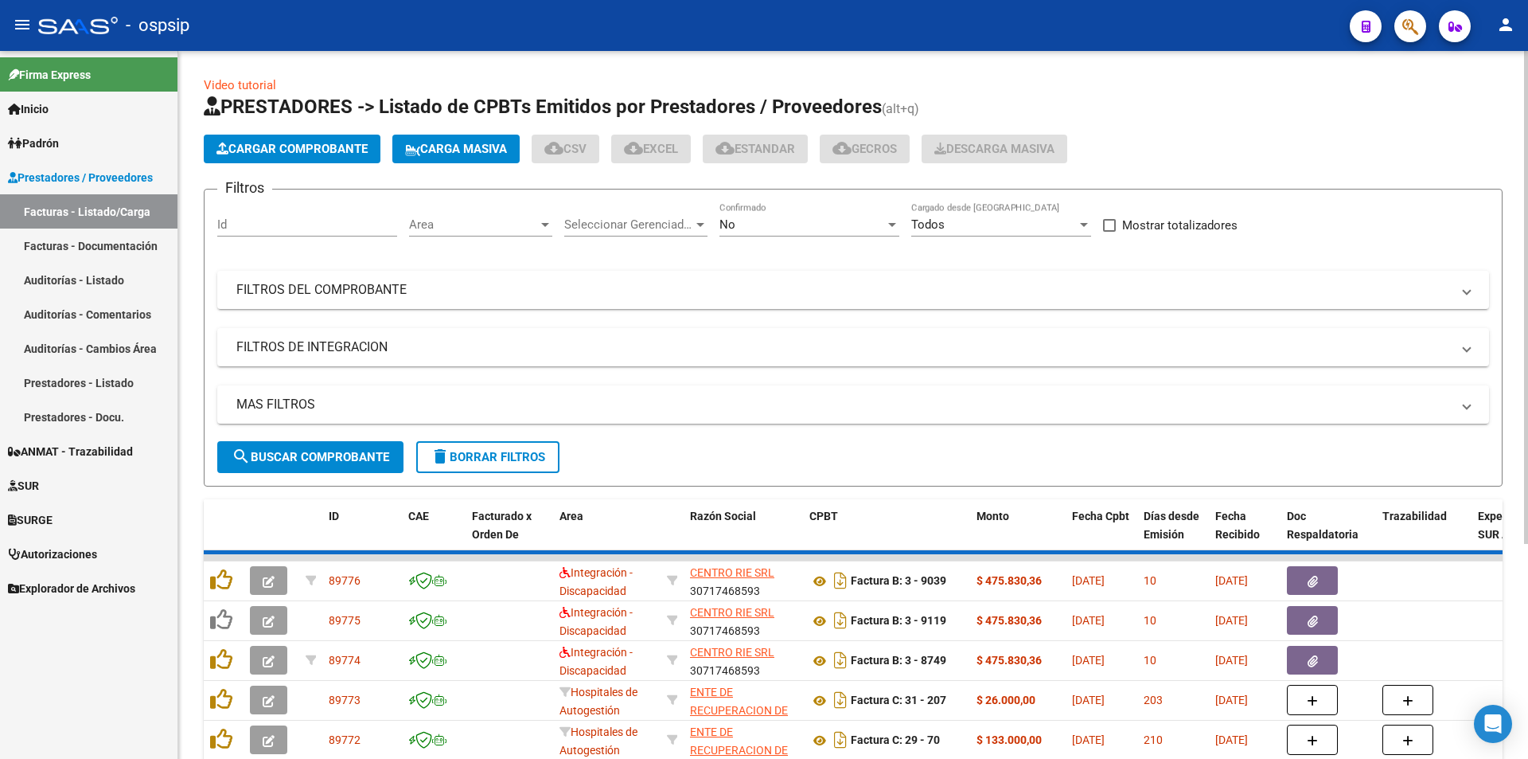
click at [724, 220] on span "No" at bounding box center [728, 224] width 16 height 14
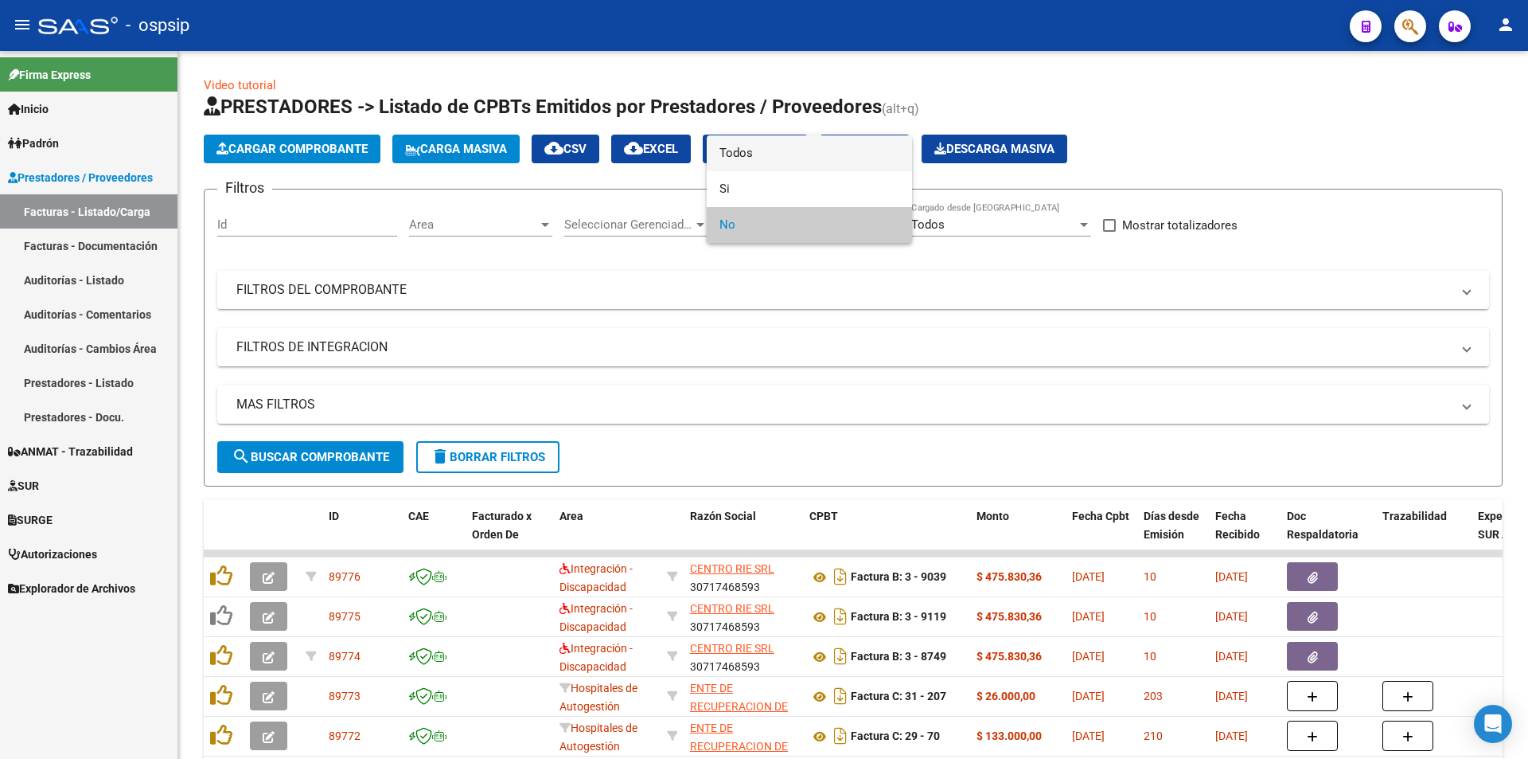
click at [770, 149] on span "Todos" at bounding box center [810, 153] width 180 height 36
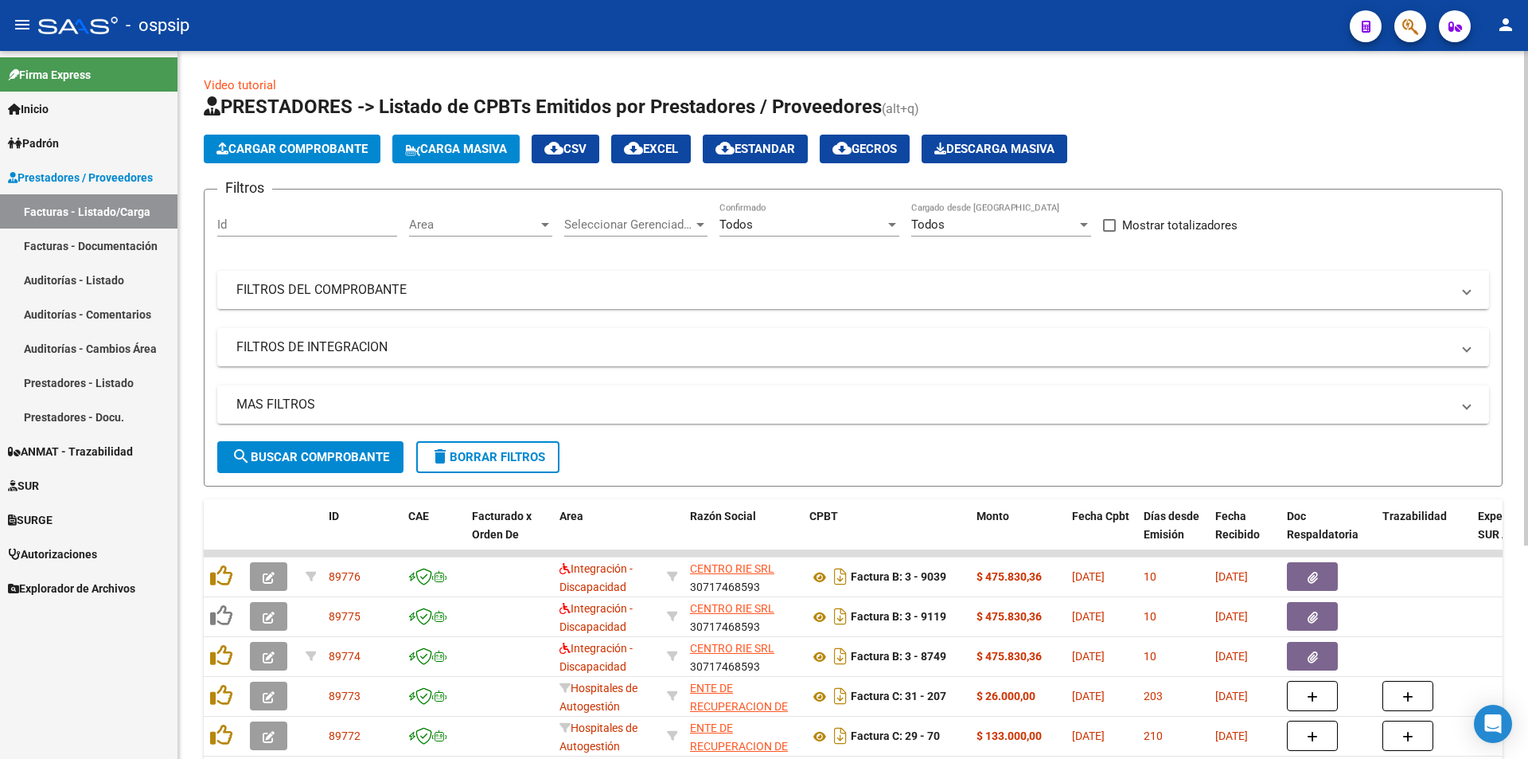
click at [379, 291] on mat-panel-title "FILTROS DEL COMPROBANTE" at bounding box center [843, 290] width 1215 height 18
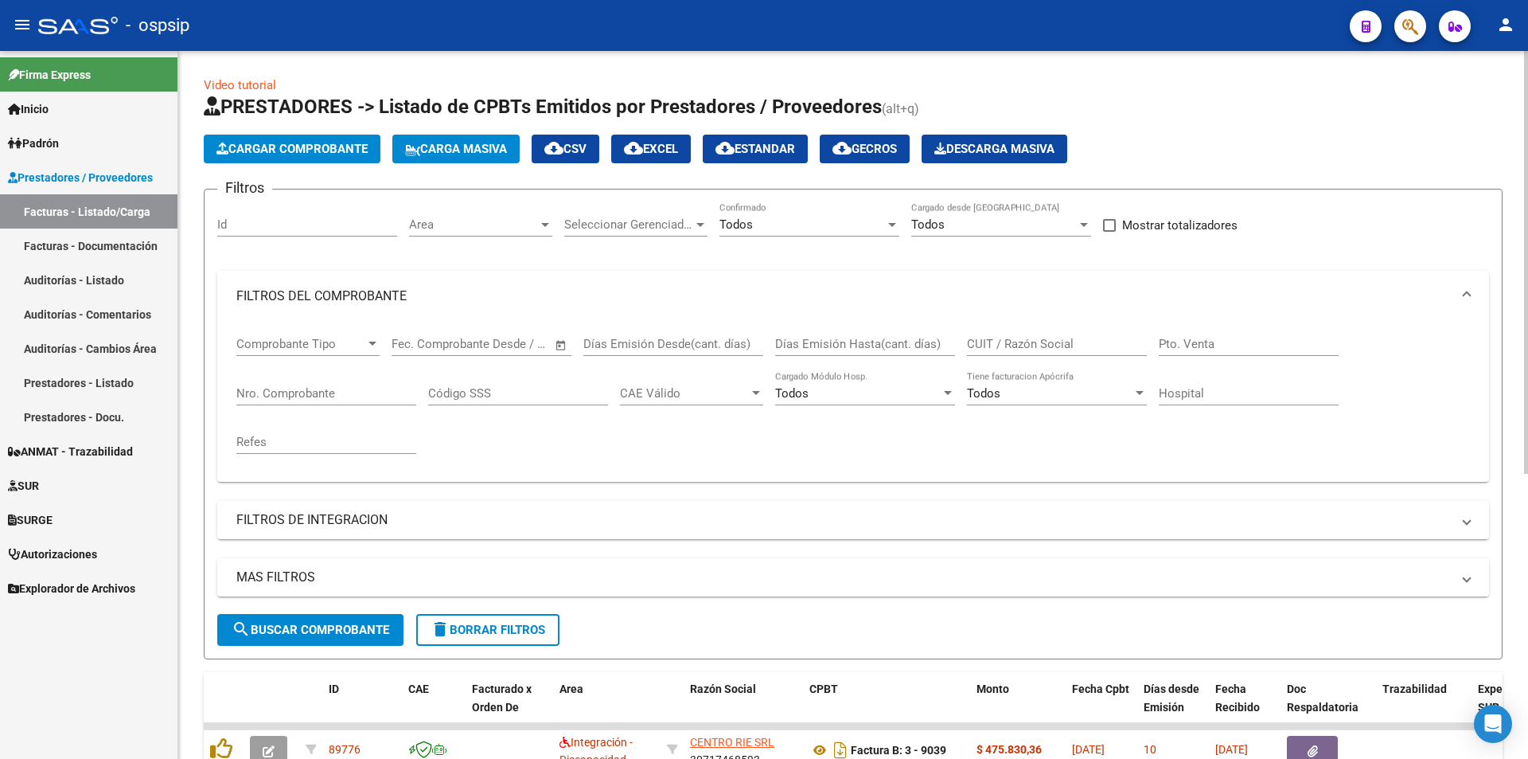
click at [335, 388] on input "Nro. Comprobante" at bounding box center [326, 393] width 180 height 14
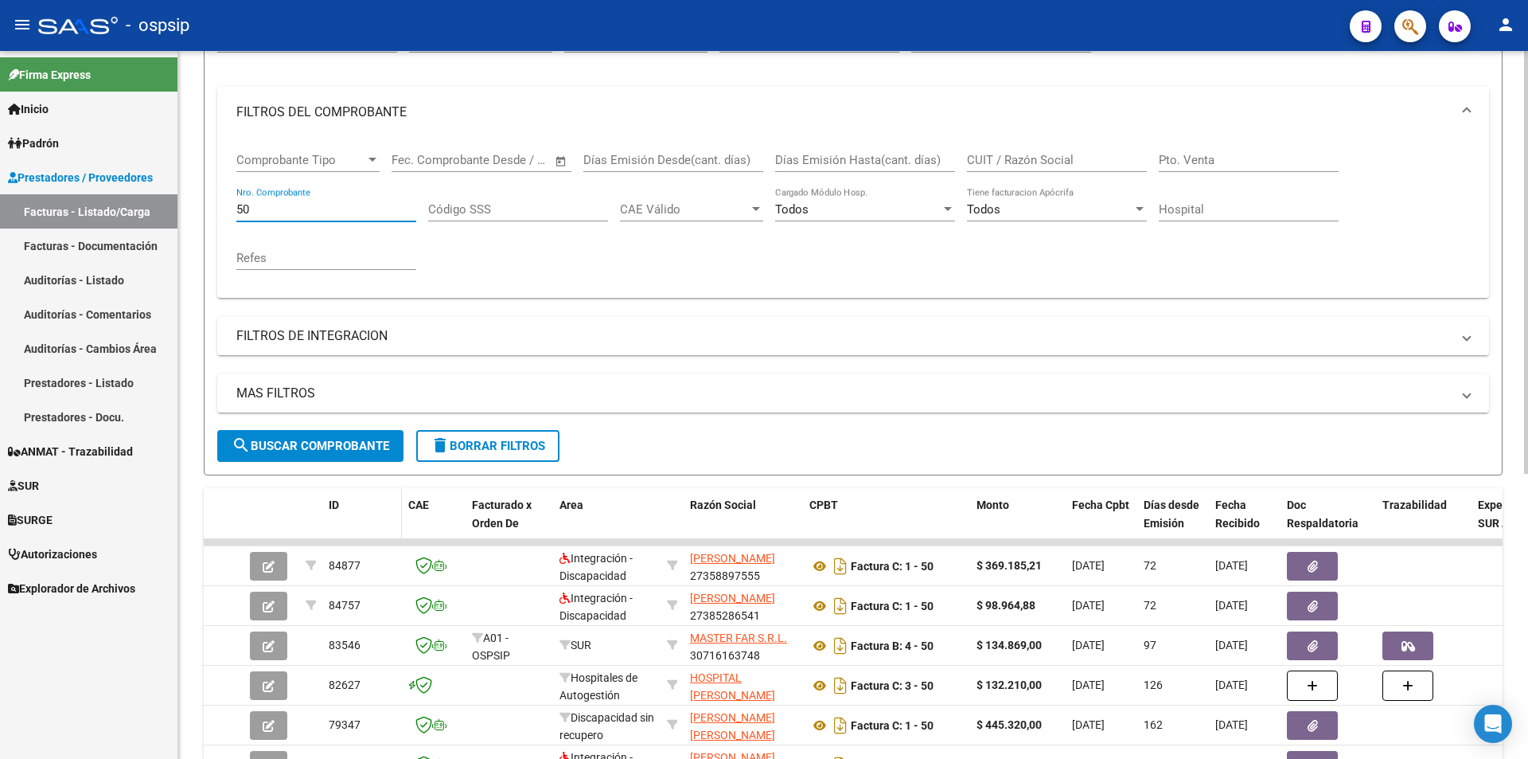
scroll to position [318, 0]
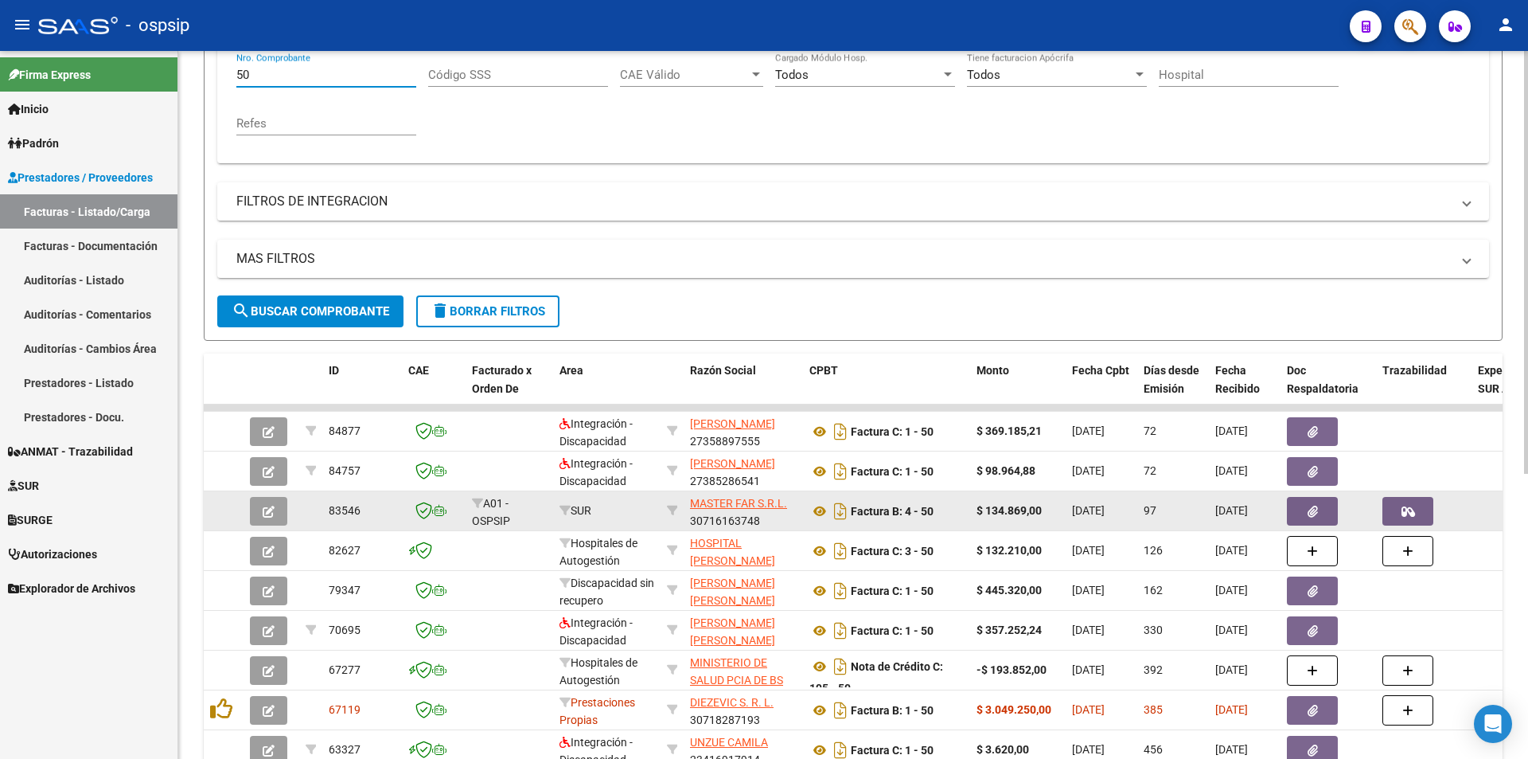
type input "50"
click at [271, 515] on icon "button" at bounding box center [269, 511] width 12 height 12
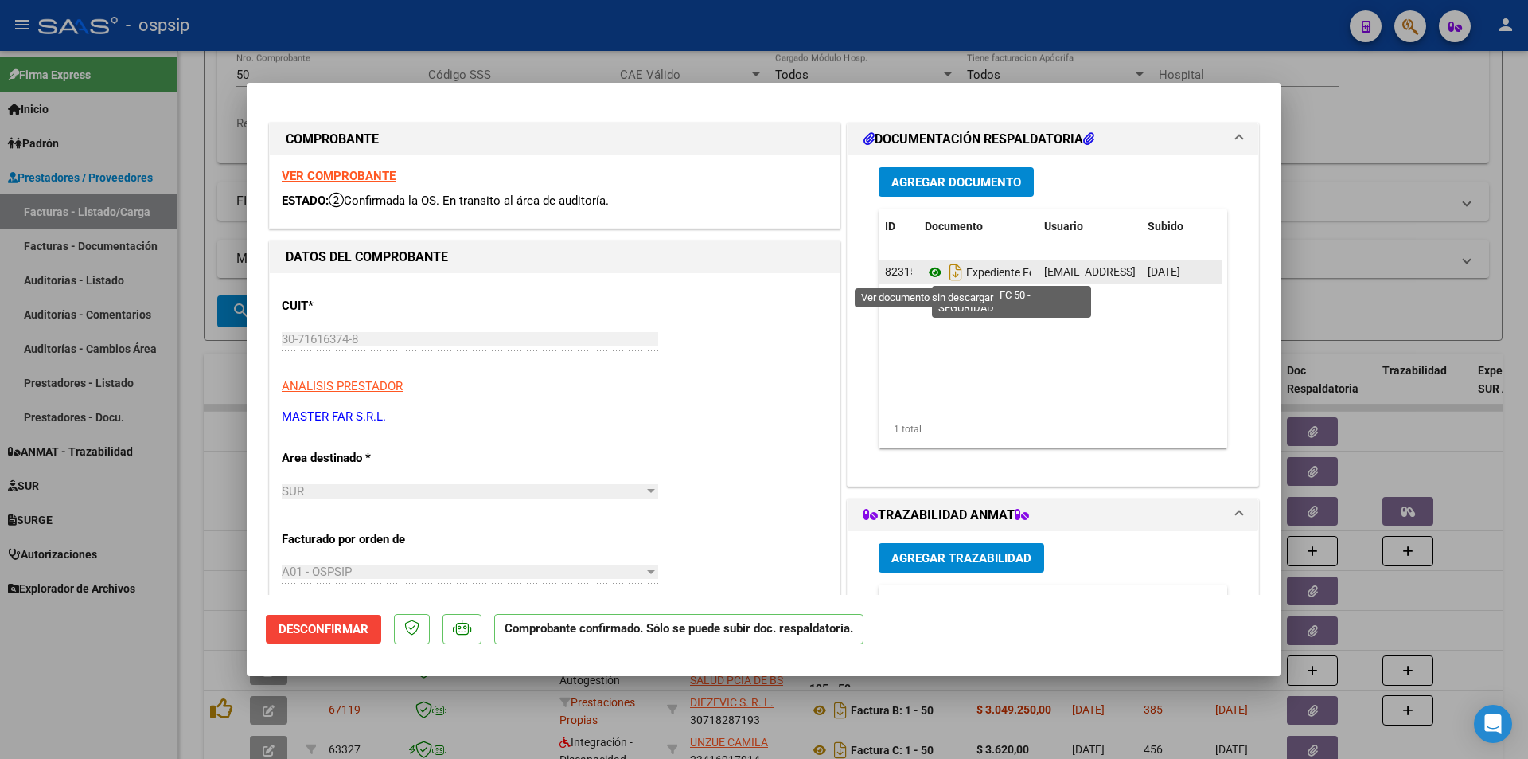
click at [925, 274] on icon at bounding box center [935, 272] width 21 height 19
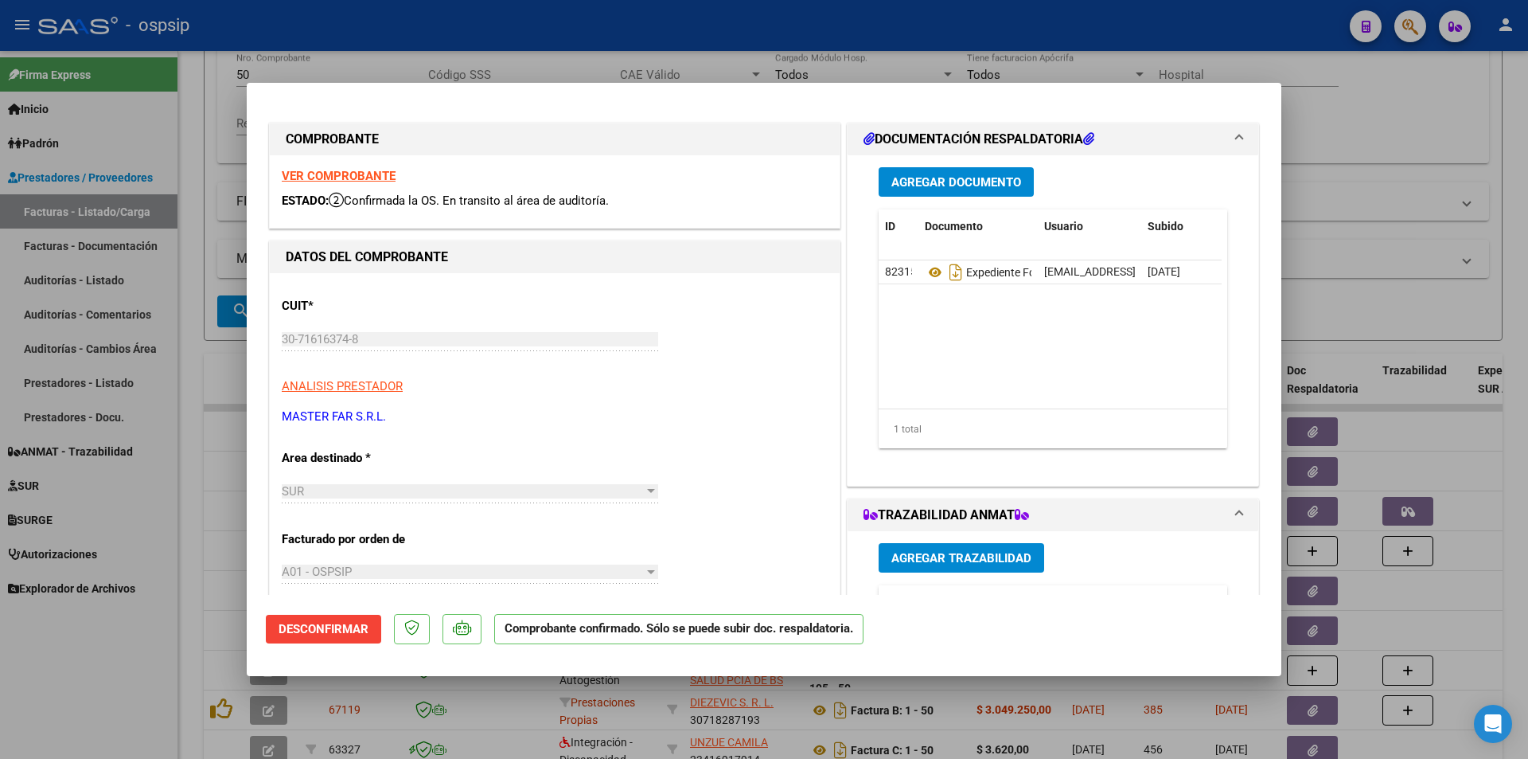
click at [86, 555] on div at bounding box center [764, 379] width 1528 height 759
type input "$ 0,00"
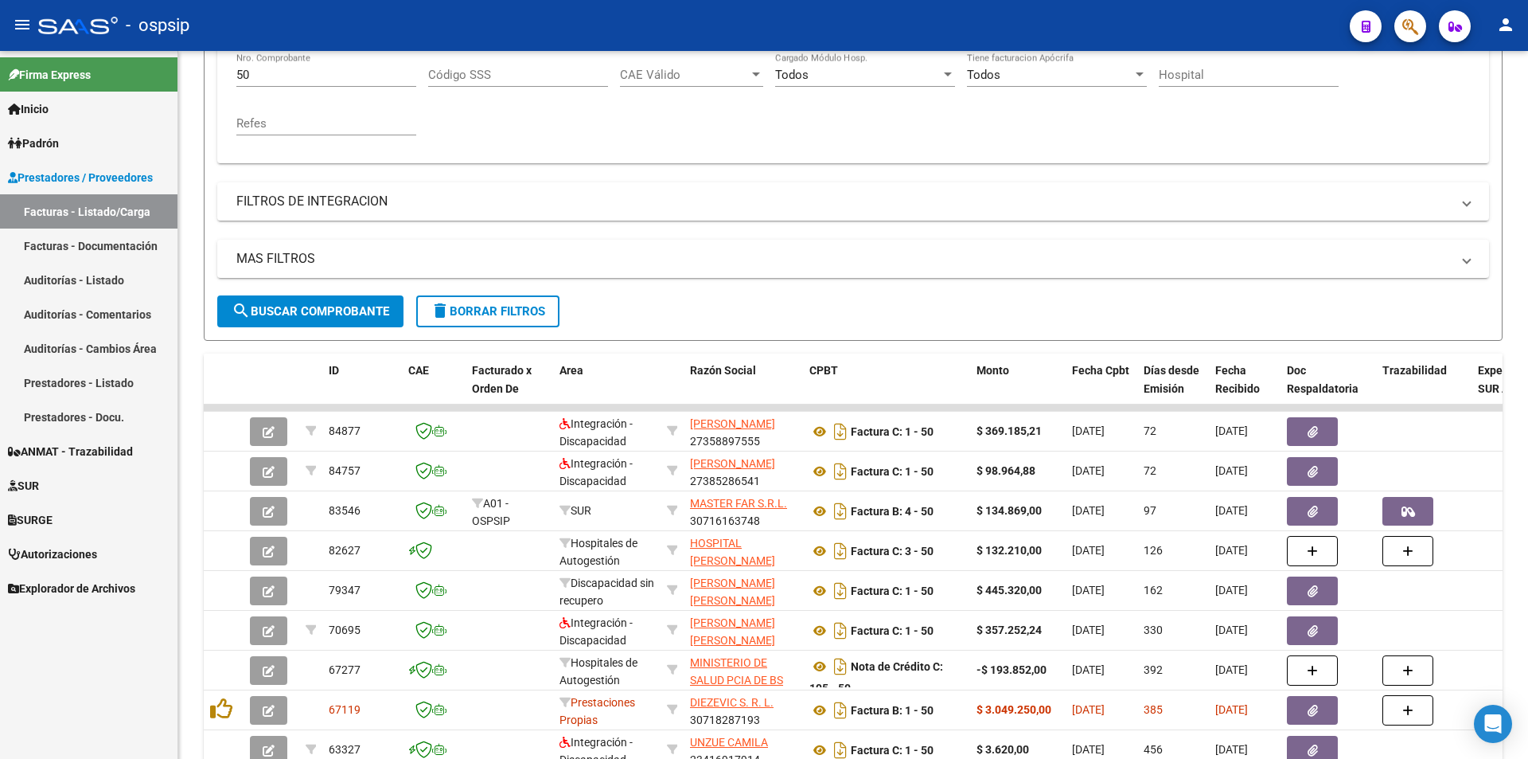
click at [86, 555] on span "Autorizaciones" at bounding box center [52, 554] width 89 height 18
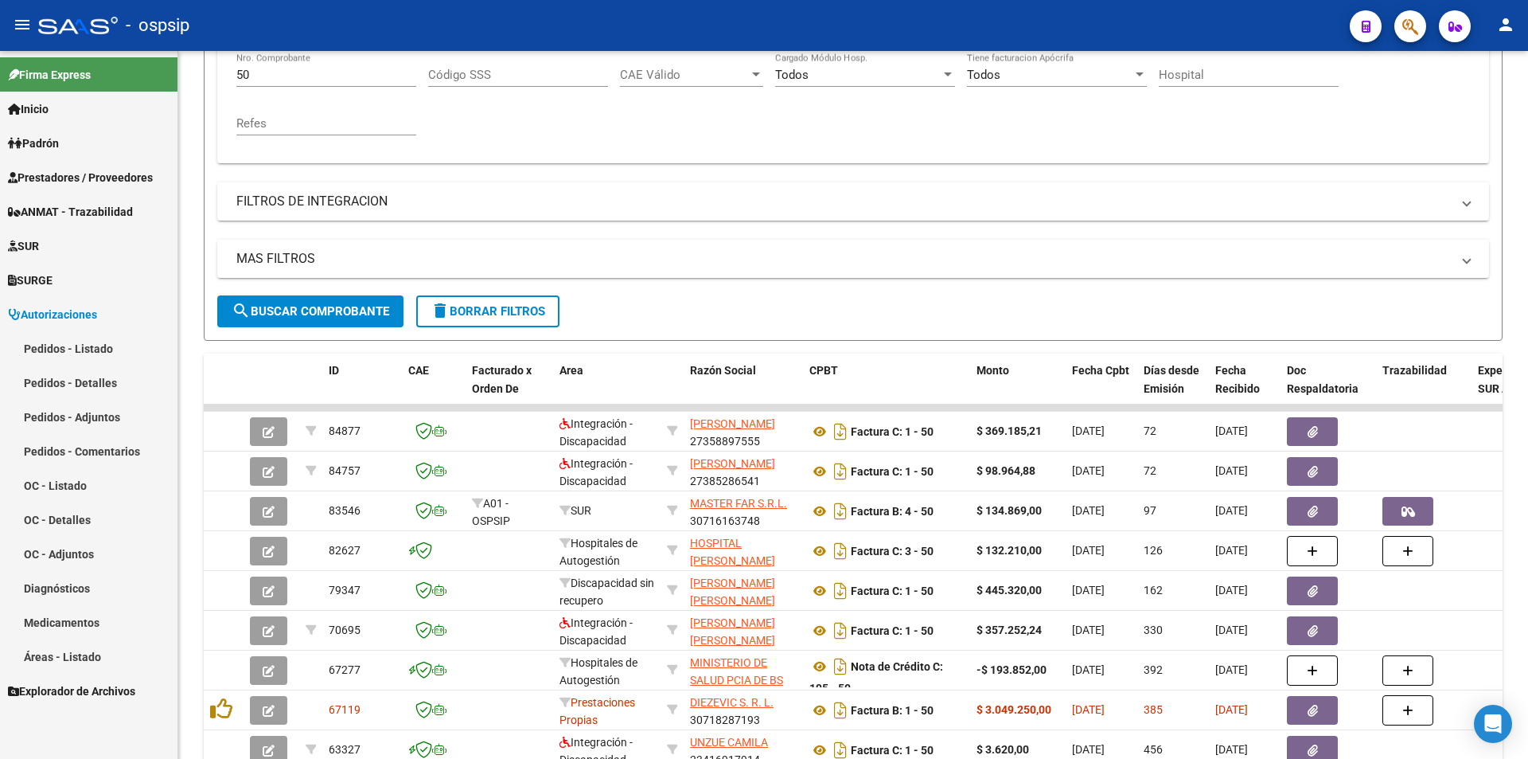
click at [46, 349] on link "Pedidos - Listado" at bounding box center [89, 348] width 178 height 34
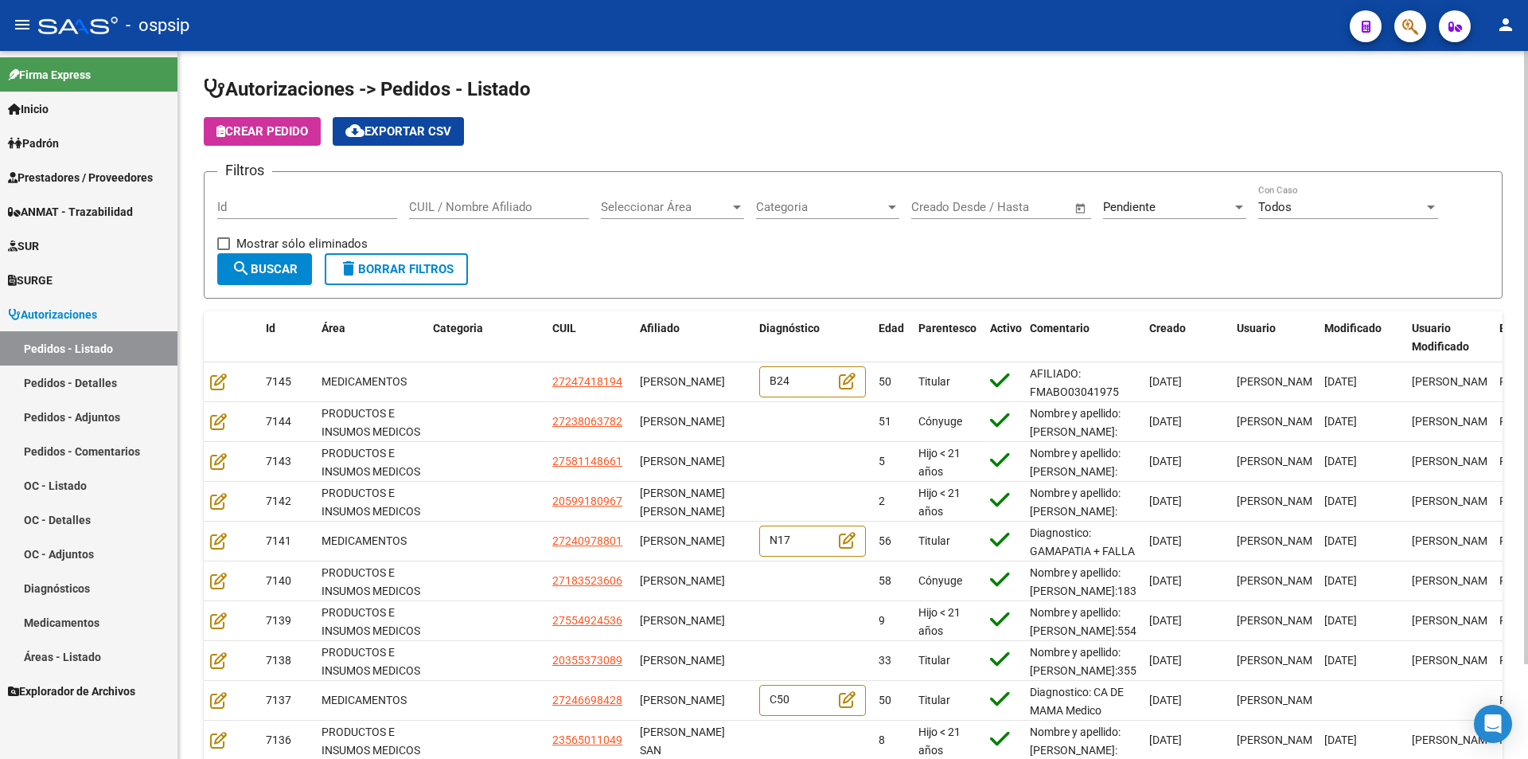
click at [1168, 212] on div "Pendiente" at bounding box center [1167, 207] width 129 height 14
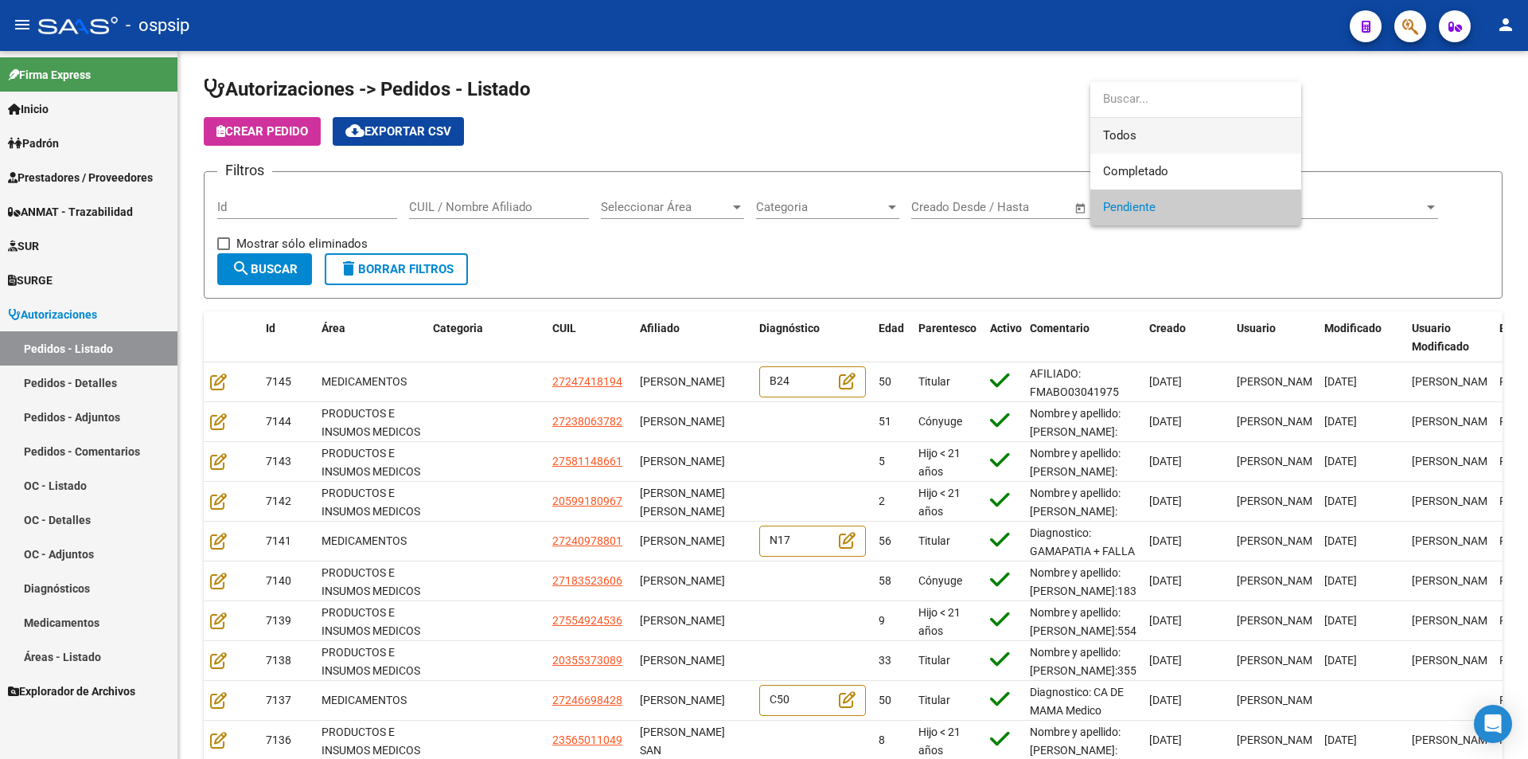
click at [1118, 135] on span "Todos" at bounding box center [1195, 136] width 185 height 36
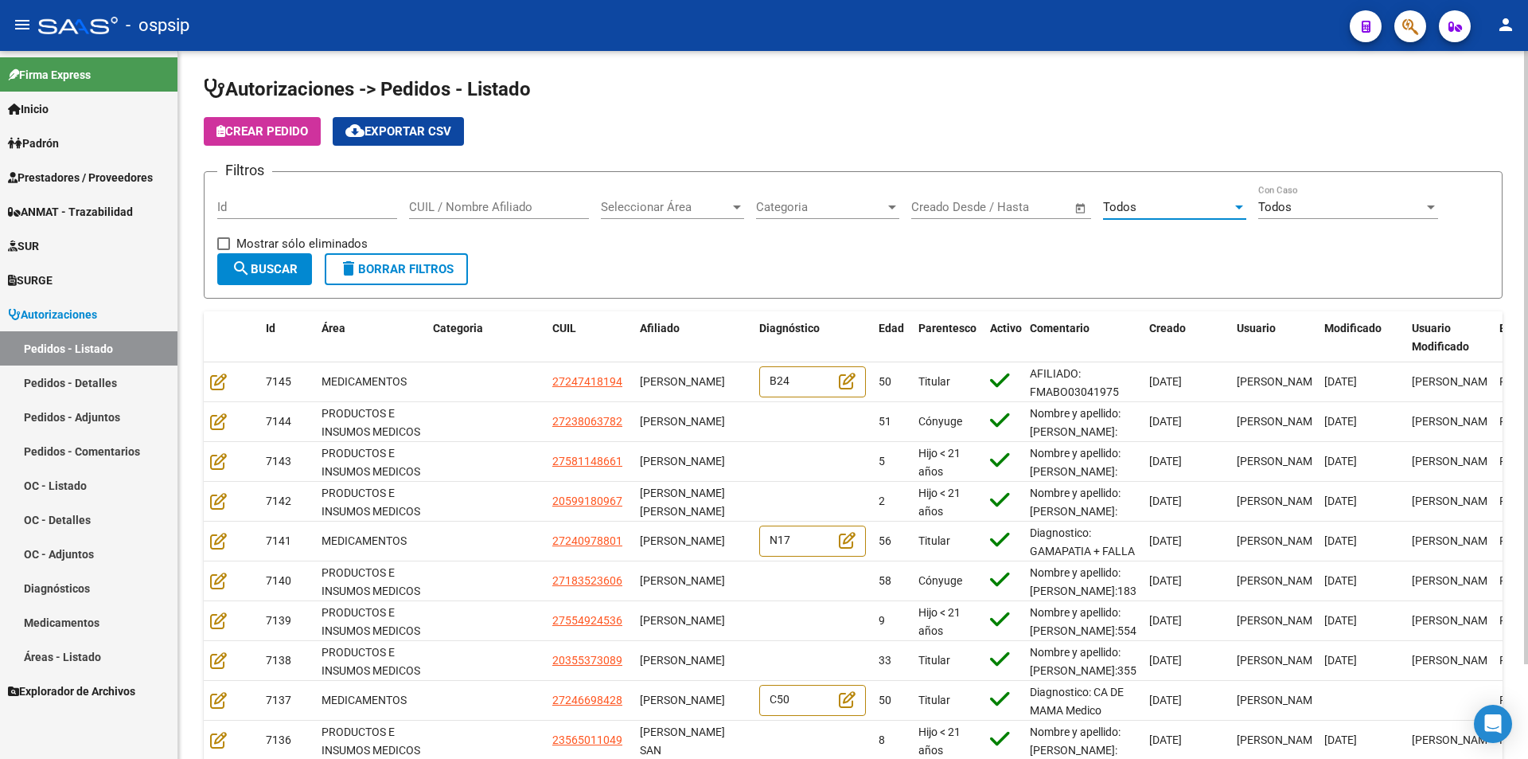
click at [474, 204] on input "CUIL / Nombre Afiliado" at bounding box center [499, 207] width 180 height 14
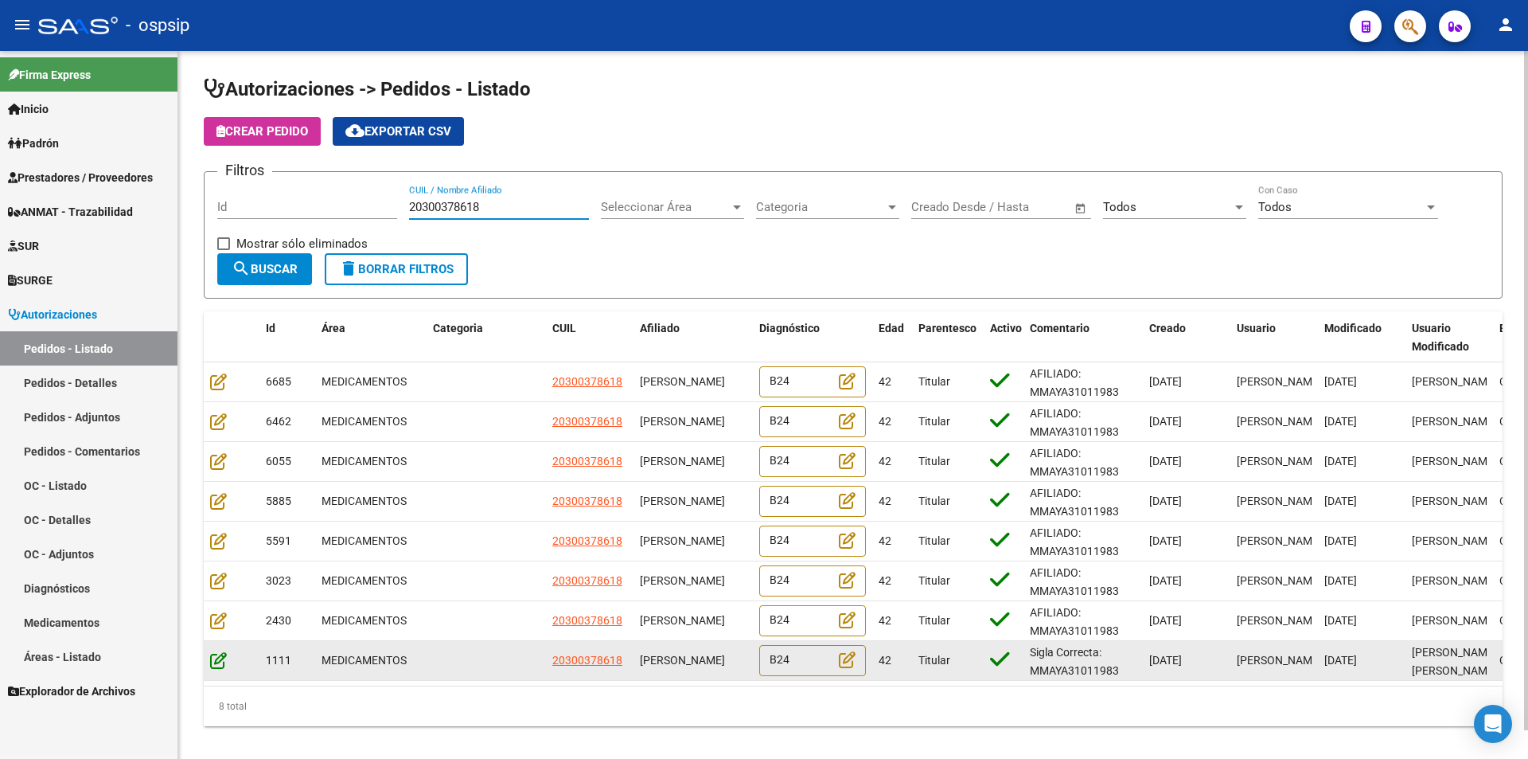
type input "20300378618"
click at [220, 661] on icon at bounding box center [218, 660] width 17 height 18
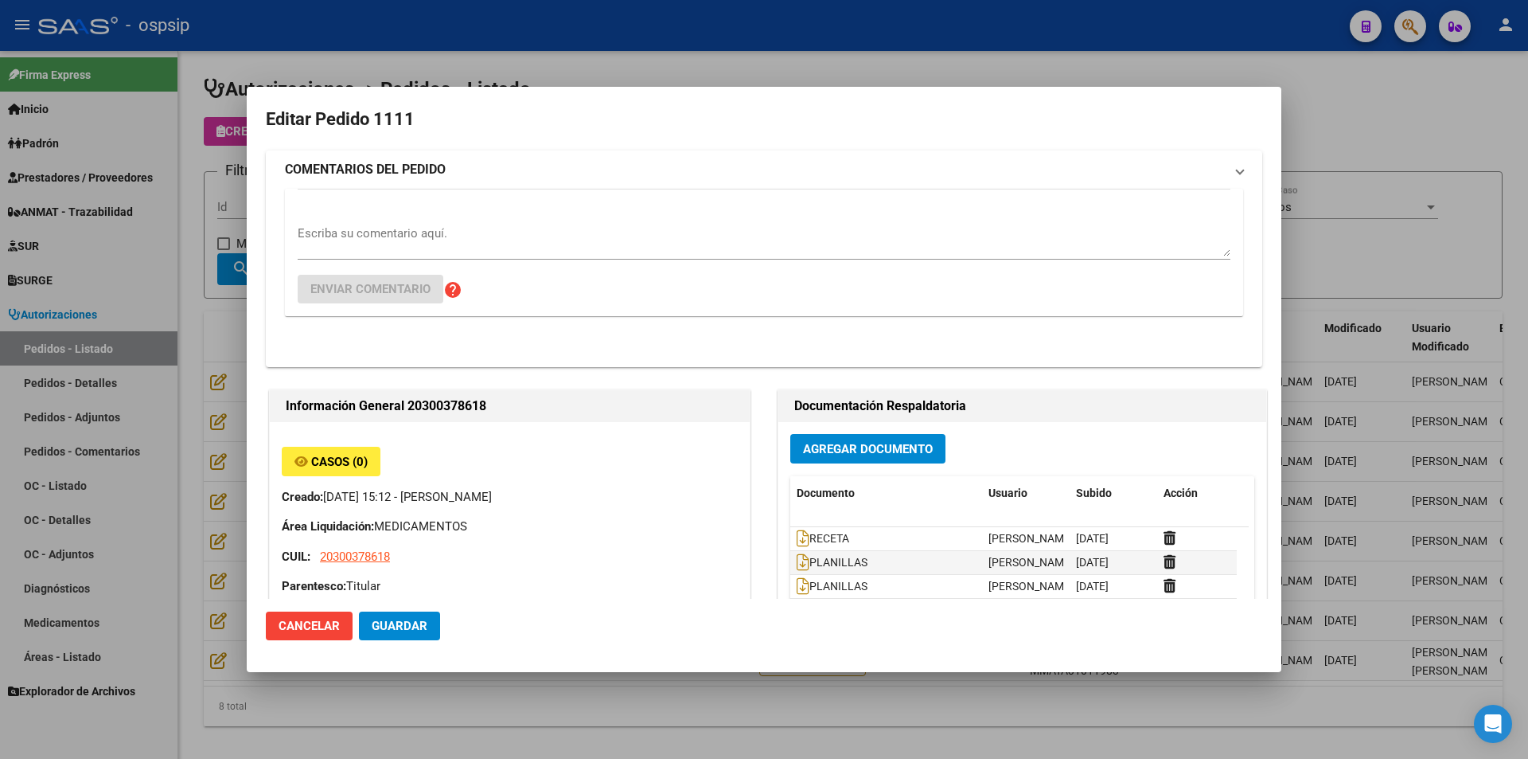
type input "Capital Federal, CABA, PAZ GRAL AV. 6320"
type input "Particular: 1149925299"
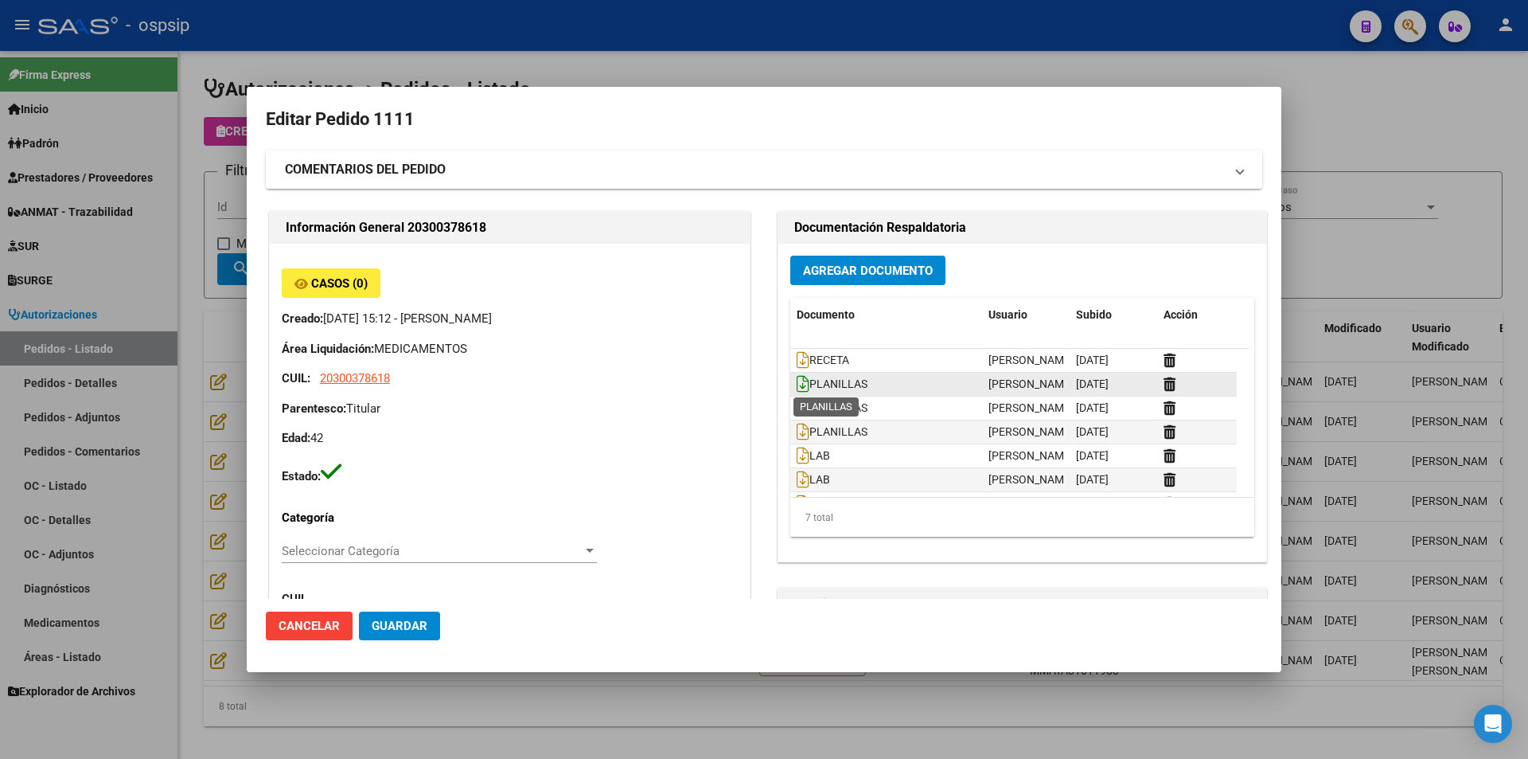
click at [797, 380] on icon at bounding box center [803, 384] width 13 height 18
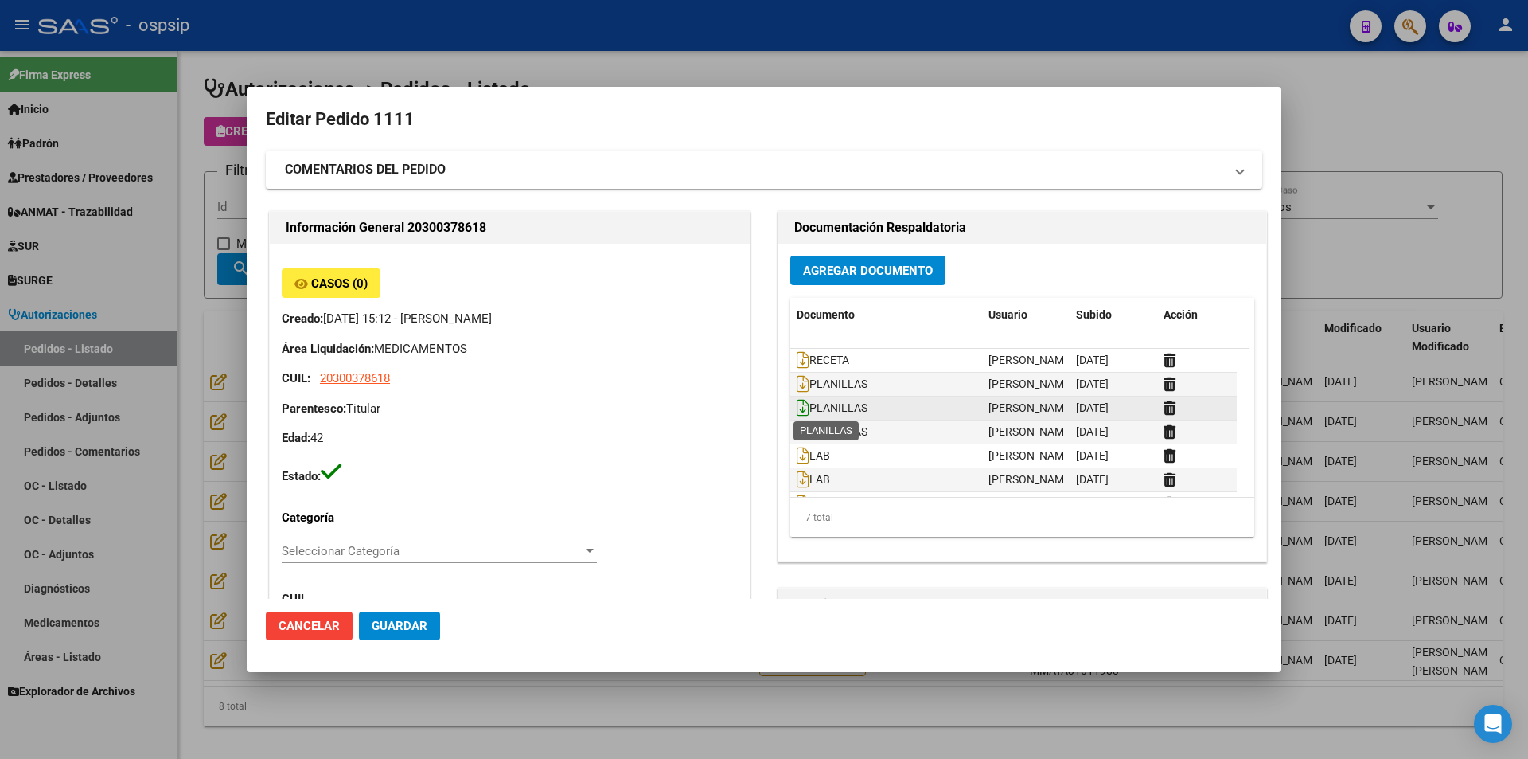
click at [802, 409] on icon at bounding box center [803, 408] width 13 height 18
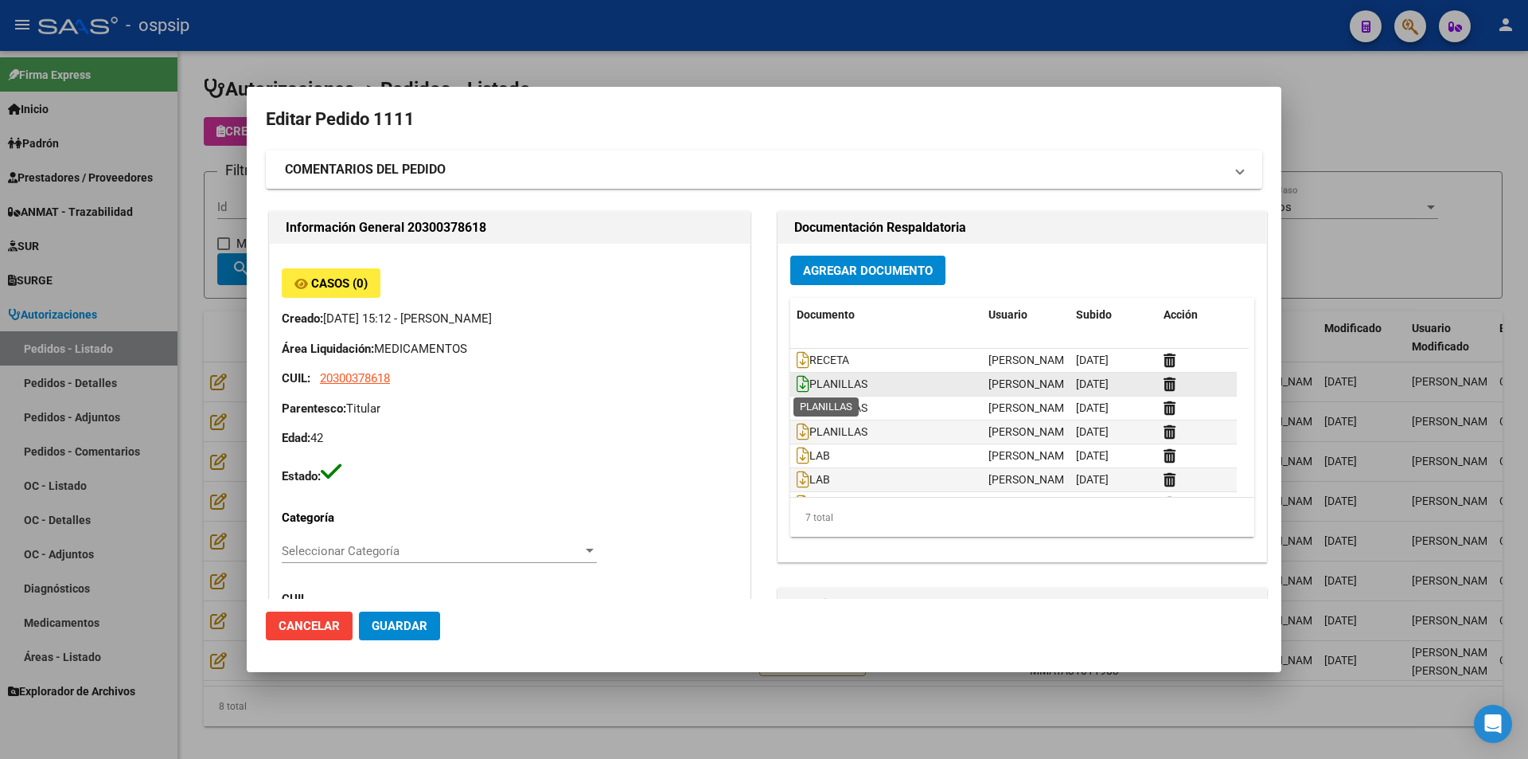
click at [797, 386] on icon at bounding box center [803, 384] width 13 height 18
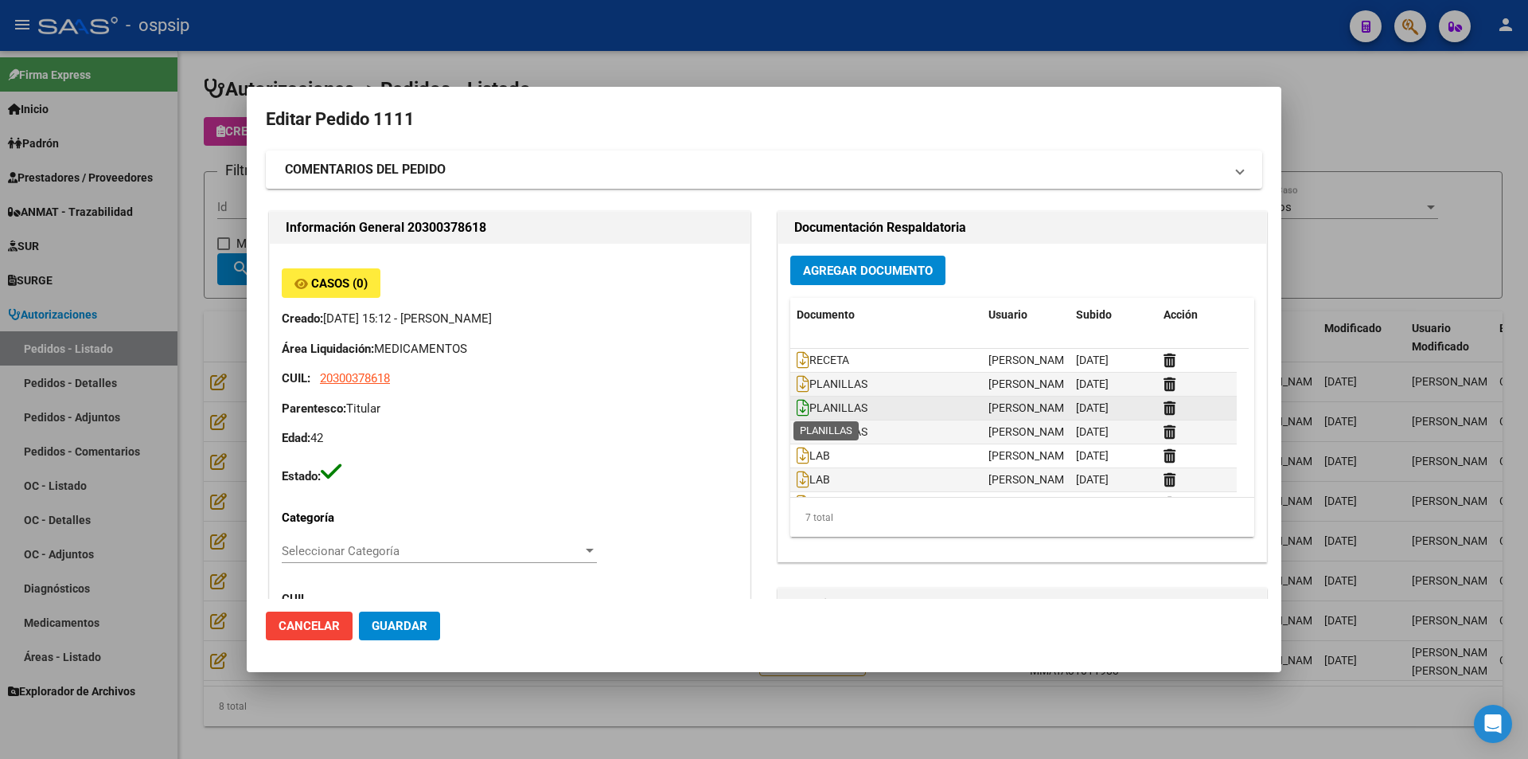
click at [797, 412] on icon at bounding box center [803, 408] width 13 height 18
click at [798, 431] on icon at bounding box center [803, 432] width 13 height 18
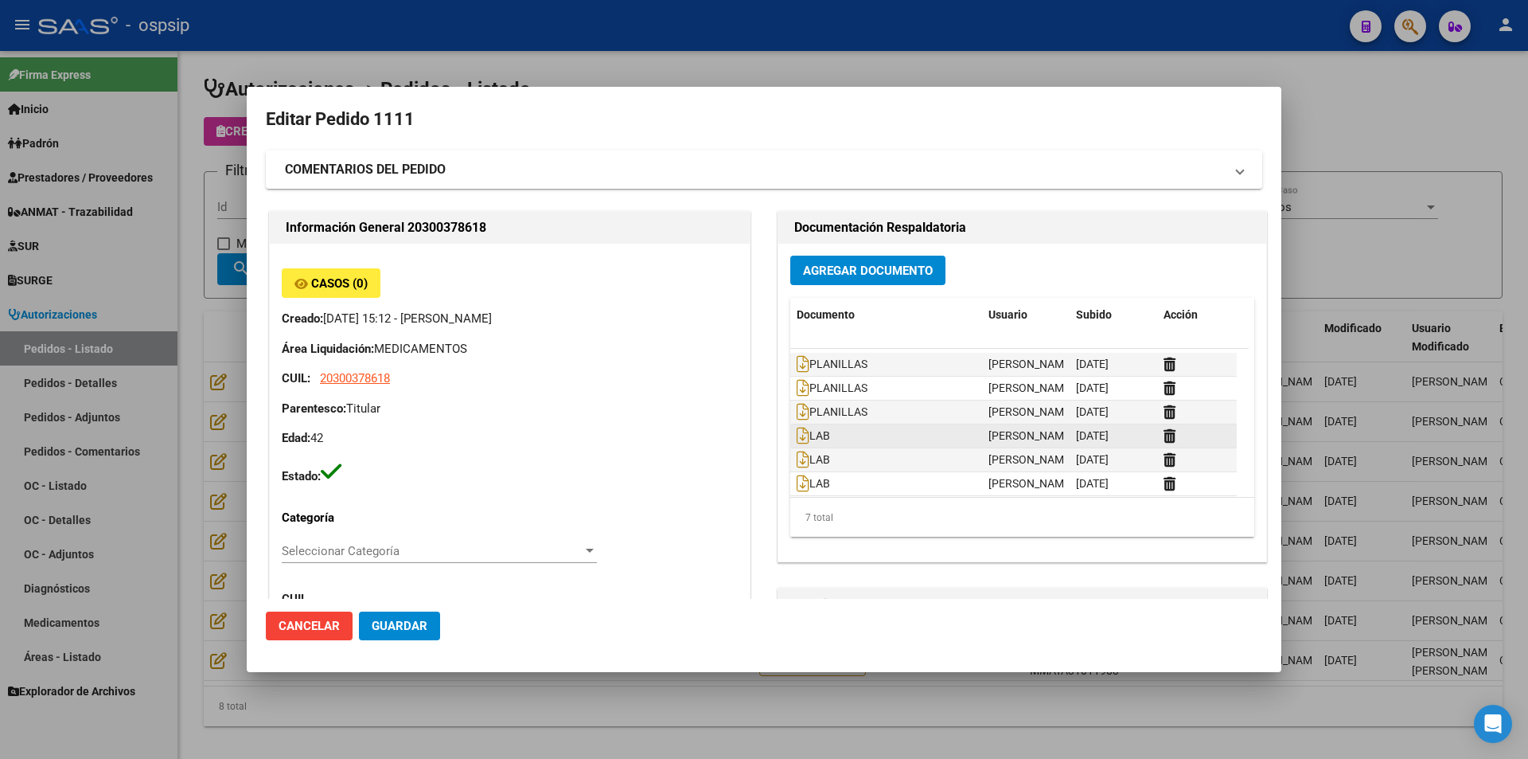
scroll to position [25, 0]
click at [797, 434] on icon at bounding box center [803, 431] width 13 height 18
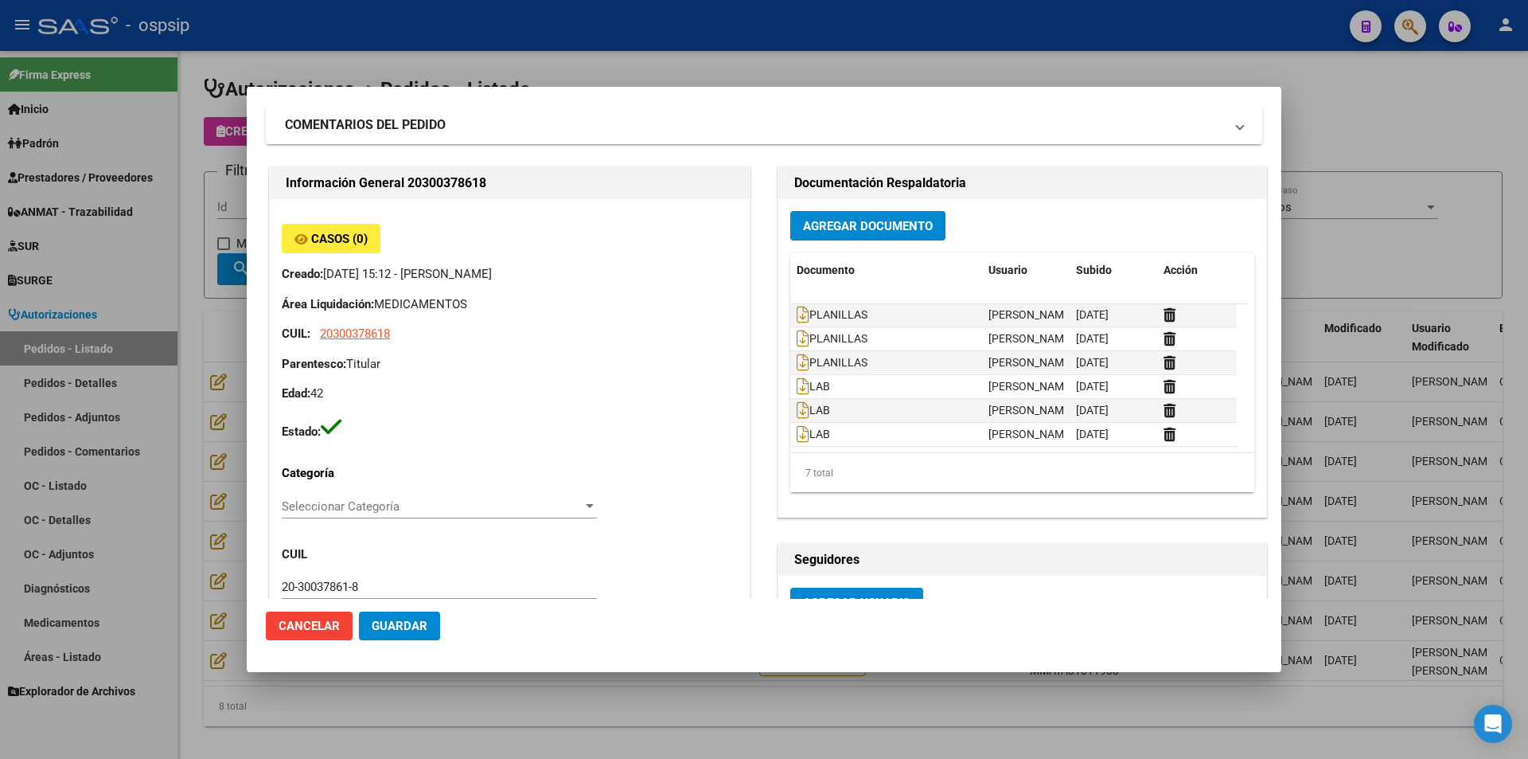
scroll to position [80, 0]
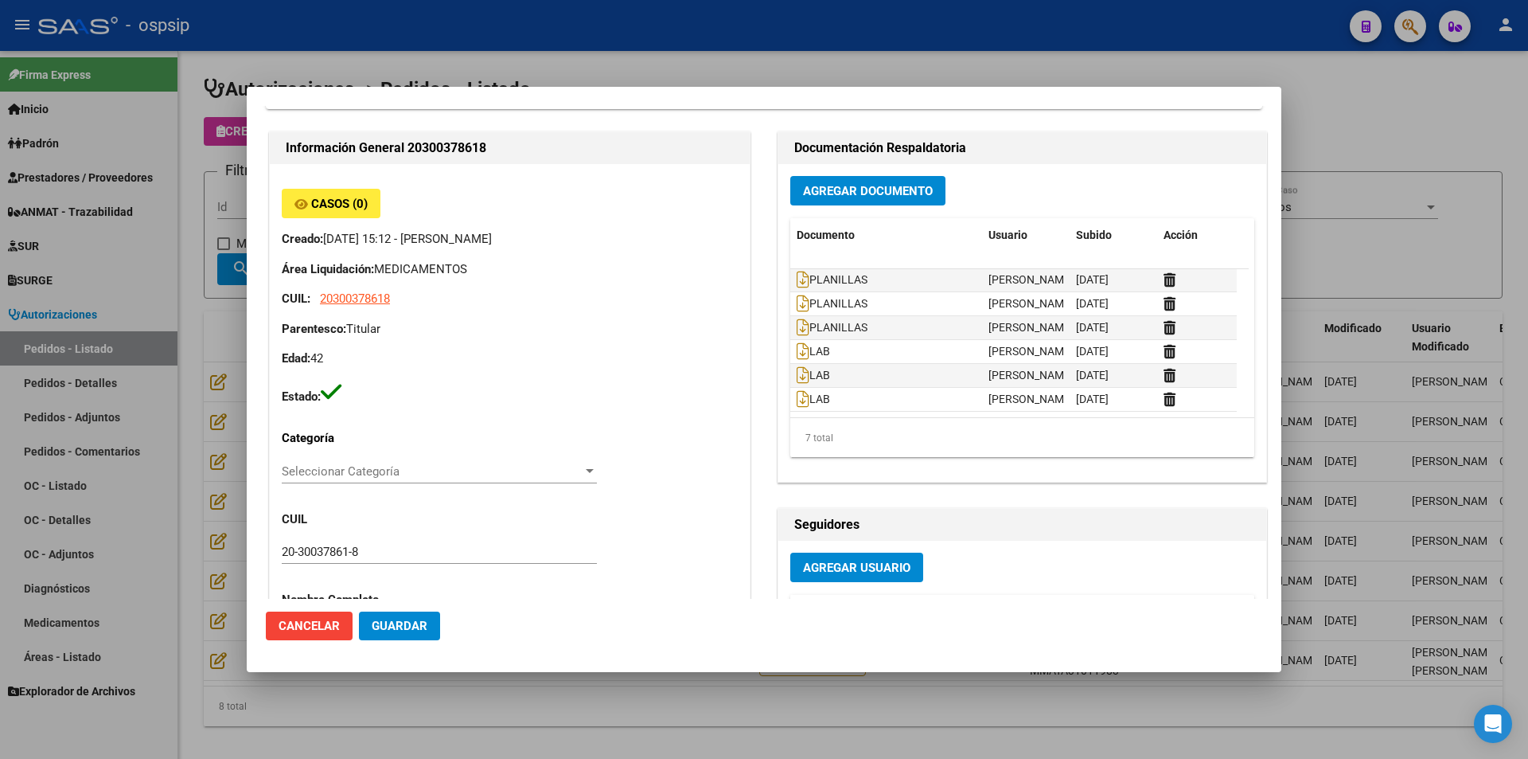
click at [481, 732] on div at bounding box center [764, 379] width 1528 height 759
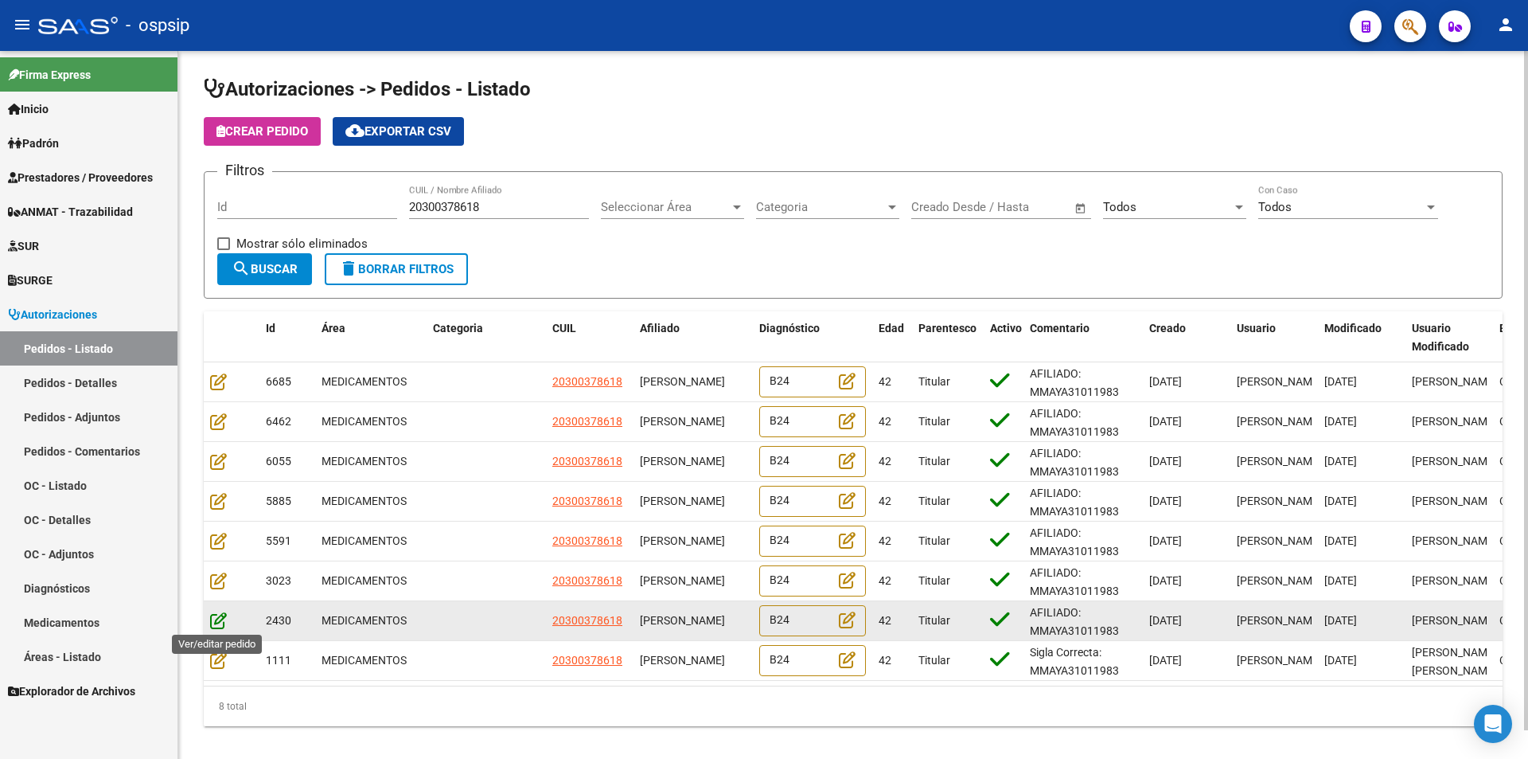
click at [217, 622] on icon at bounding box center [218, 620] width 17 height 18
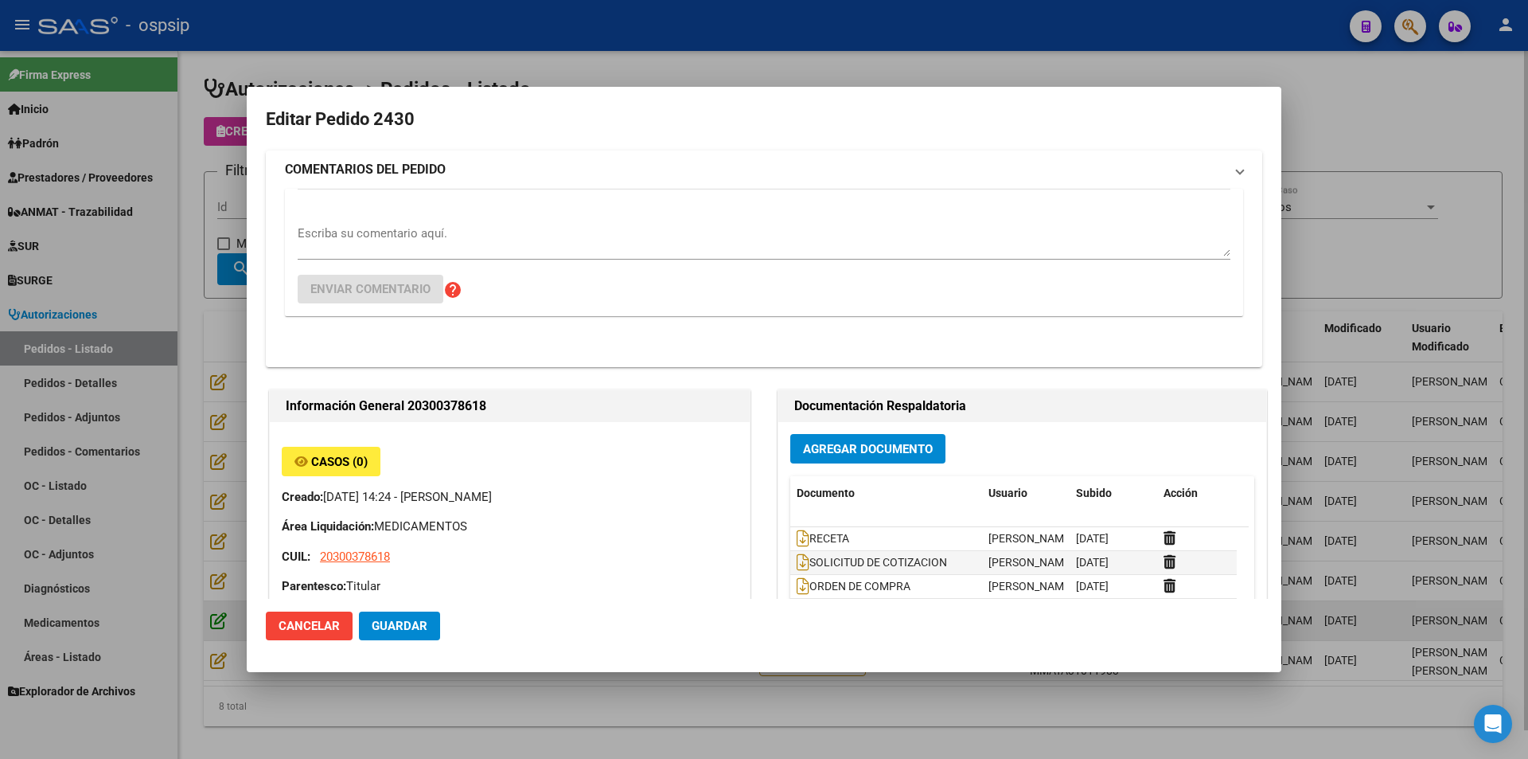
type input "Capital Federal, CABA, PAZ GRAL AV. 6320"
type input "Particular: 1149925299"
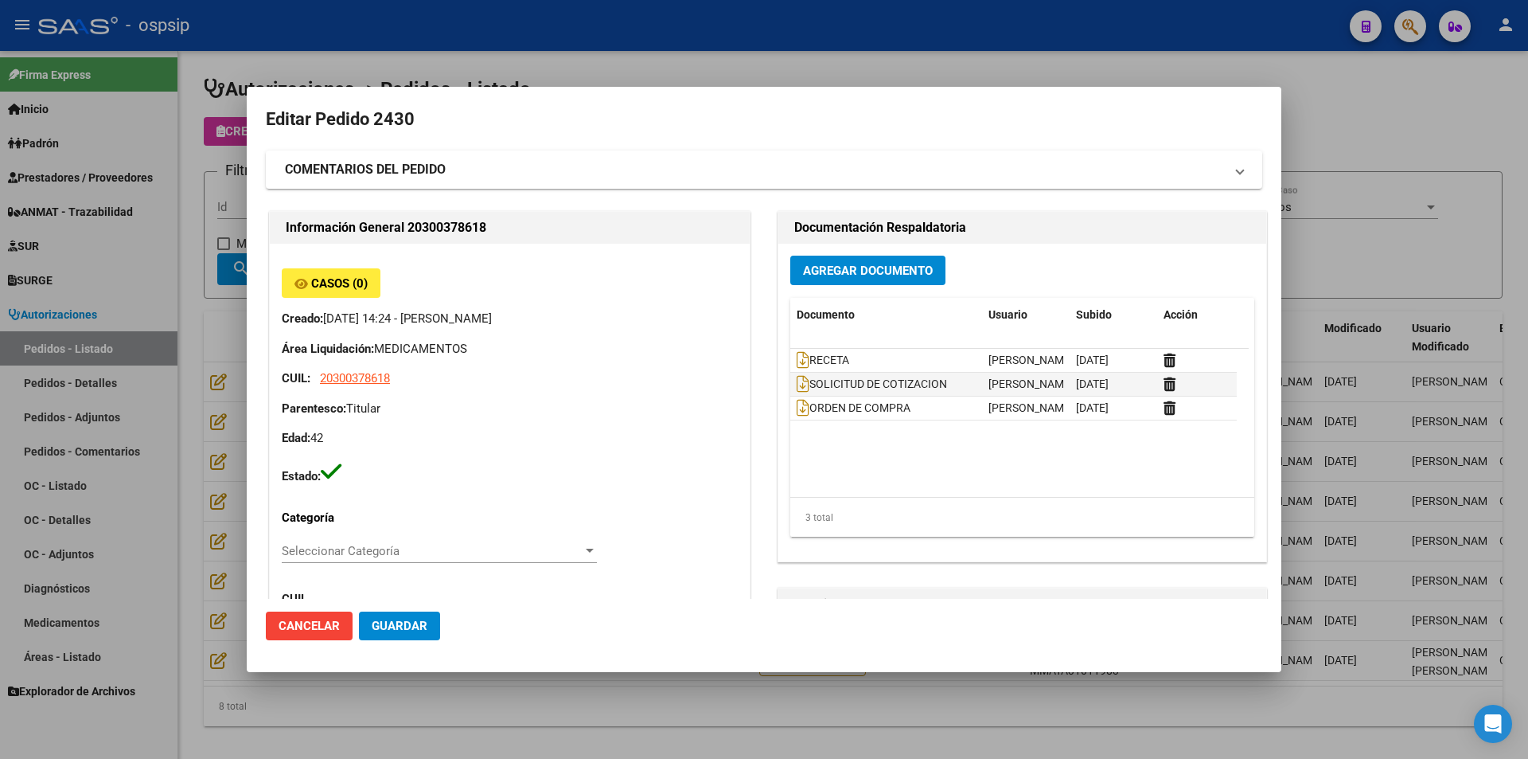
click at [189, 591] on div at bounding box center [764, 379] width 1528 height 759
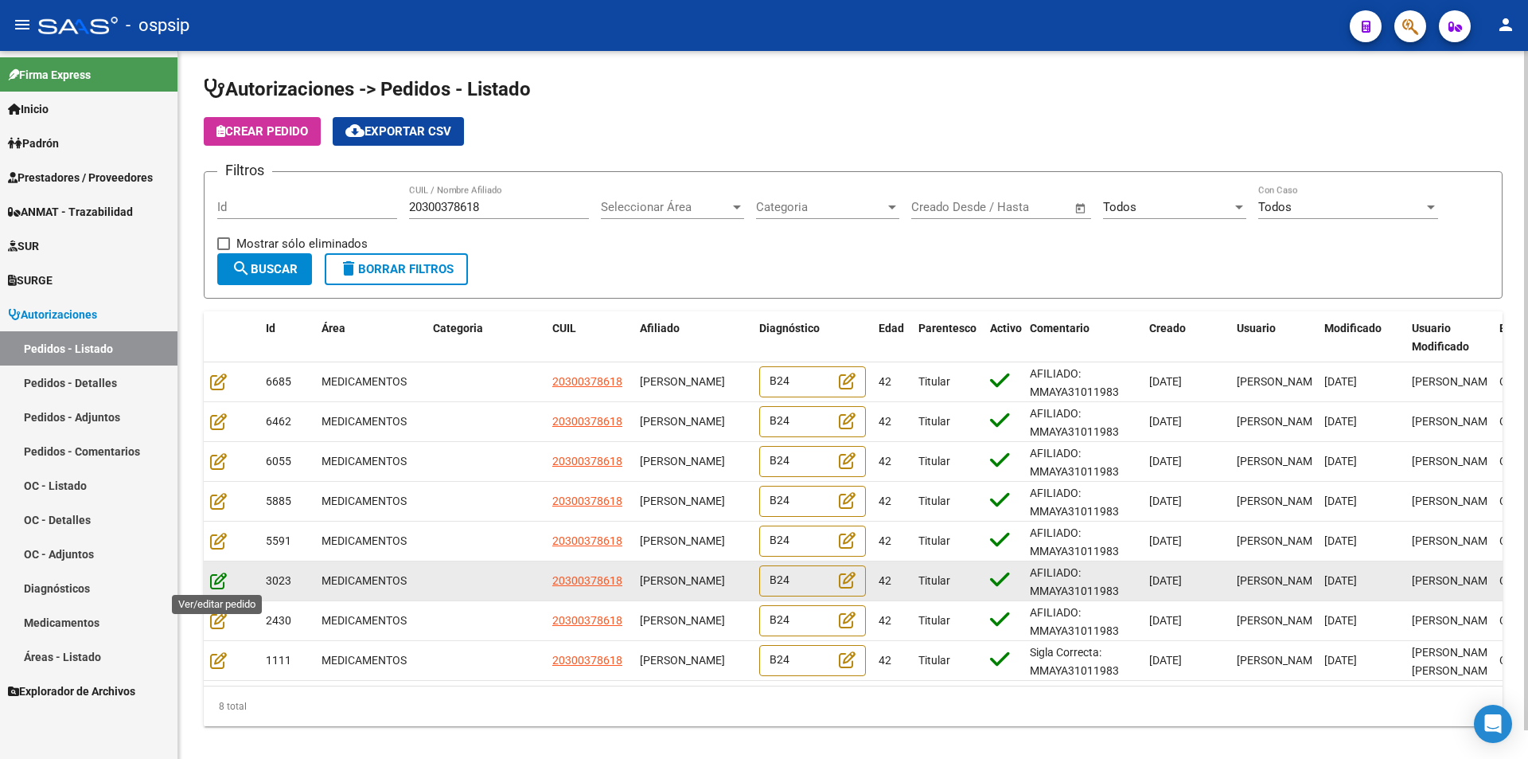
click at [213, 580] on icon at bounding box center [218, 581] width 17 height 18
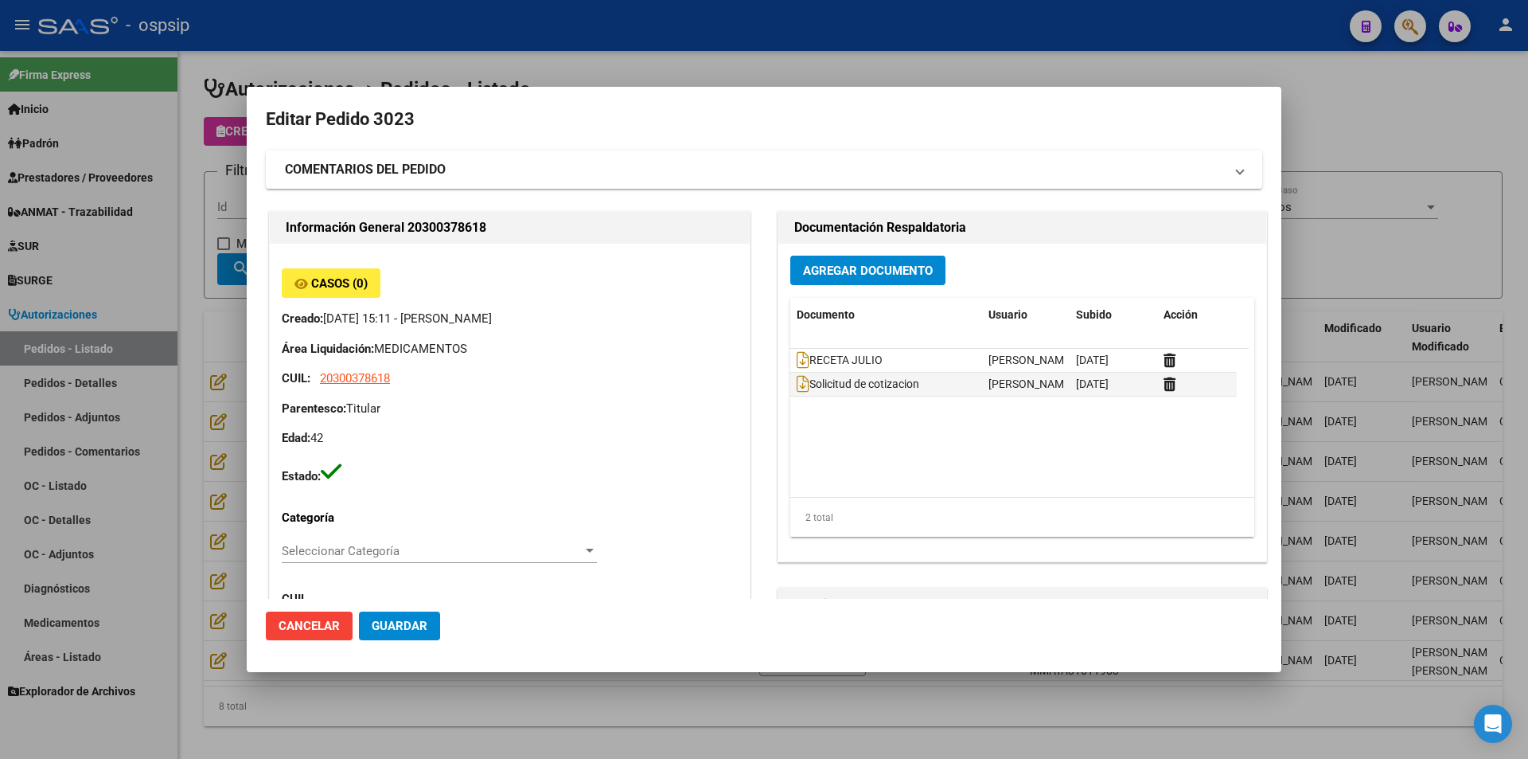
click at [195, 553] on div at bounding box center [764, 379] width 1528 height 759
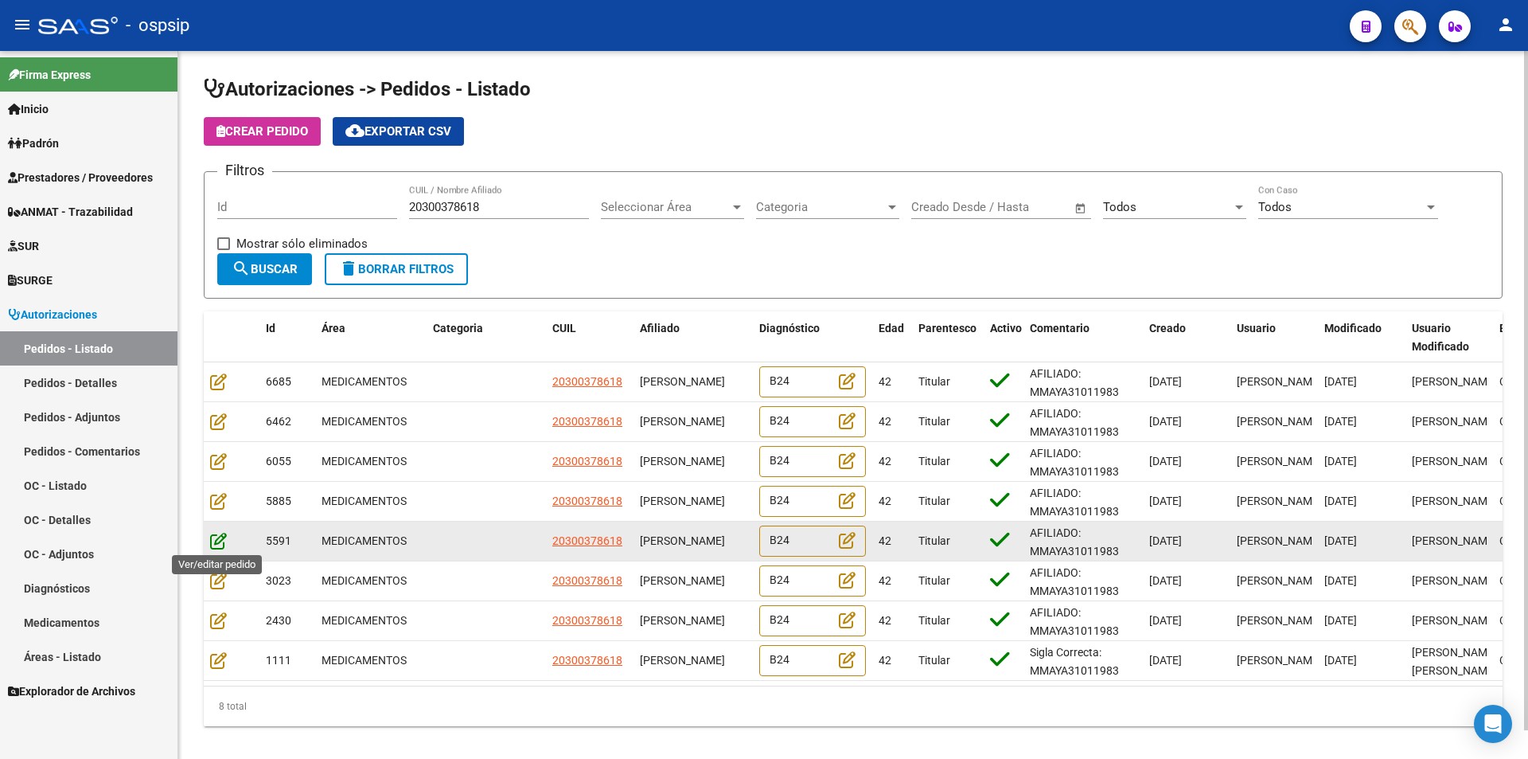
click at [224, 542] on icon at bounding box center [218, 541] width 17 height 18
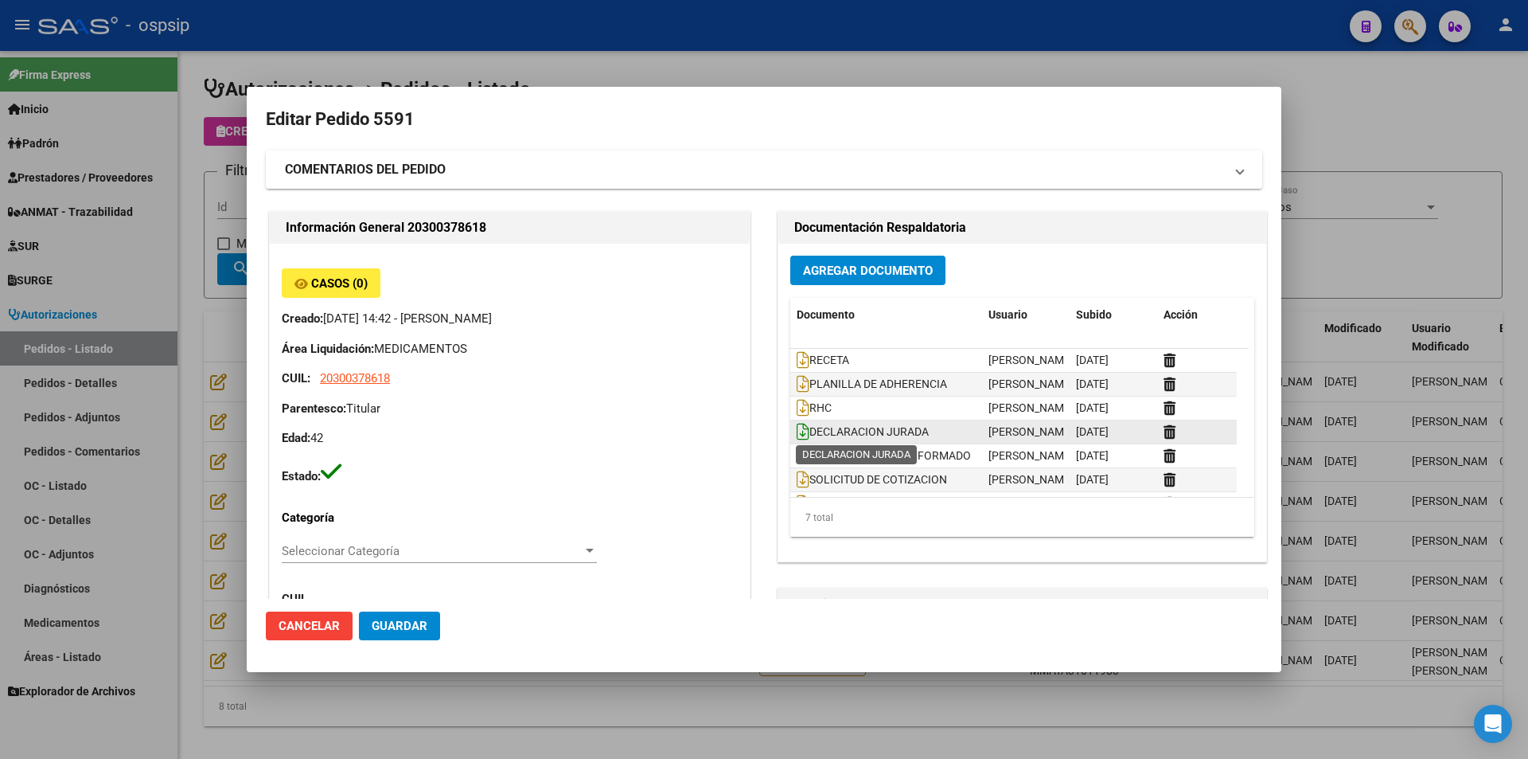
click at [798, 430] on icon at bounding box center [803, 432] width 13 height 18
click at [179, 505] on div at bounding box center [764, 379] width 1528 height 759
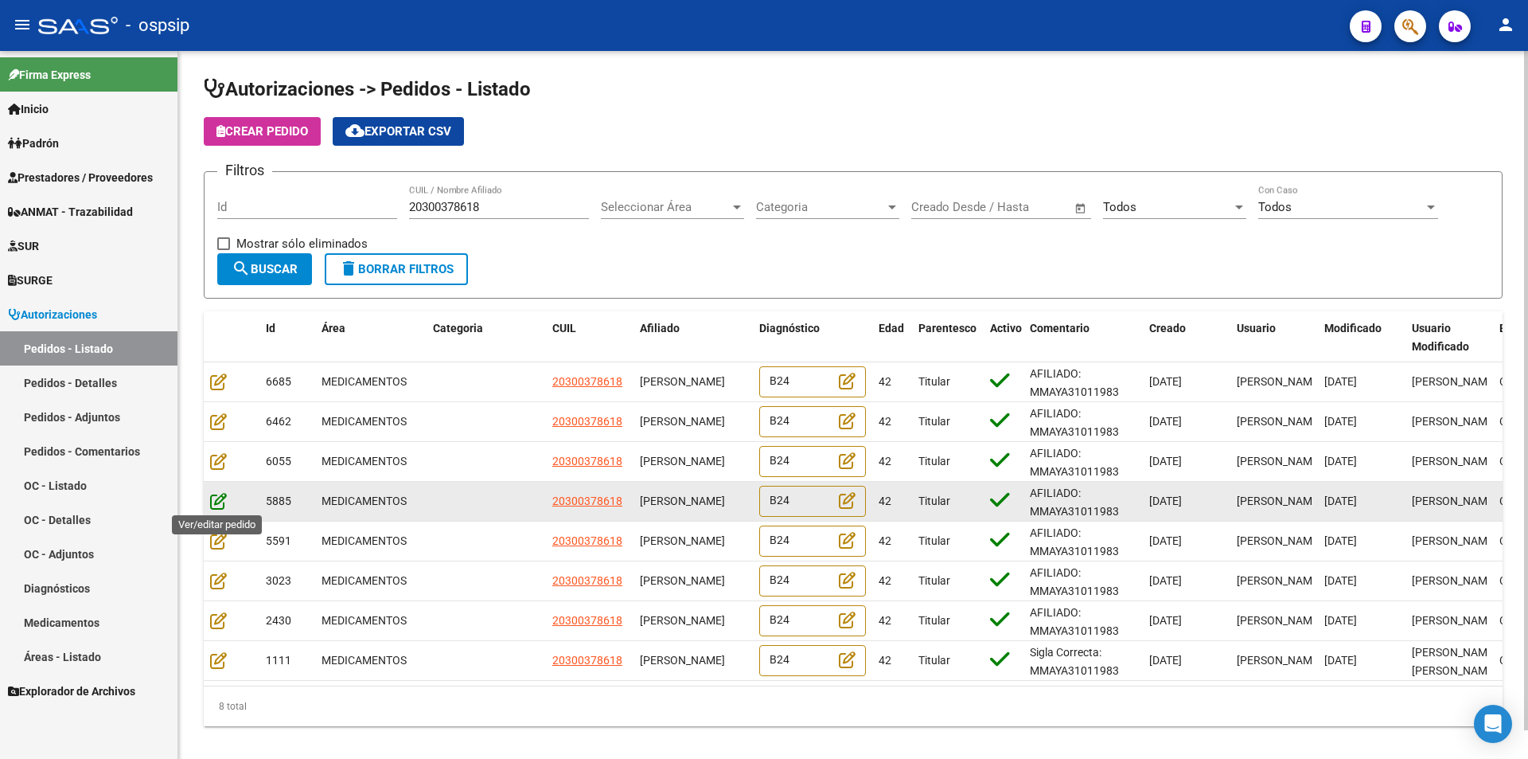
click at [217, 501] on icon at bounding box center [218, 501] width 17 height 18
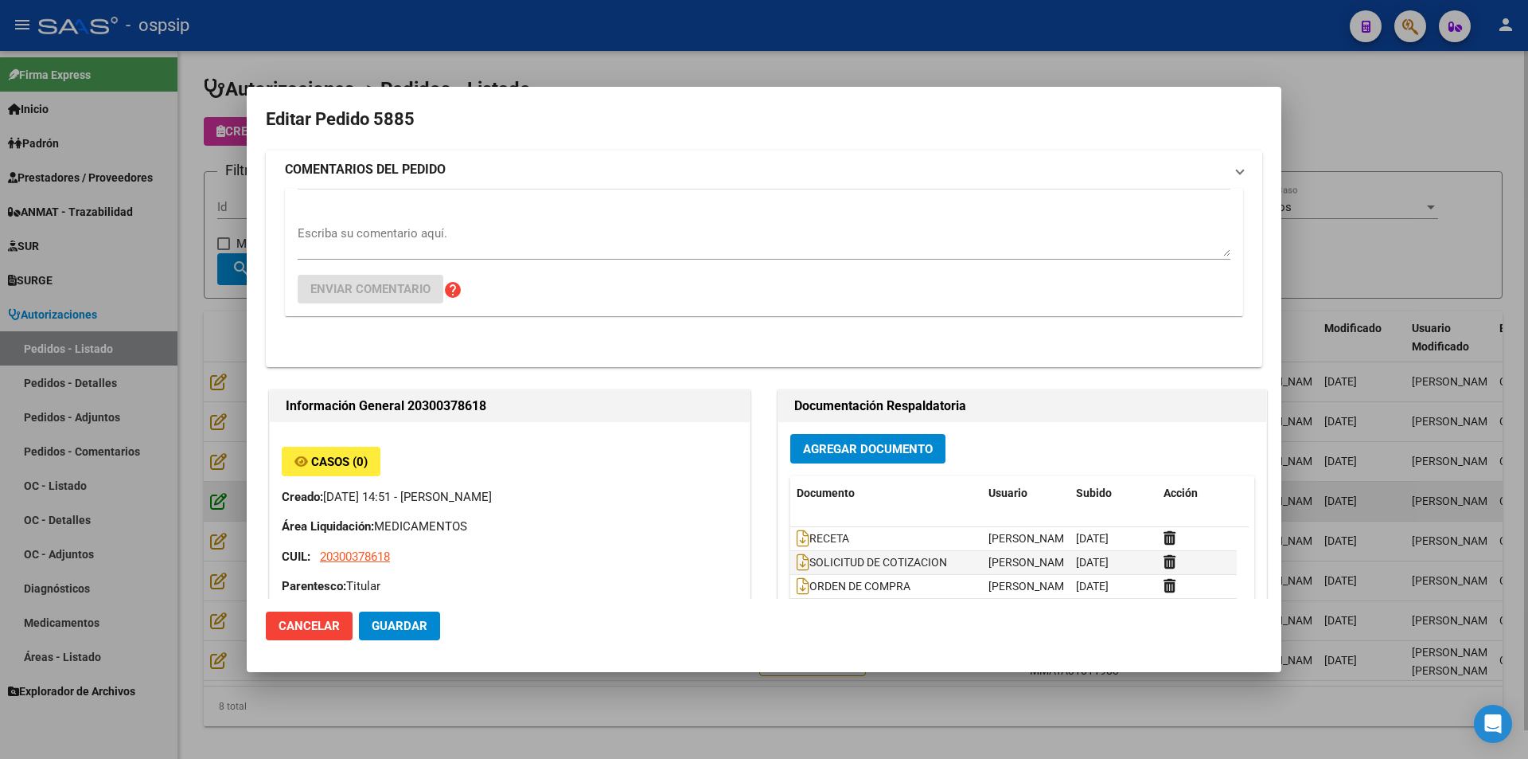
type input "Capital Federal, CABA, PAZ GRAL AV. 6320"
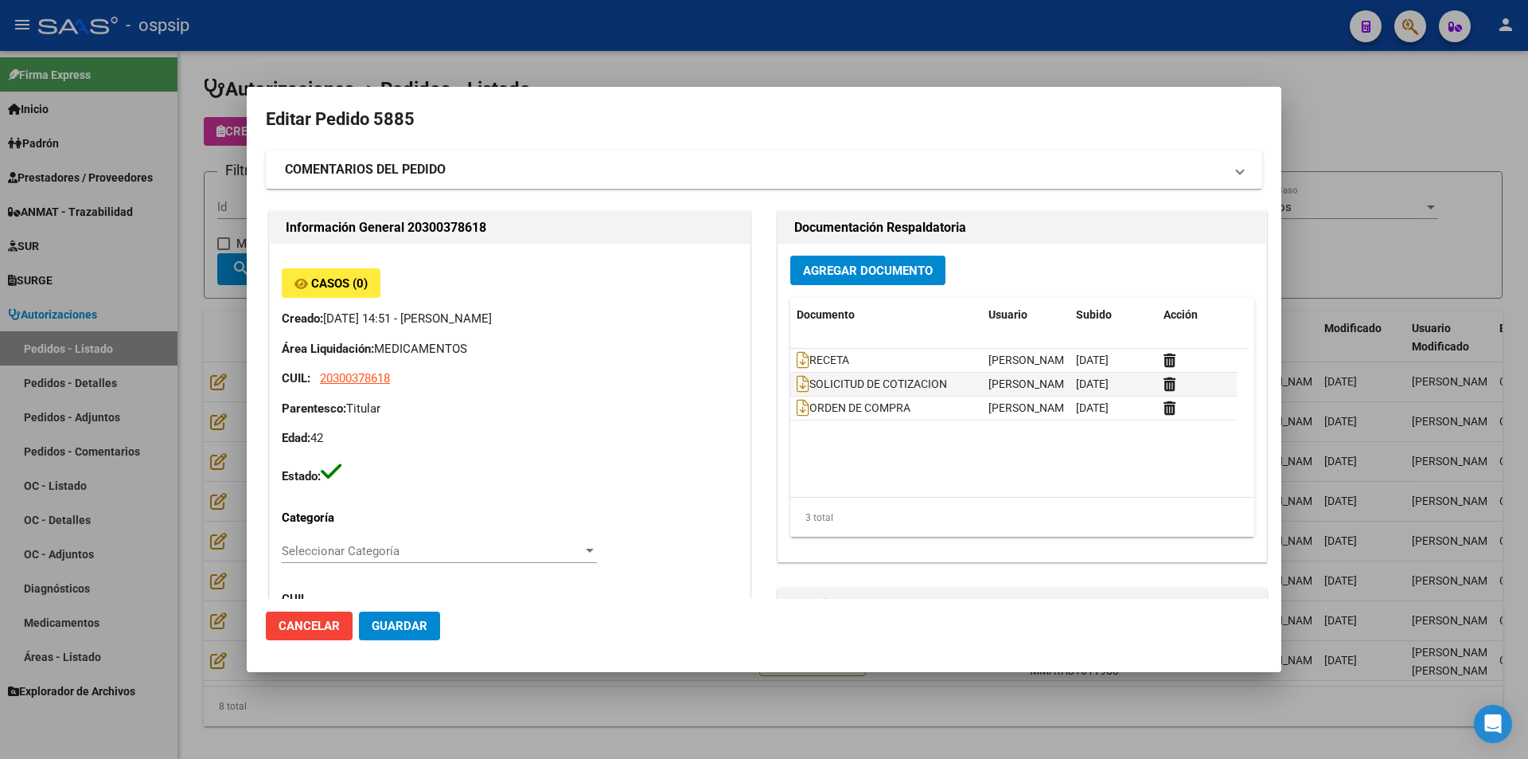
click at [182, 490] on div at bounding box center [764, 379] width 1528 height 759
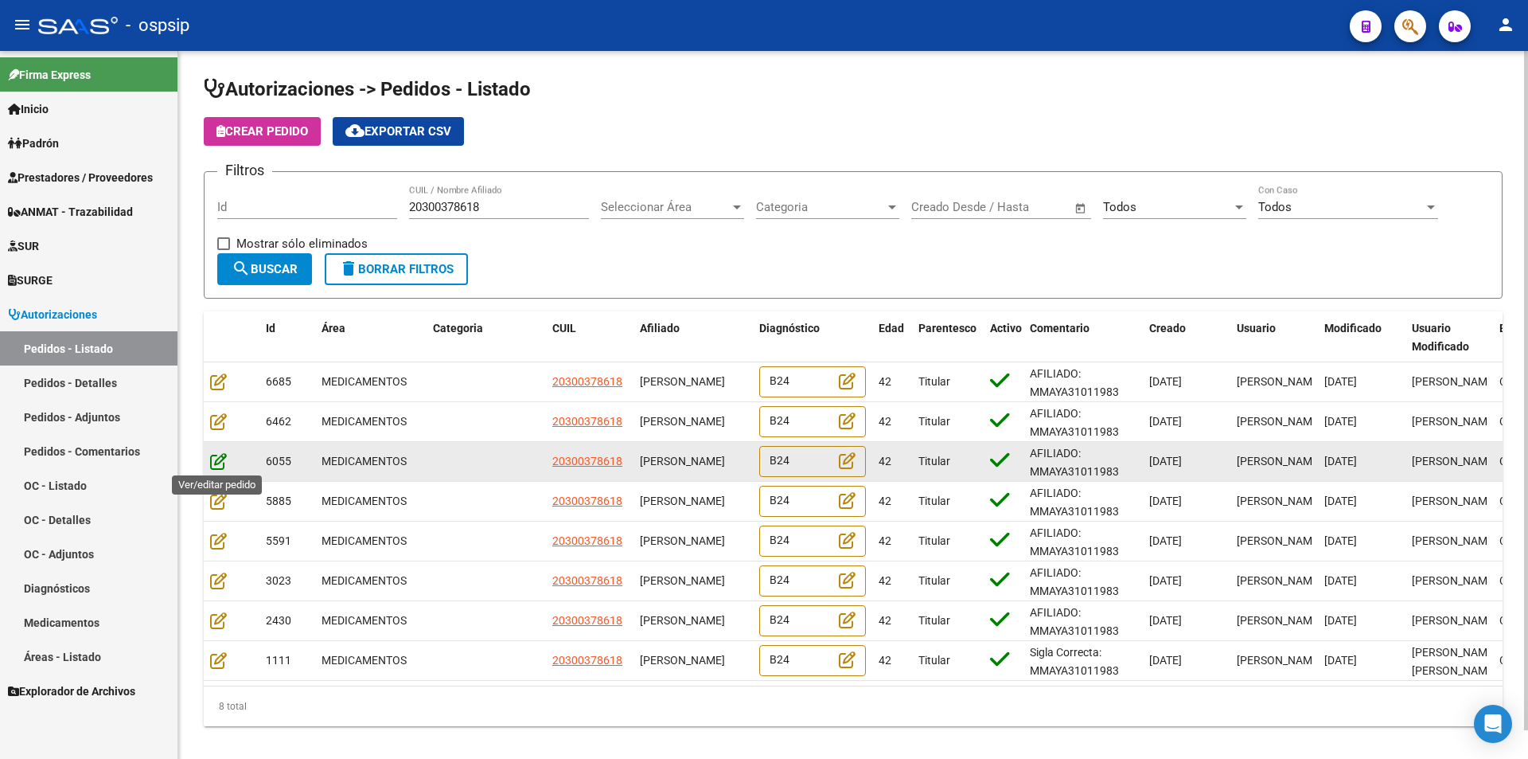
click at [217, 458] on icon at bounding box center [218, 461] width 17 height 18
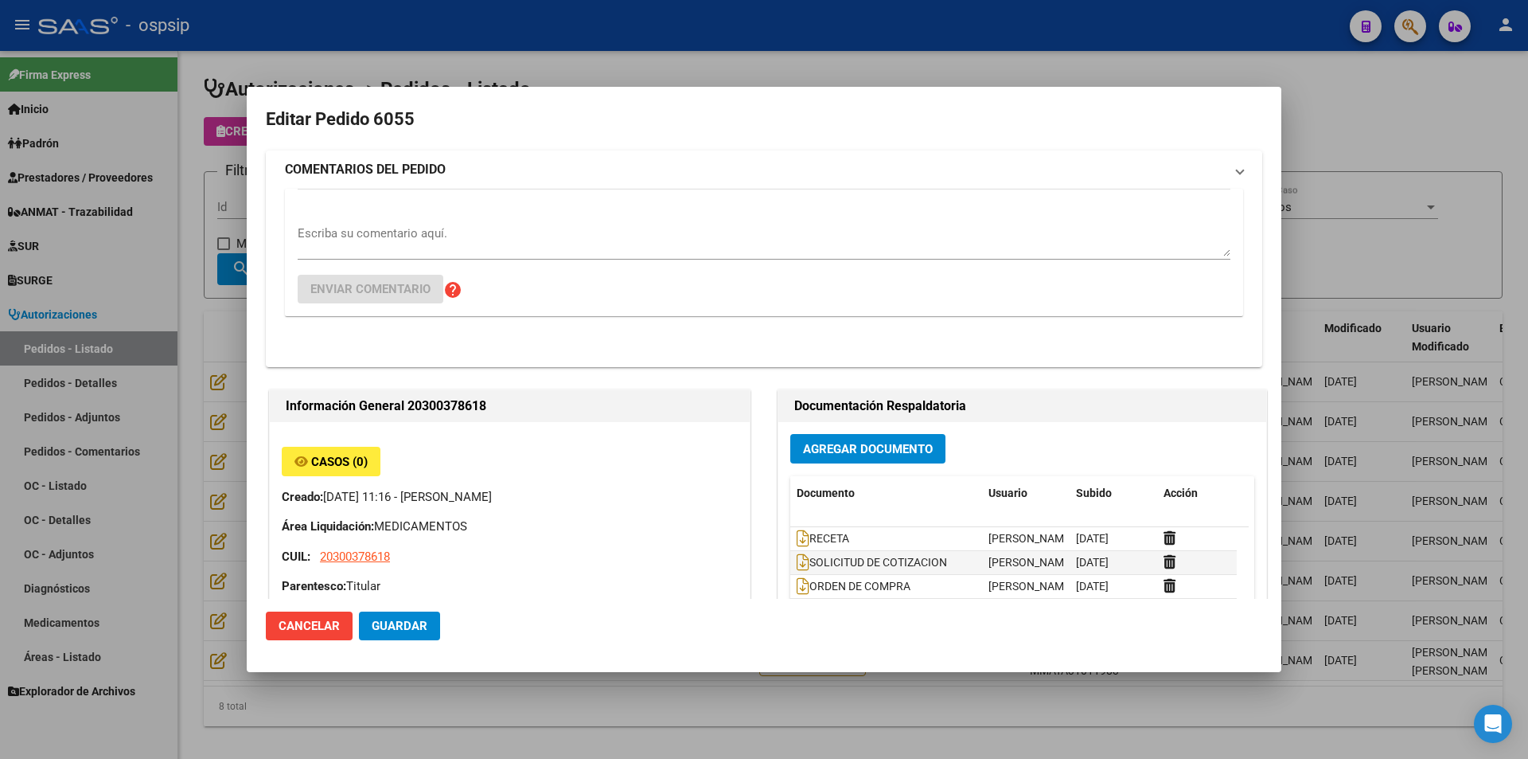
type input "Capital Federal, CABA, PAZ GRAL AV. 6320"
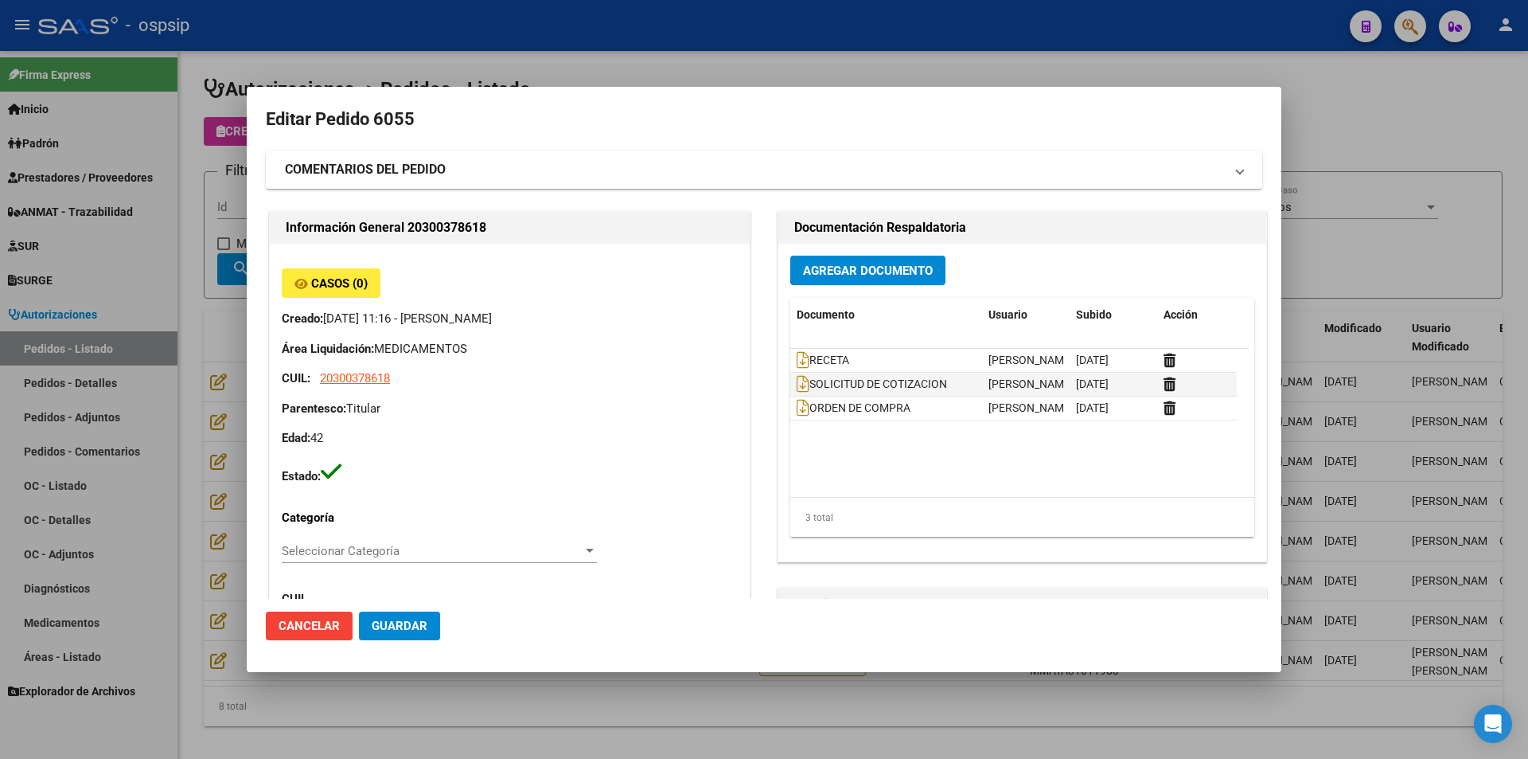
click at [191, 466] on div at bounding box center [764, 379] width 1528 height 759
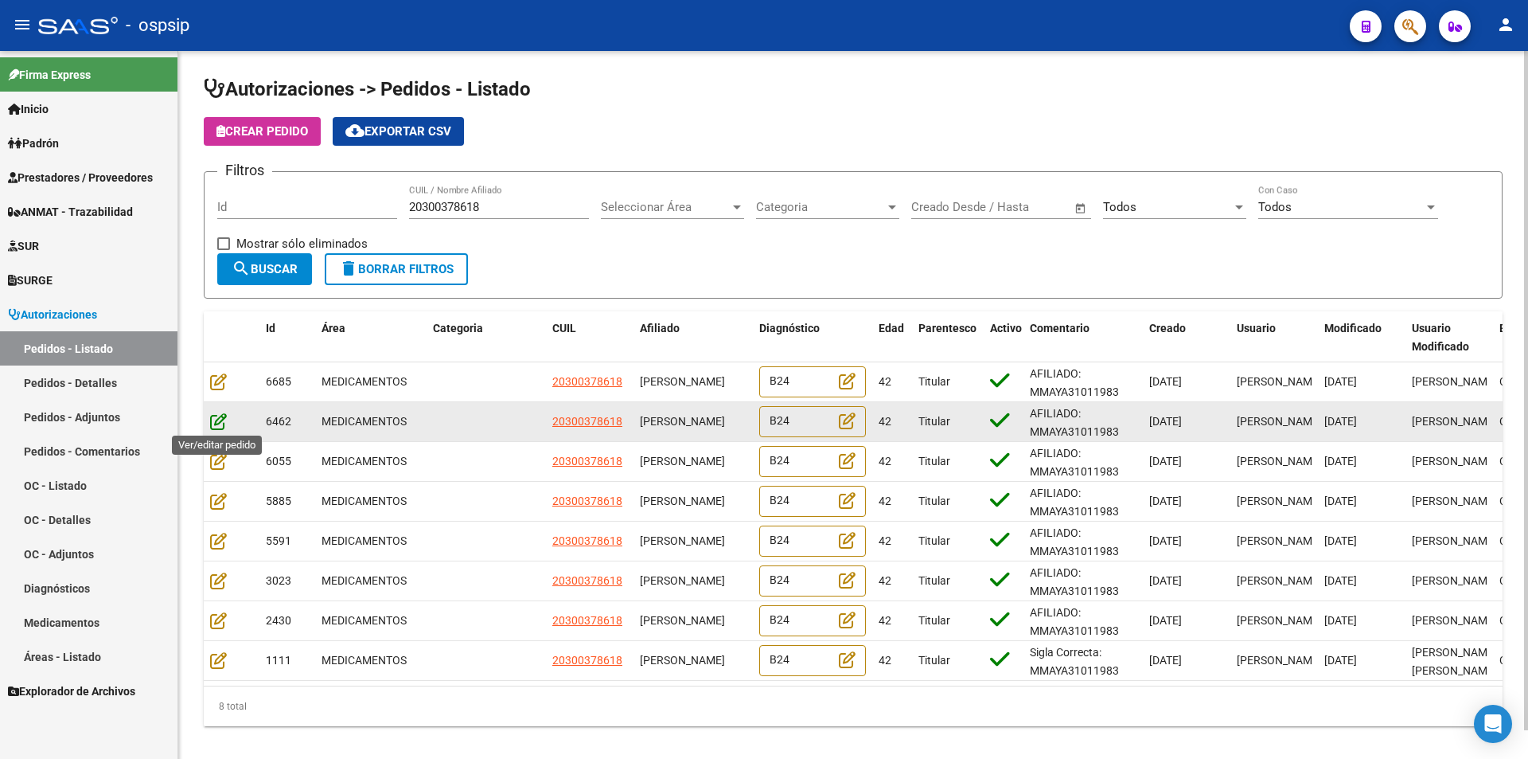
click at [218, 423] on icon at bounding box center [218, 421] width 17 height 18
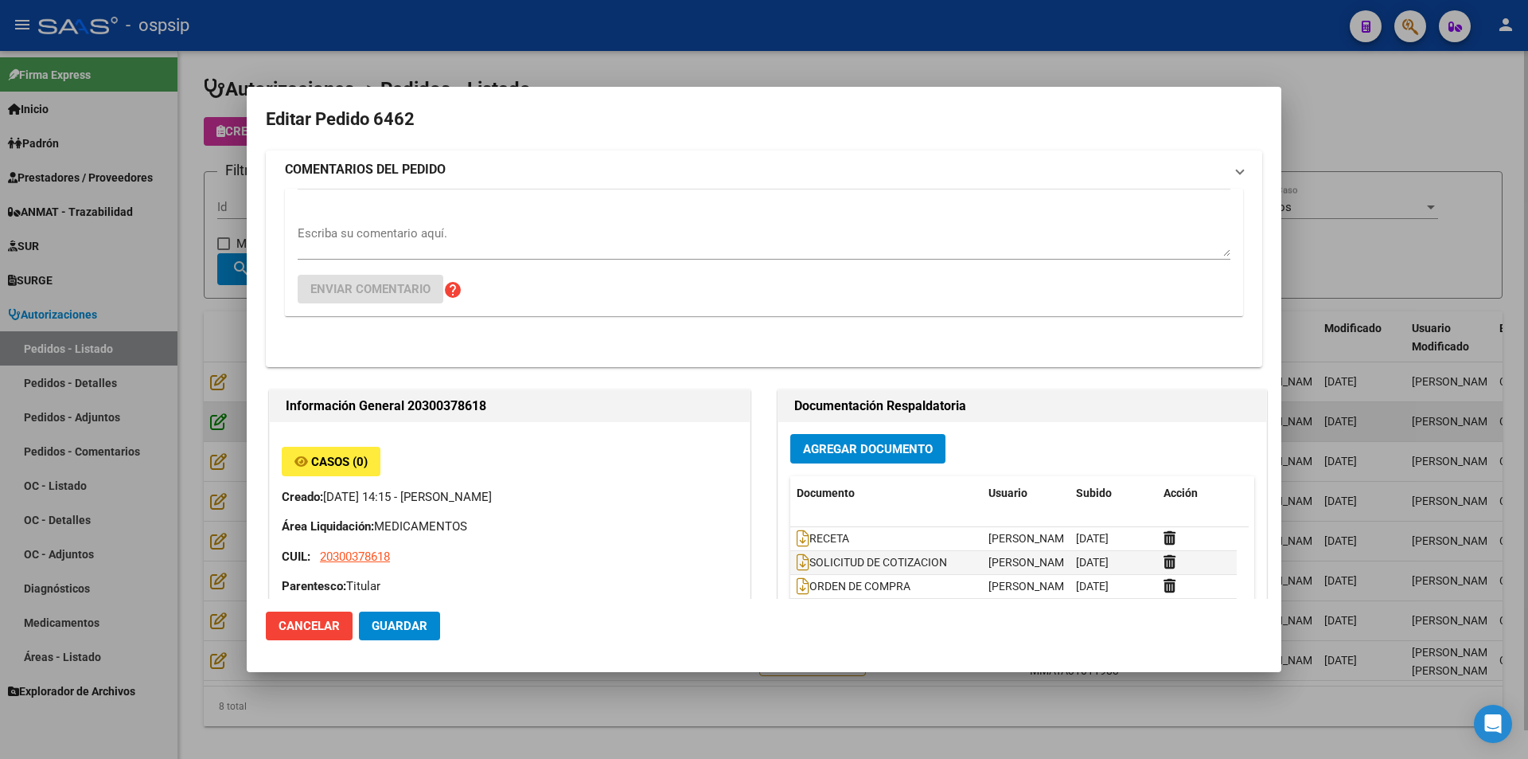
type input "Capital Federal, CABA, PAZ GRAL AV. 6320"
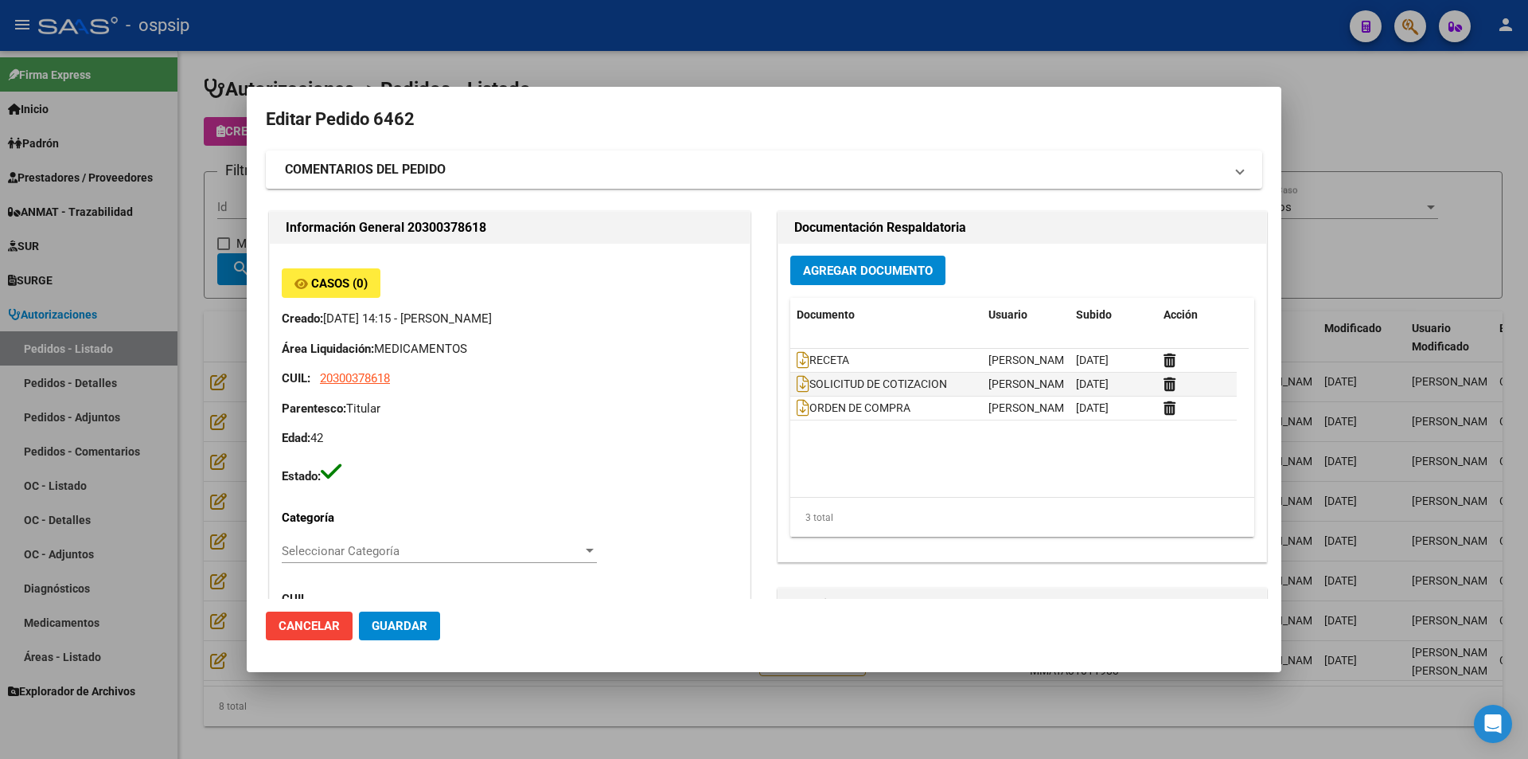
click at [199, 417] on div at bounding box center [764, 379] width 1528 height 759
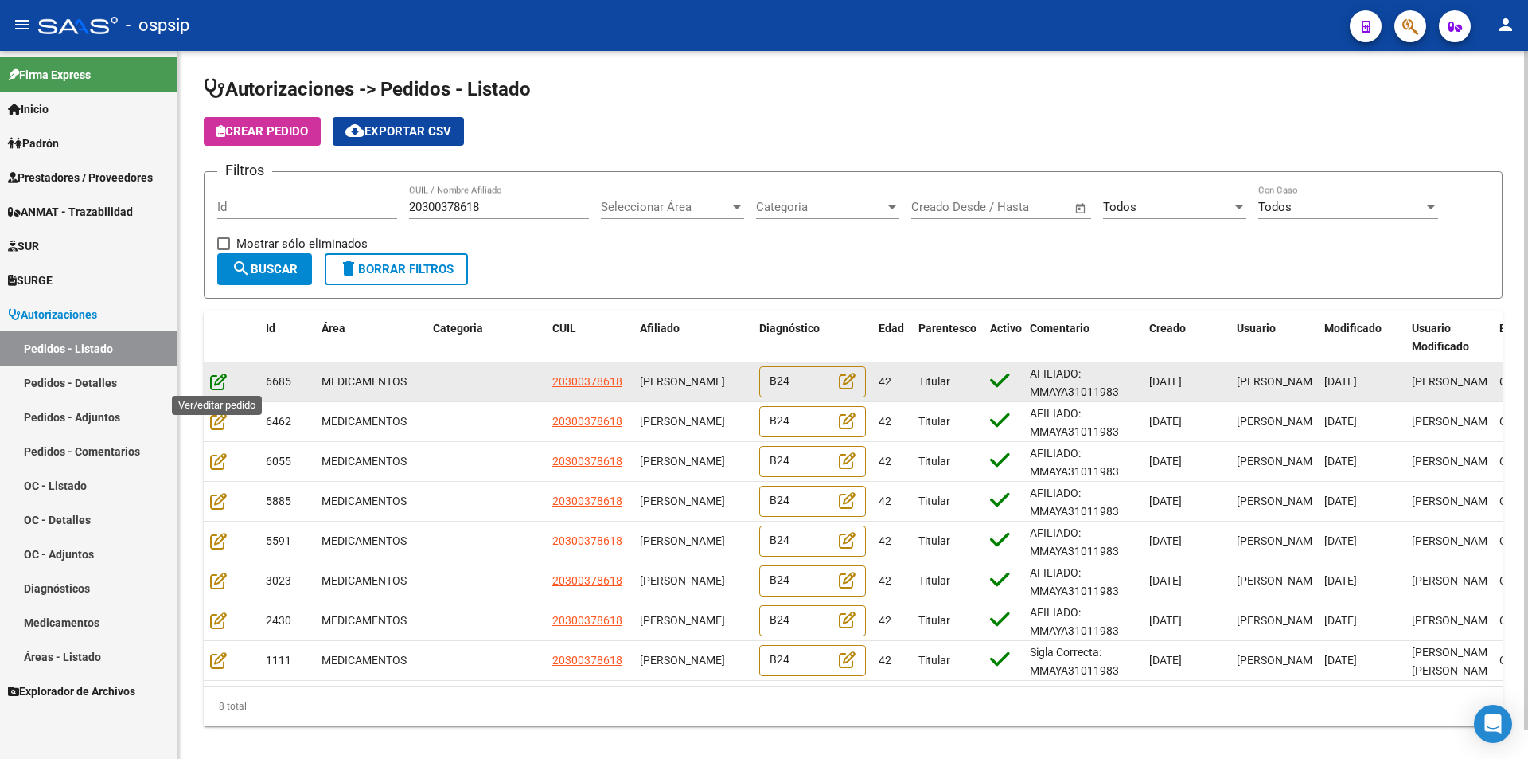
click at [217, 379] on icon at bounding box center [218, 382] width 17 height 18
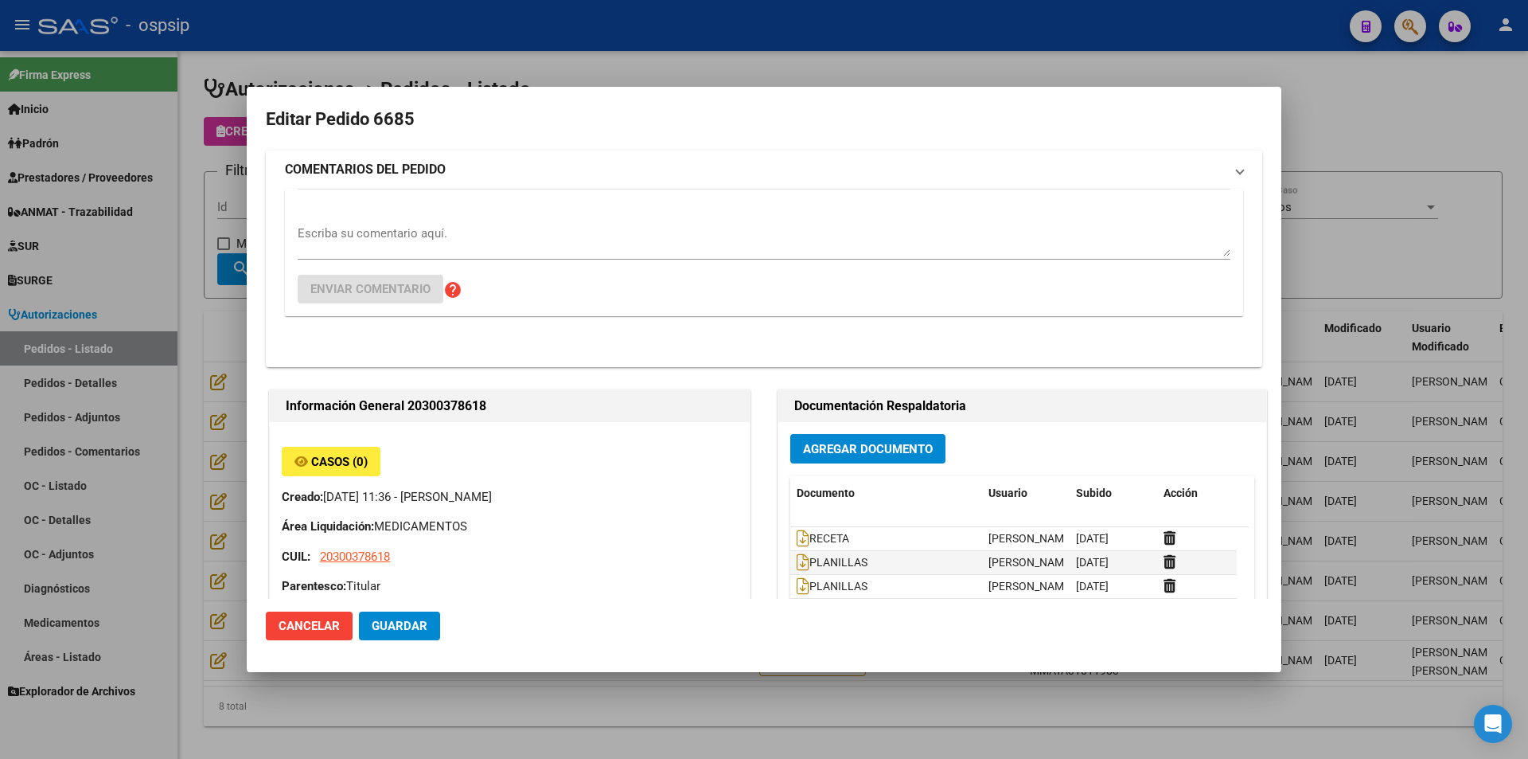
type input "Capital Federal, CABA, PAZ GRAL AV. 6320"
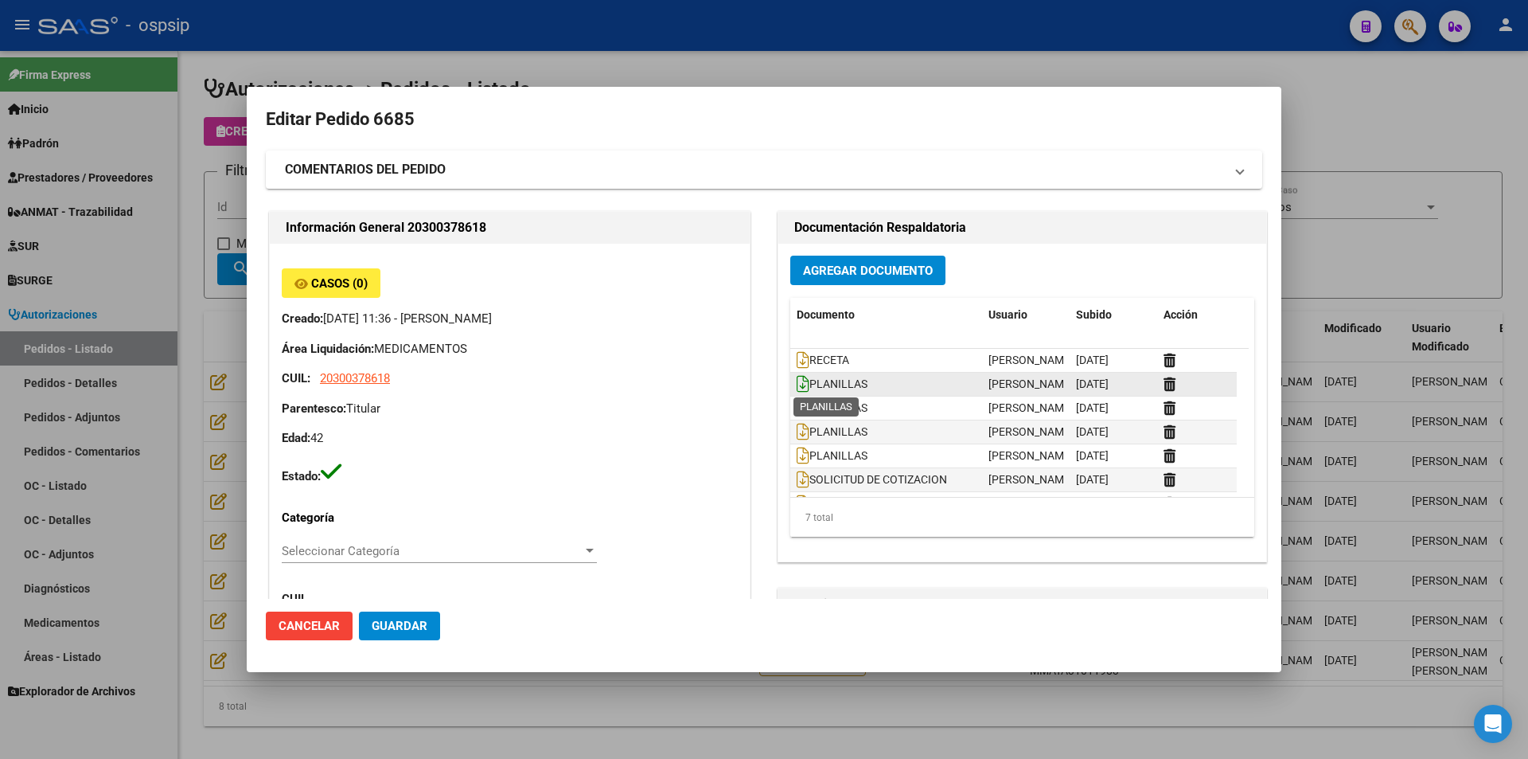
click at [797, 382] on icon at bounding box center [803, 384] width 13 height 18
click at [798, 381] on icon at bounding box center [803, 384] width 13 height 18
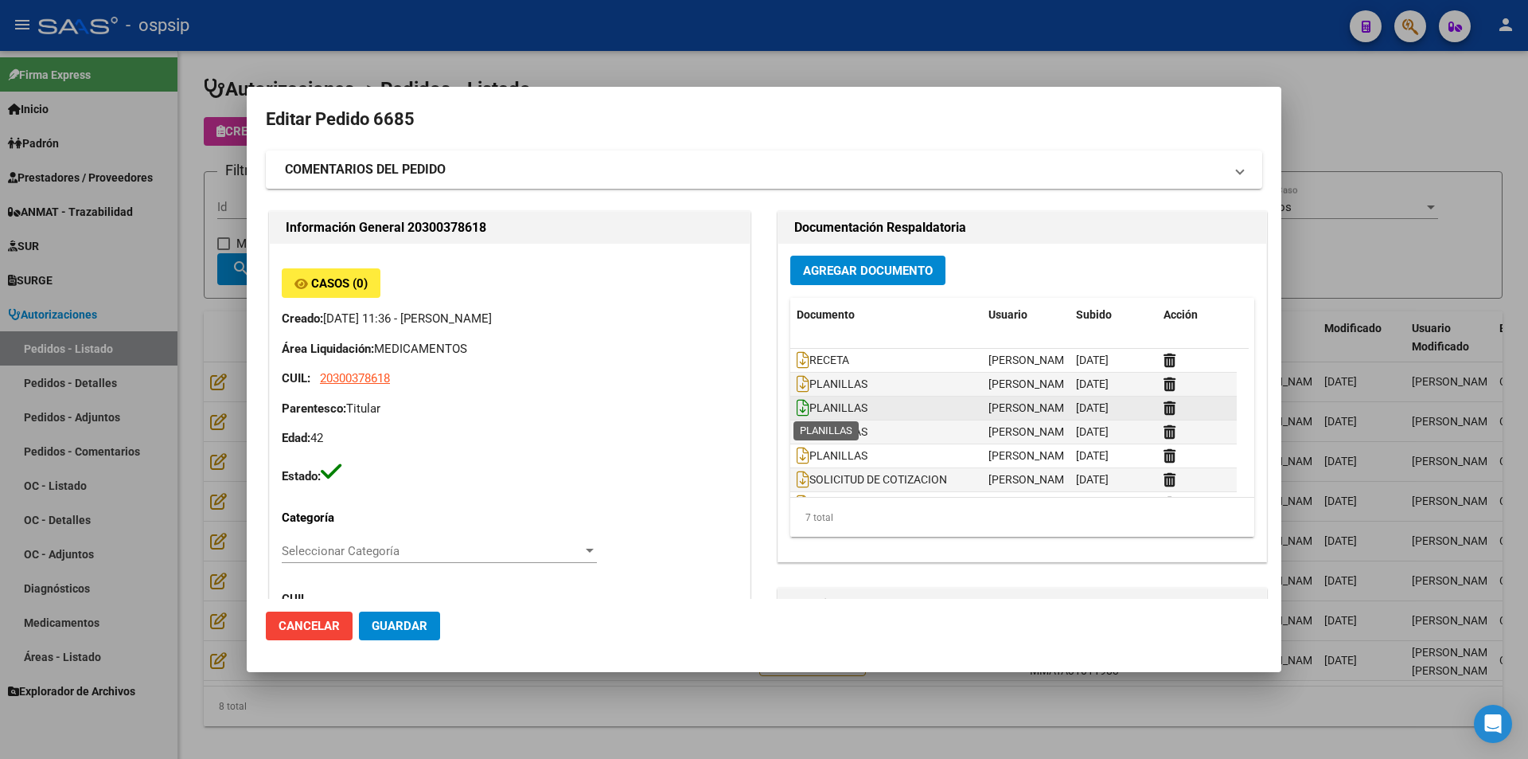
click at [798, 404] on icon at bounding box center [803, 408] width 13 height 18
click at [797, 435] on icon at bounding box center [803, 432] width 13 height 18
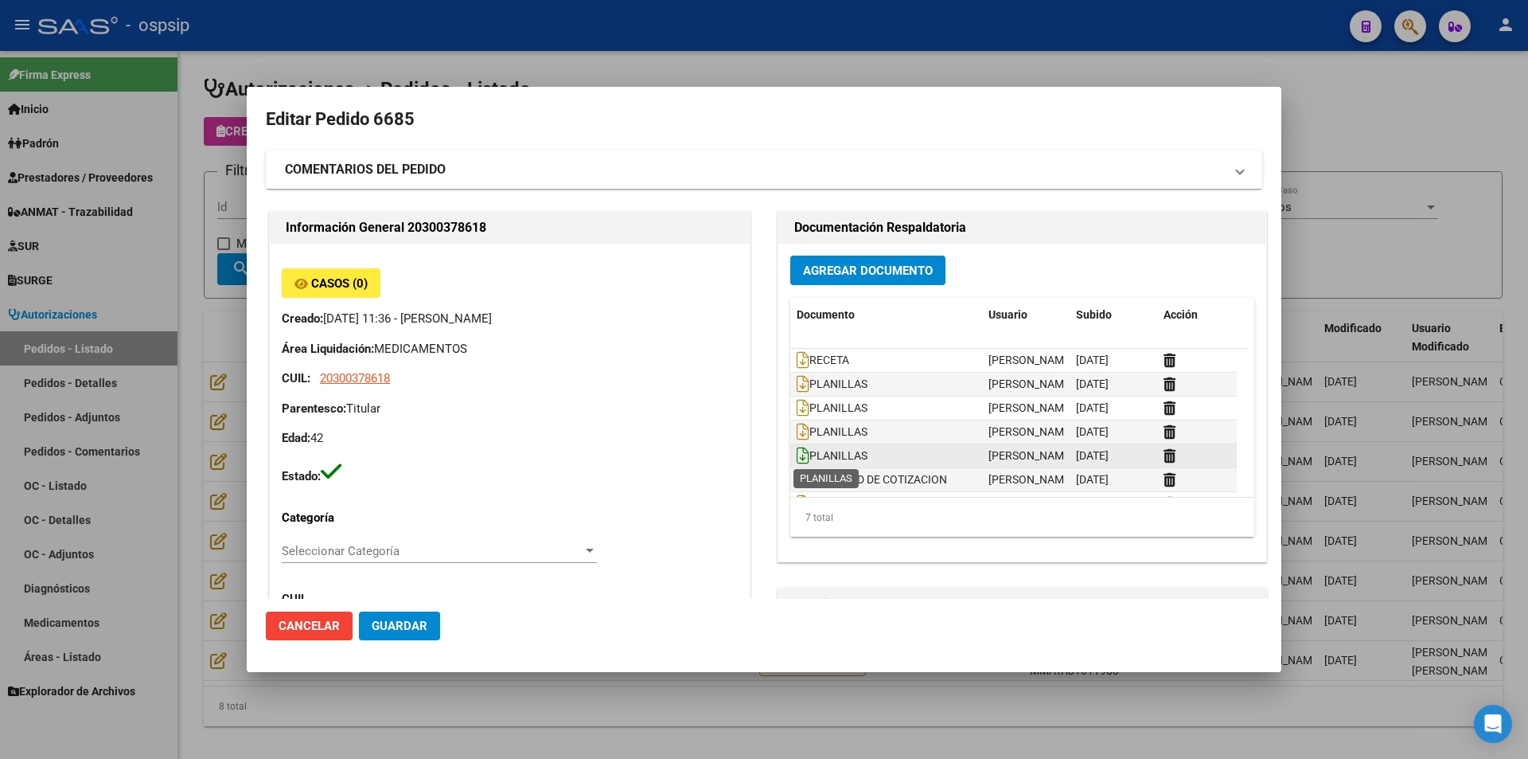
click at [798, 463] on icon at bounding box center [803, 456] width 13 height 18
click at [174, 392] on div at bounding box center [764, 379] width 1528 height 759
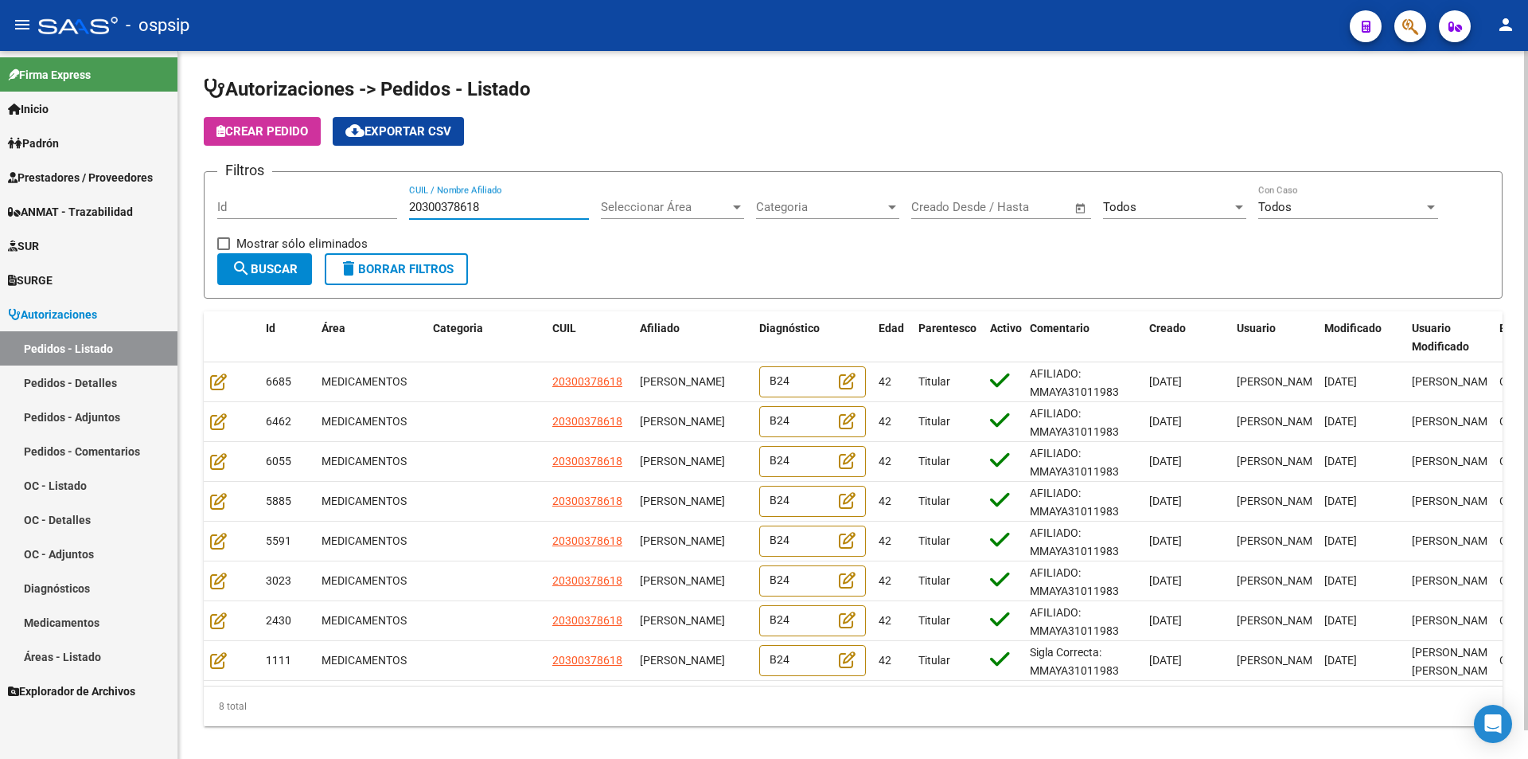
drag, startPoint x: 517, startPoint y: 204, endPoint x: 378, endPoint y: 189, distance: 139.3
click at [378, 189] on div "Filtros Id 20300378618 CUIL / Nombre Afiliado Seleccionar Área Seleccionar Área…" at bounding box center [853, 219] width 1272 height 68
paste input "7218612321"
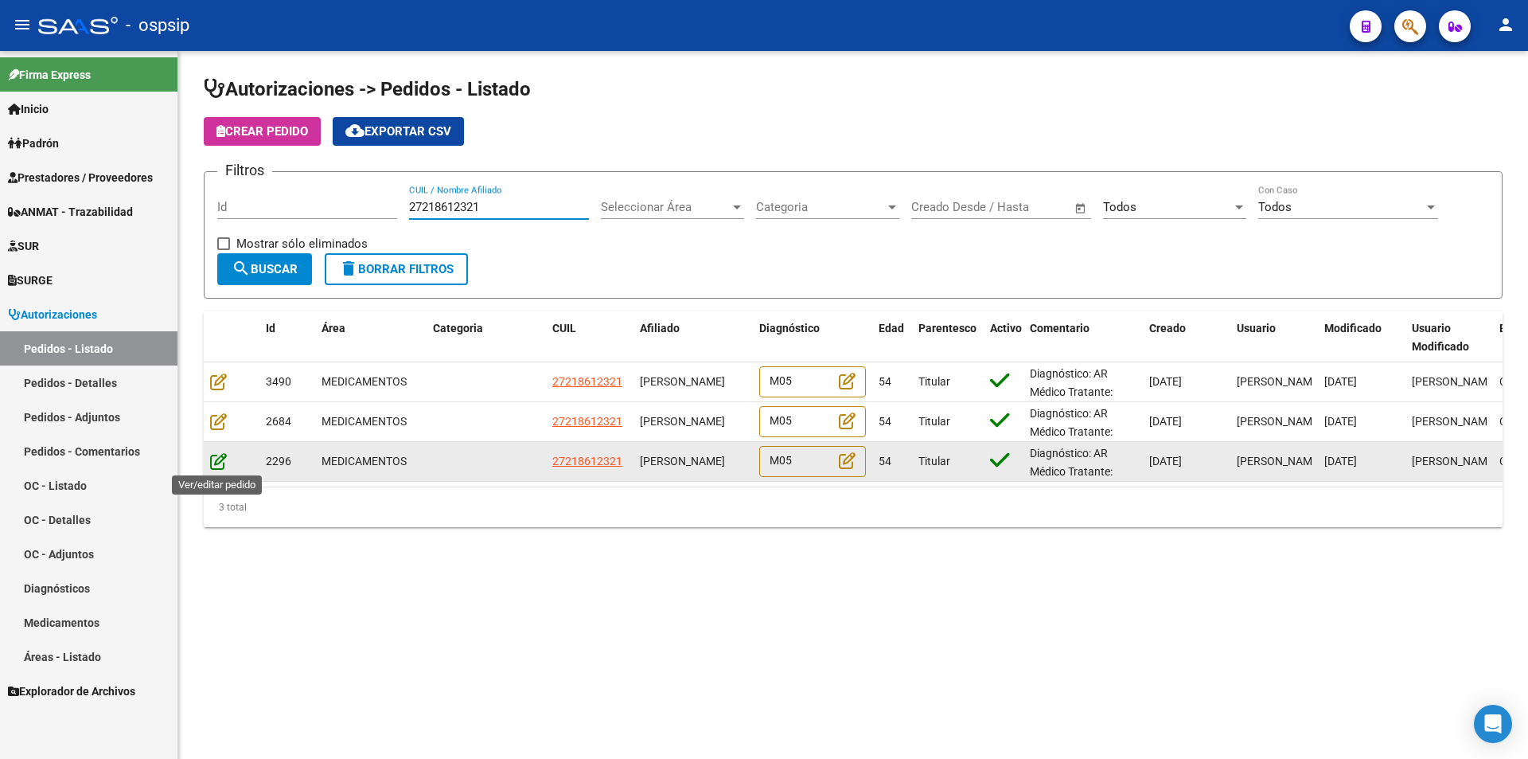
type input "27218612321"
click at [220, 458] on icon at bounding box center [218, 461] width 17 height 18
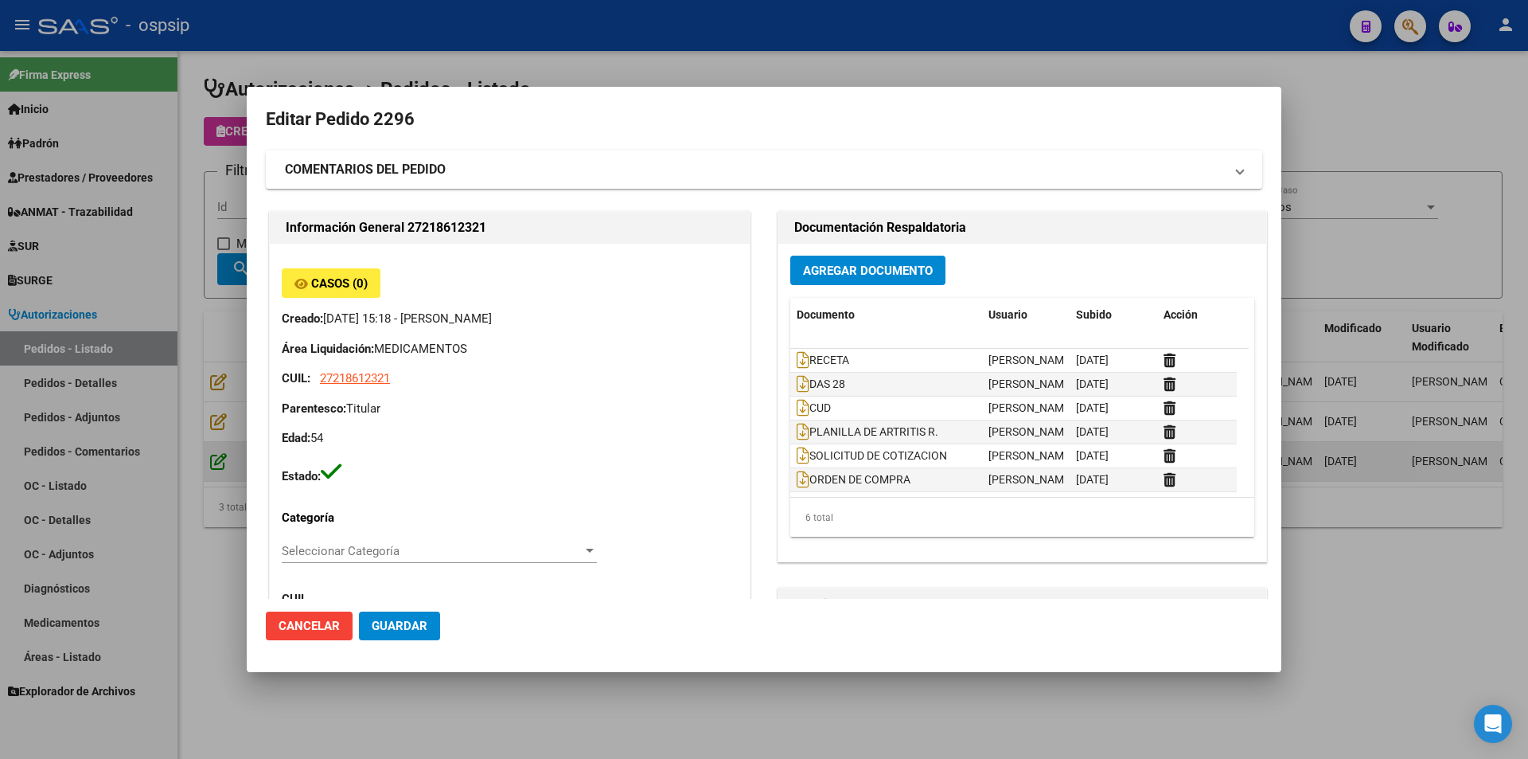
type input "NO CORRESPONDE"
type input "Buenos Aires, SAN FRANCISCO S, 892 Bis S/N"
type input "Celular: 1167365044"
click at [603, 50] on div at bounding box center [764, 379] width 1528 height 759
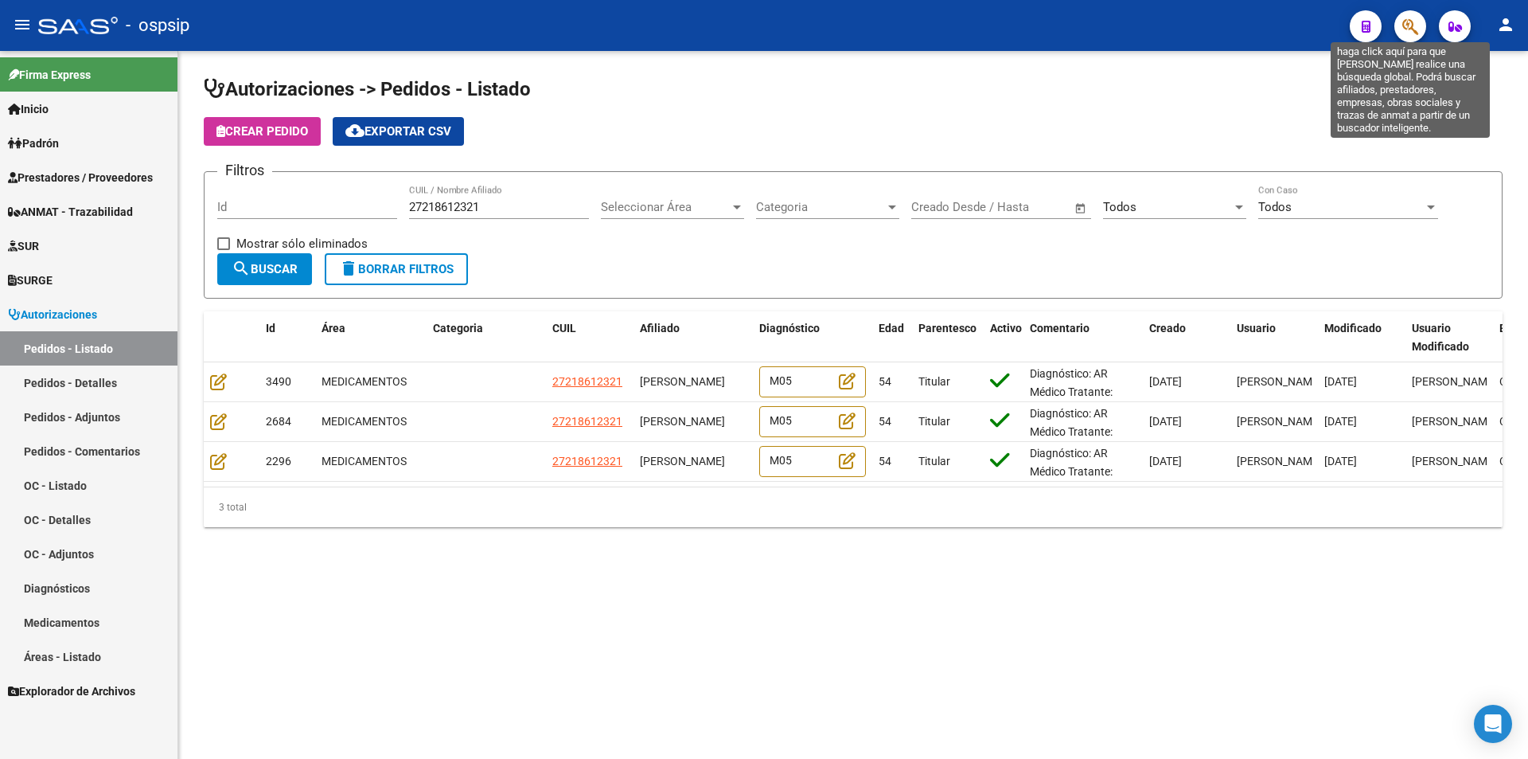
click at [1408, 25] on icon "button" at bounding box center [1411, 27] width 16 height 18
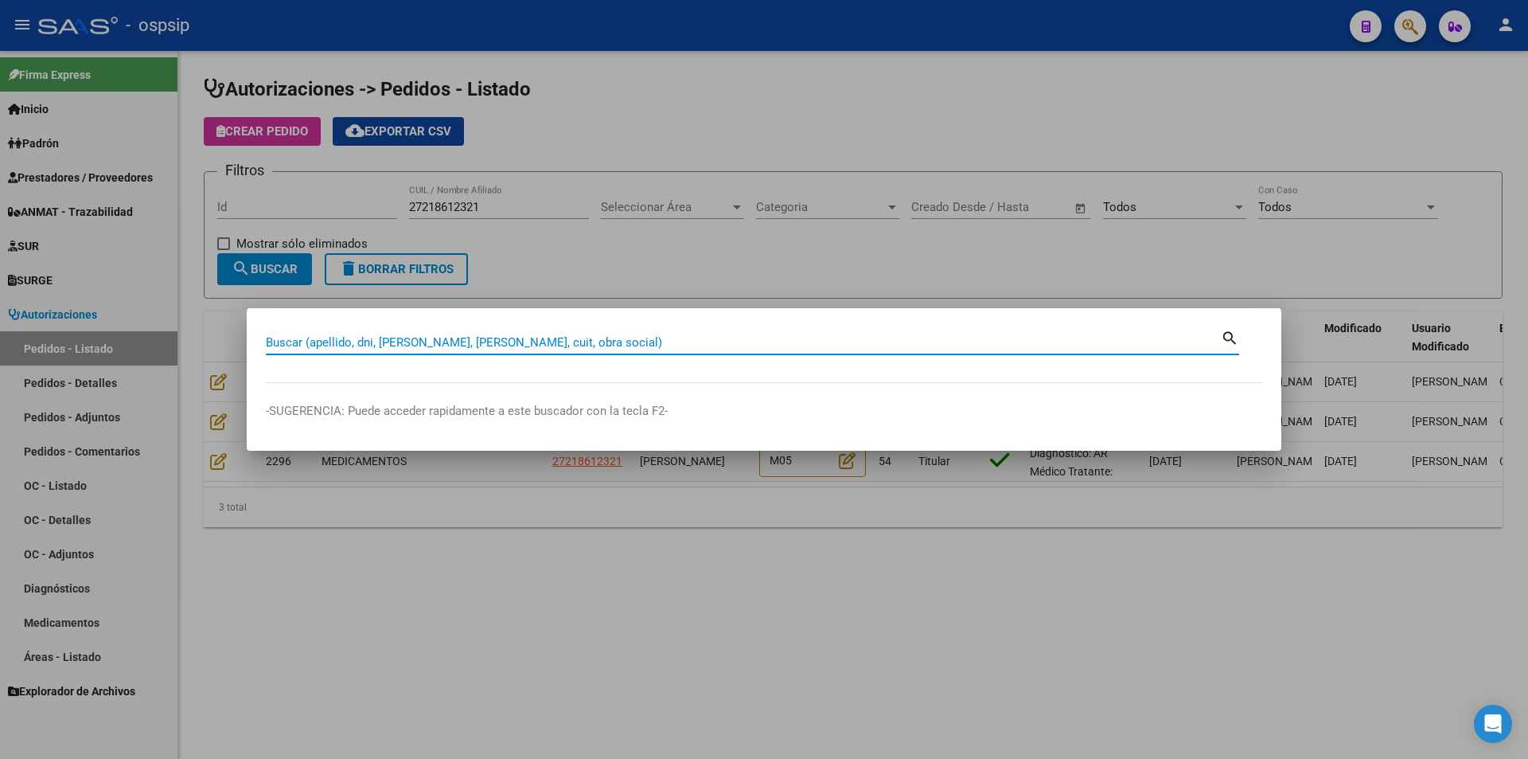
click at [347, 341] on input "Buscar (apellido, dni, cuil, nro traspaso, cuit, obra social)" at bounding box center [743, 342] width 955 height 14
paste input "27360845112"
type input "27360845112"
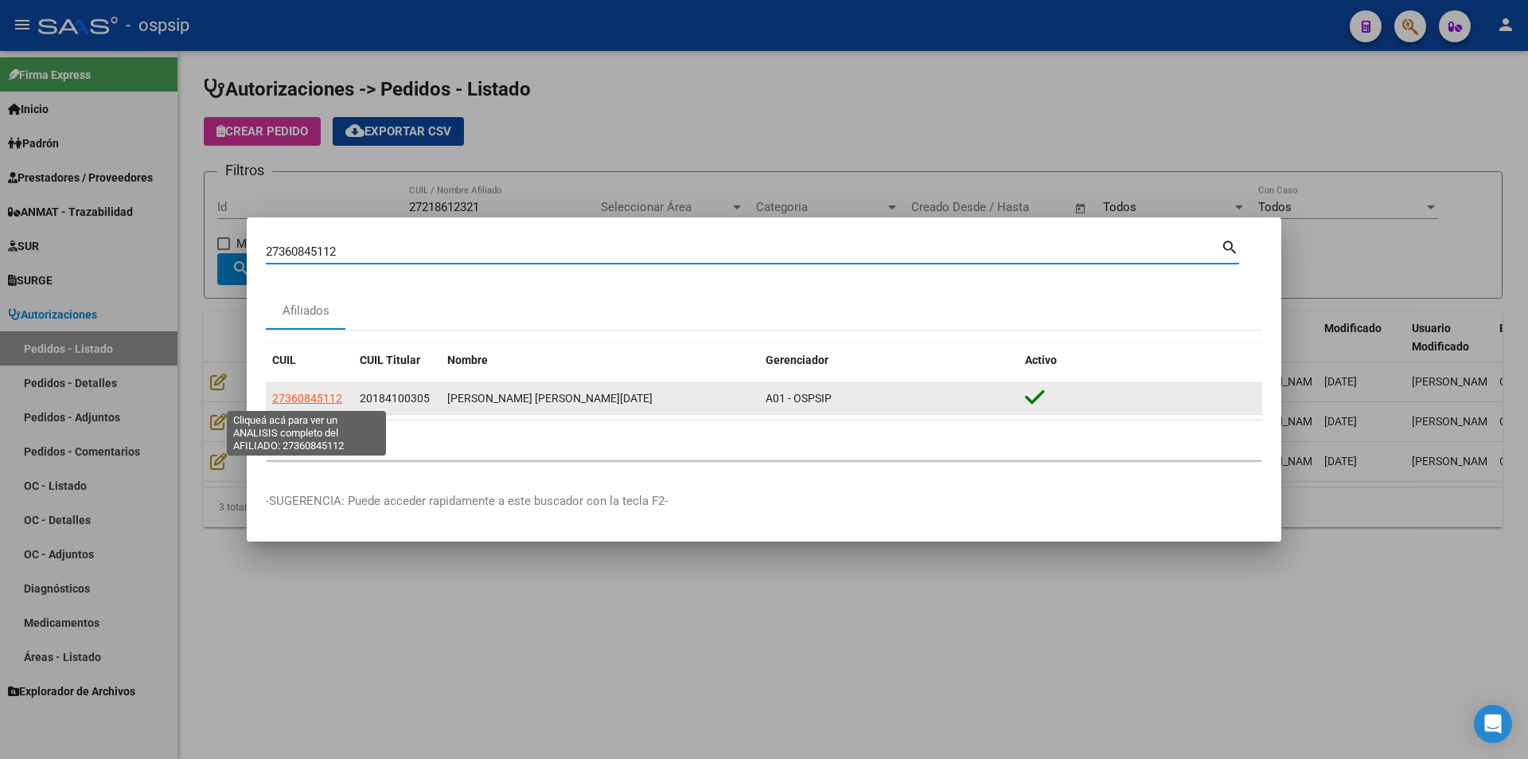
click at [303, 396] on span "27360845112" at bounding box center [307, 398] width 70 height 13
type textarea "27360845112"
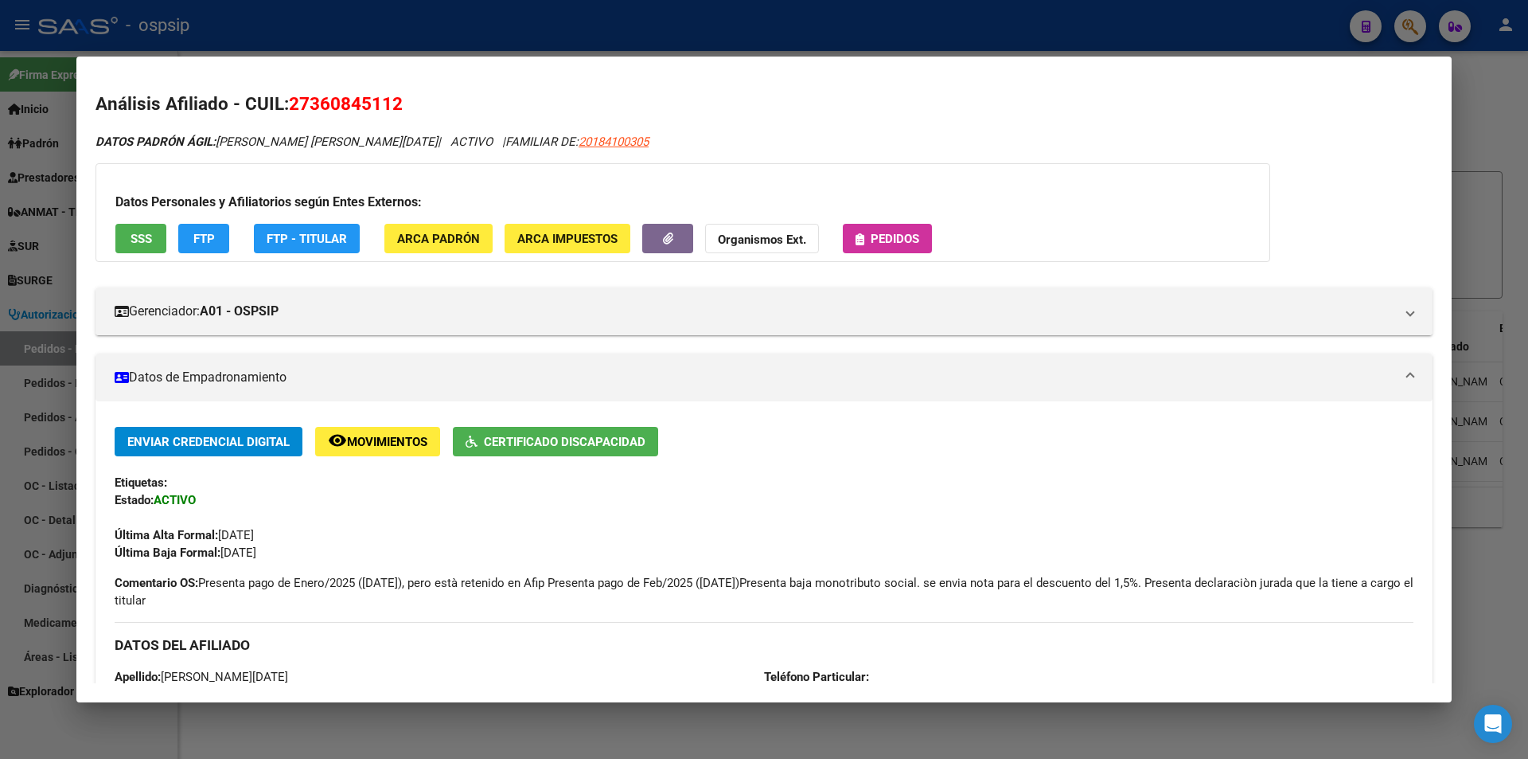
click at [127, 240] on button "SSS" at bounding box center [140, 238] width 51 height 29
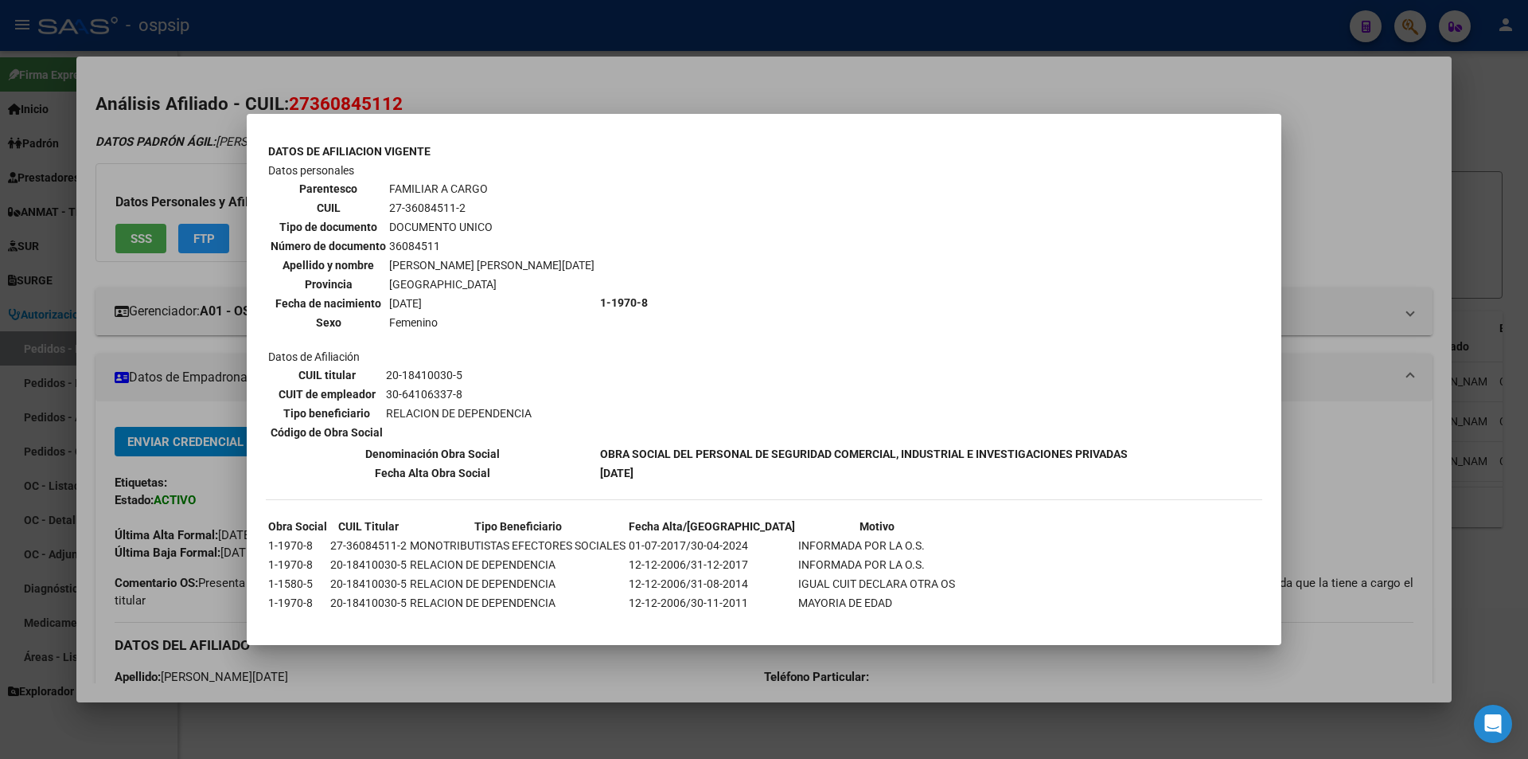
scroll to position [933, 0]
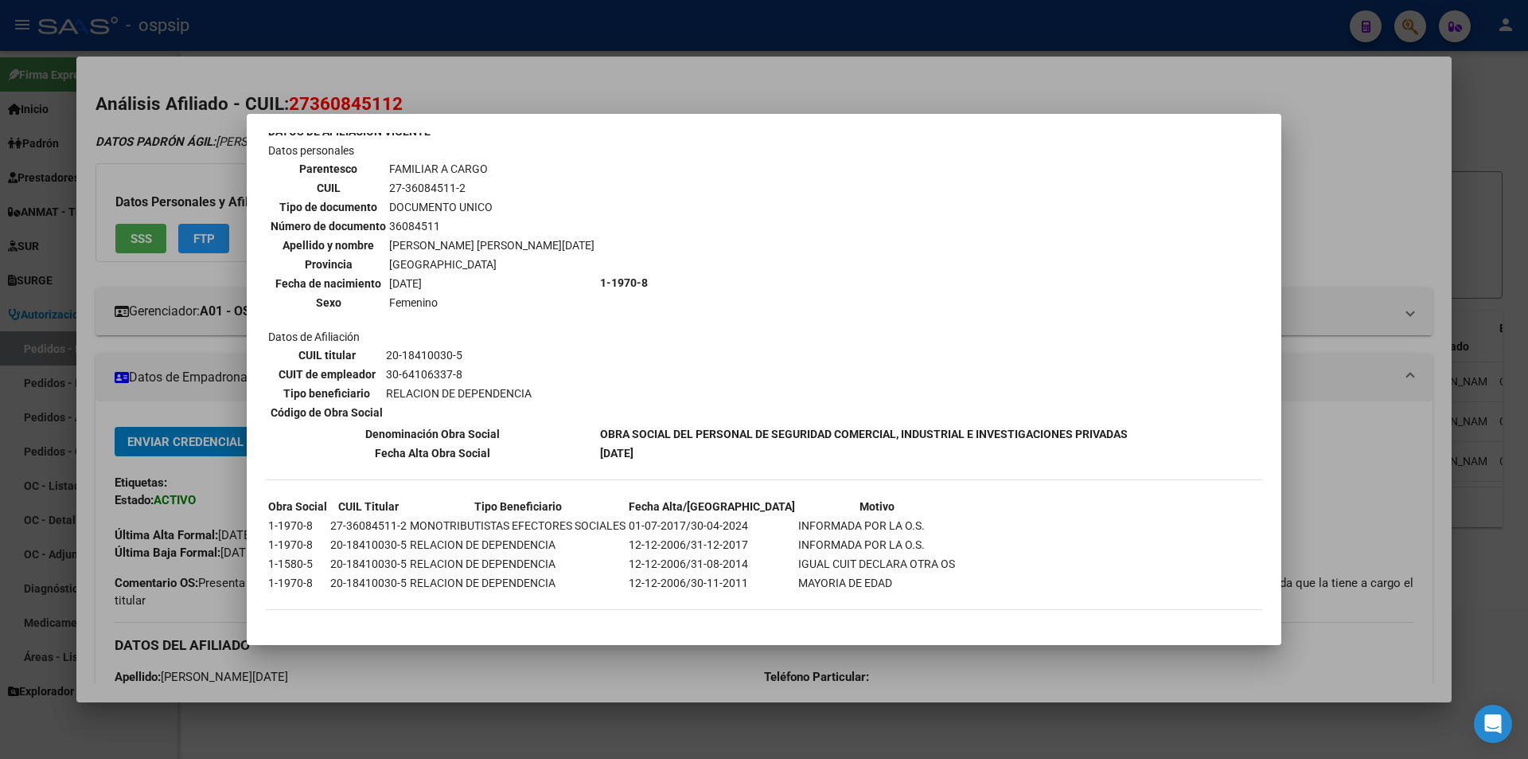
click at [839, 109] on div "27360845112 Buscar (apellido, dni, cuil, nro traspaso, cuit, obra social) searc…" at bounding box center [764, 379] width 1528 height 759
click at [848, 36] on div at bounding box center [764, 379] width 1528 height 759
